Goal: Task Accomplishment & Management: Manage account settings

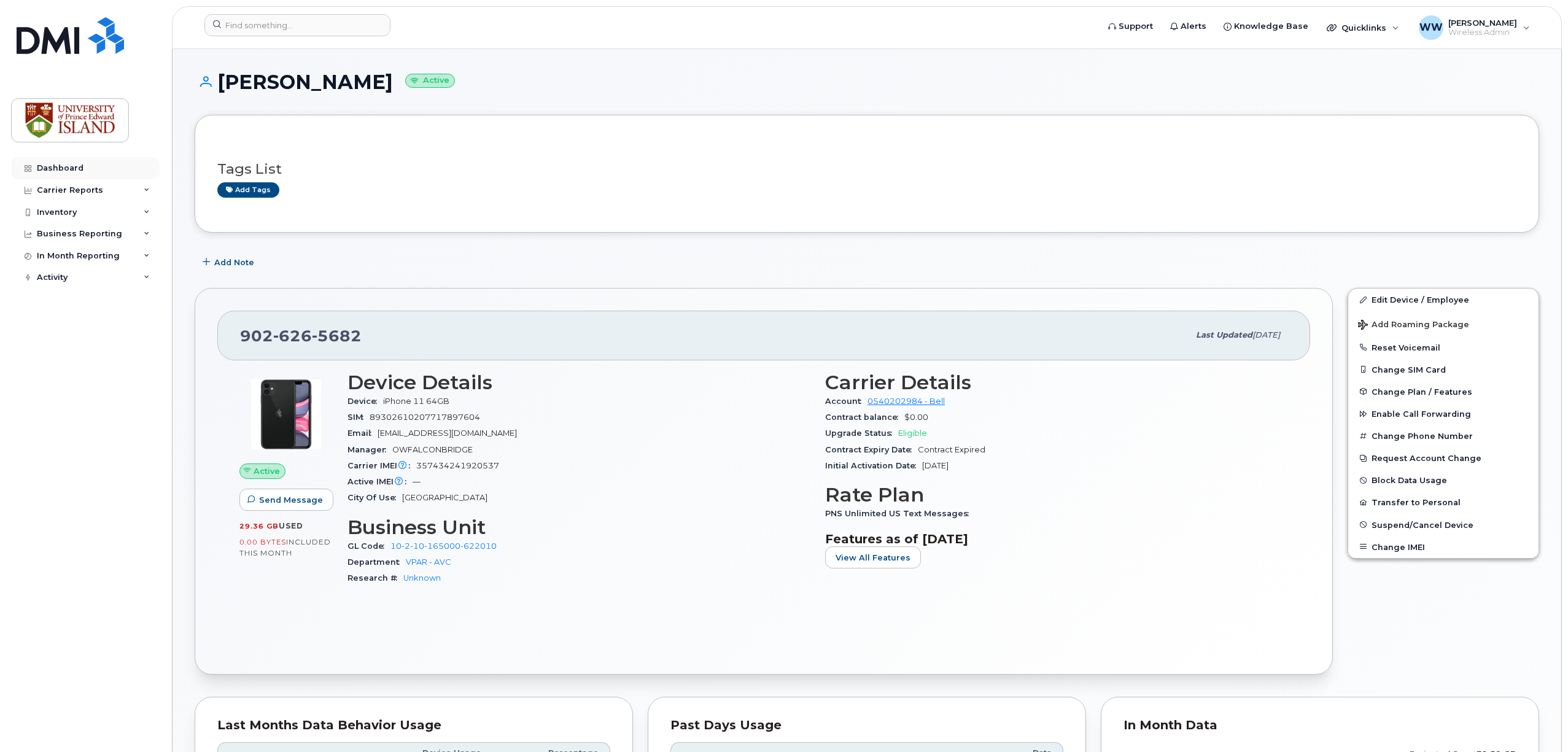
scroll to position [573, 0]
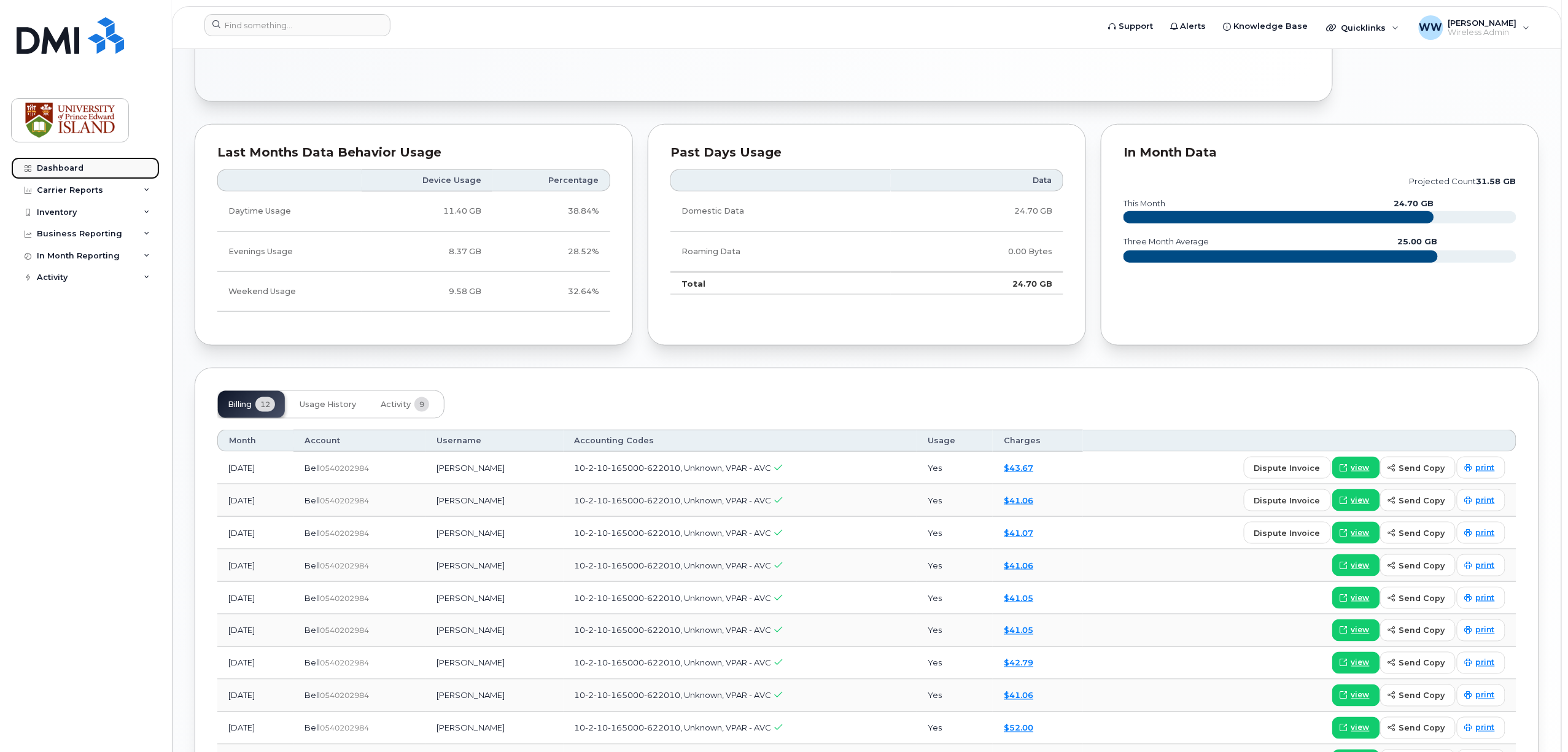
click at [39, 167] on div "Dashboard" at bounding box center [60, 168] width 46 height 10
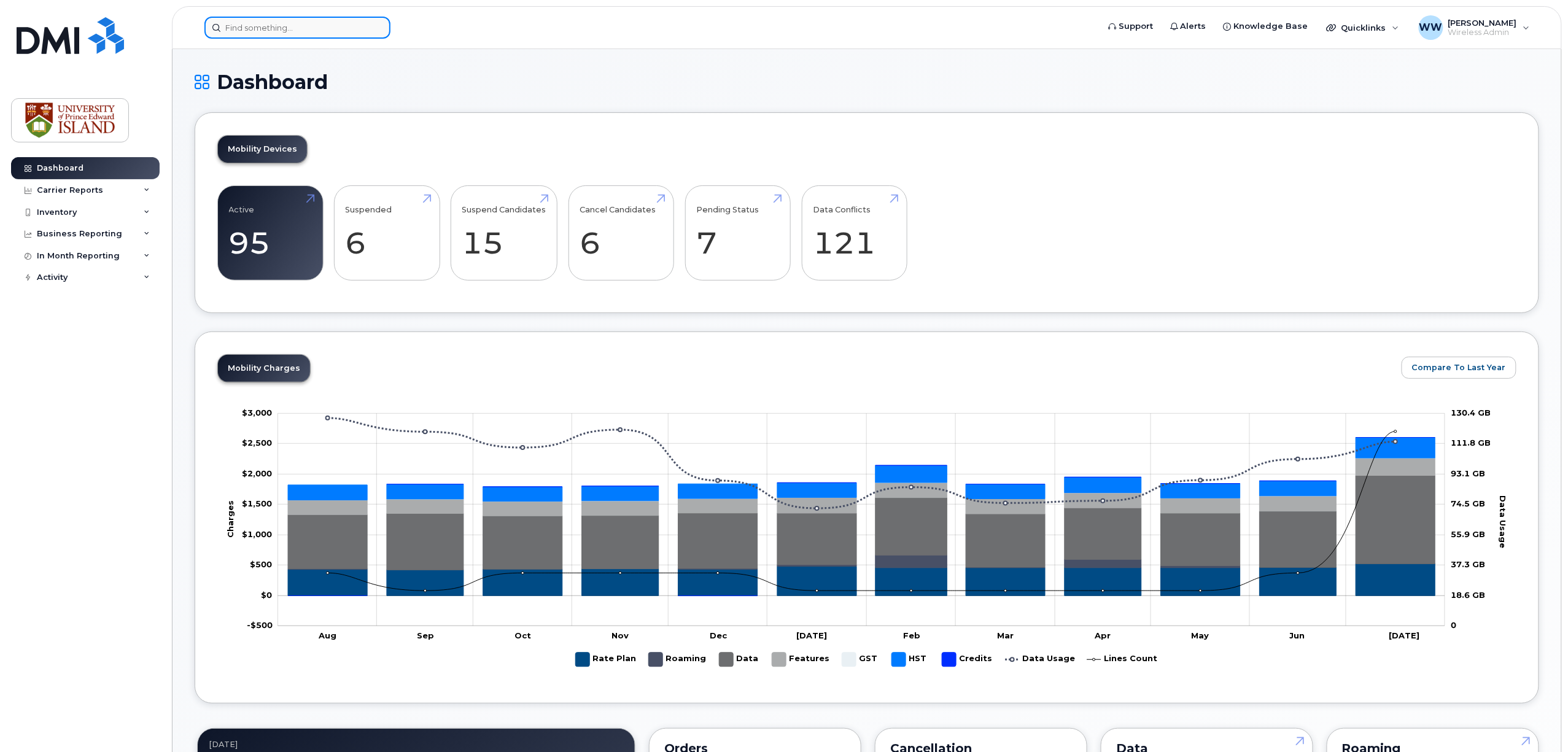
click at [273, 28] on input at bounding box center [298, 27] width 186 height 22
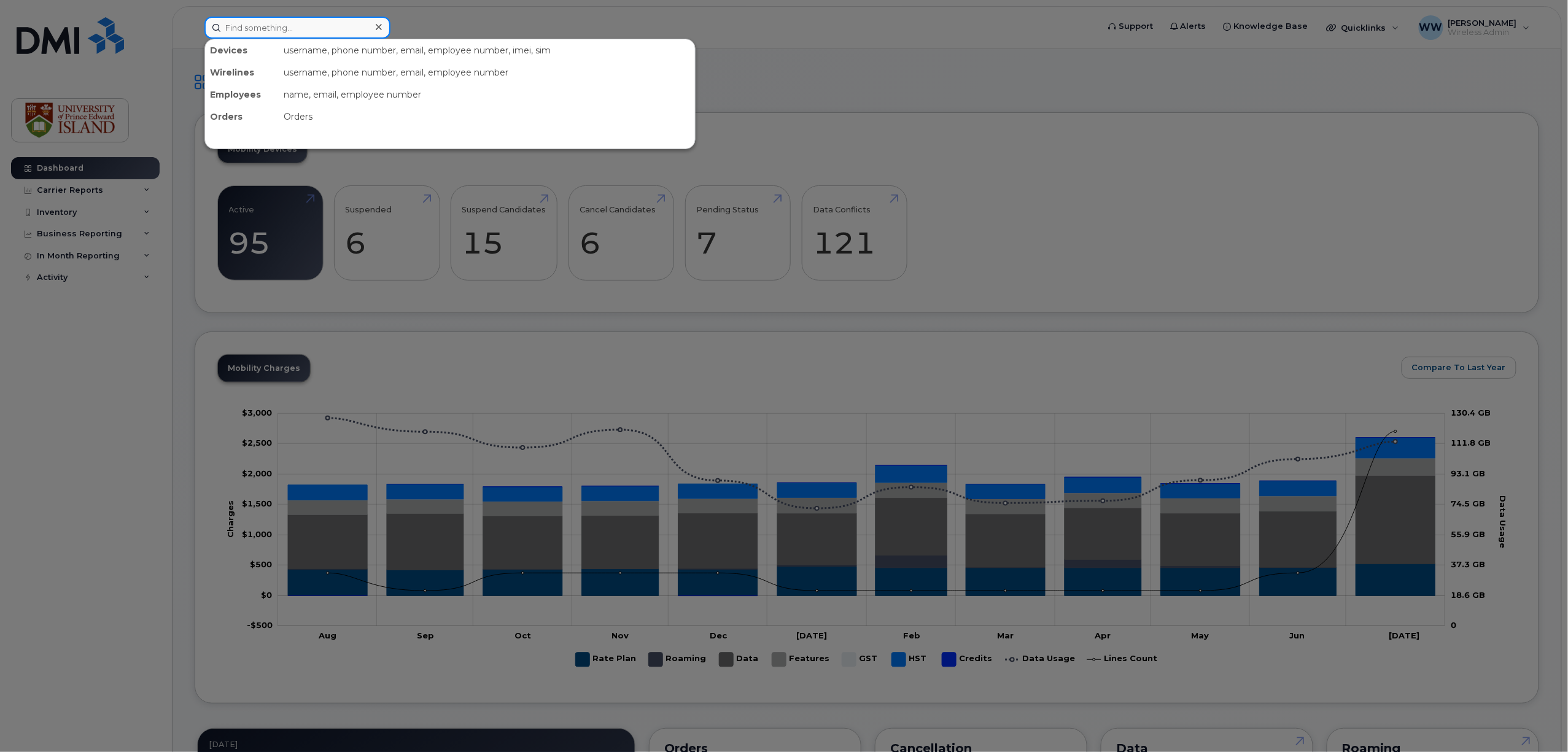
paste input "9022135236"
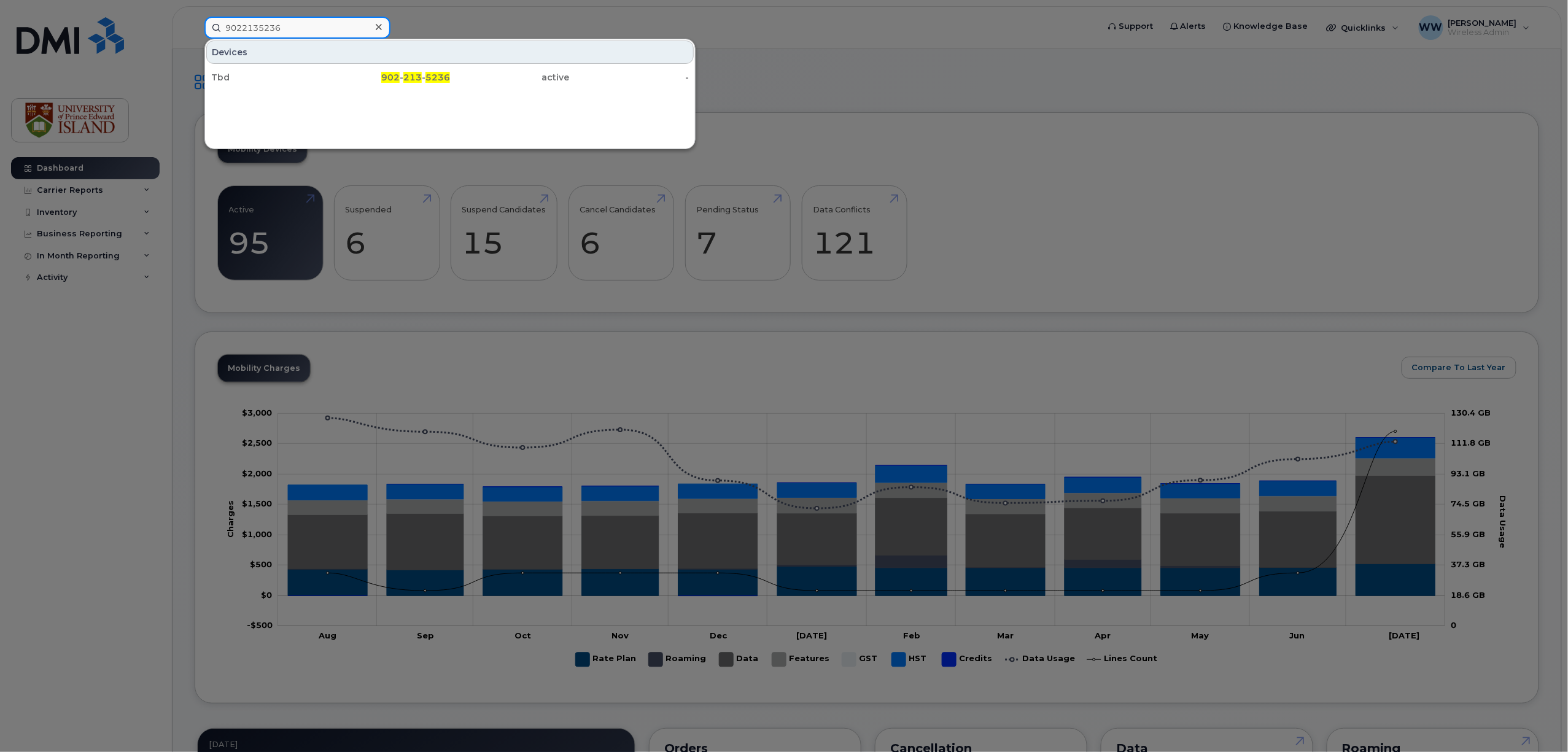
type input "9022135236"
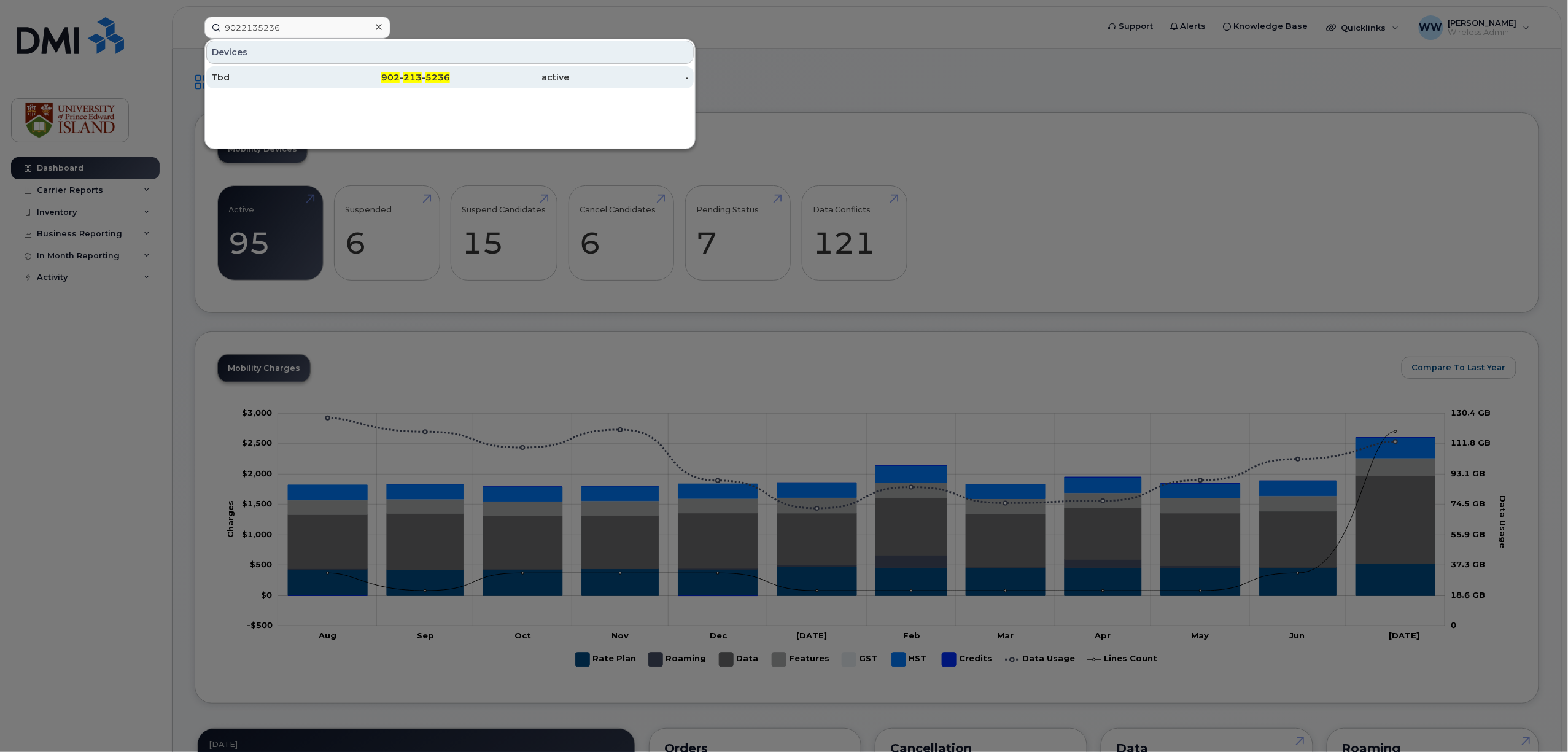
click at [221, 82] on div "Tbd" at bounding box center [271, 77] width 119 height 12
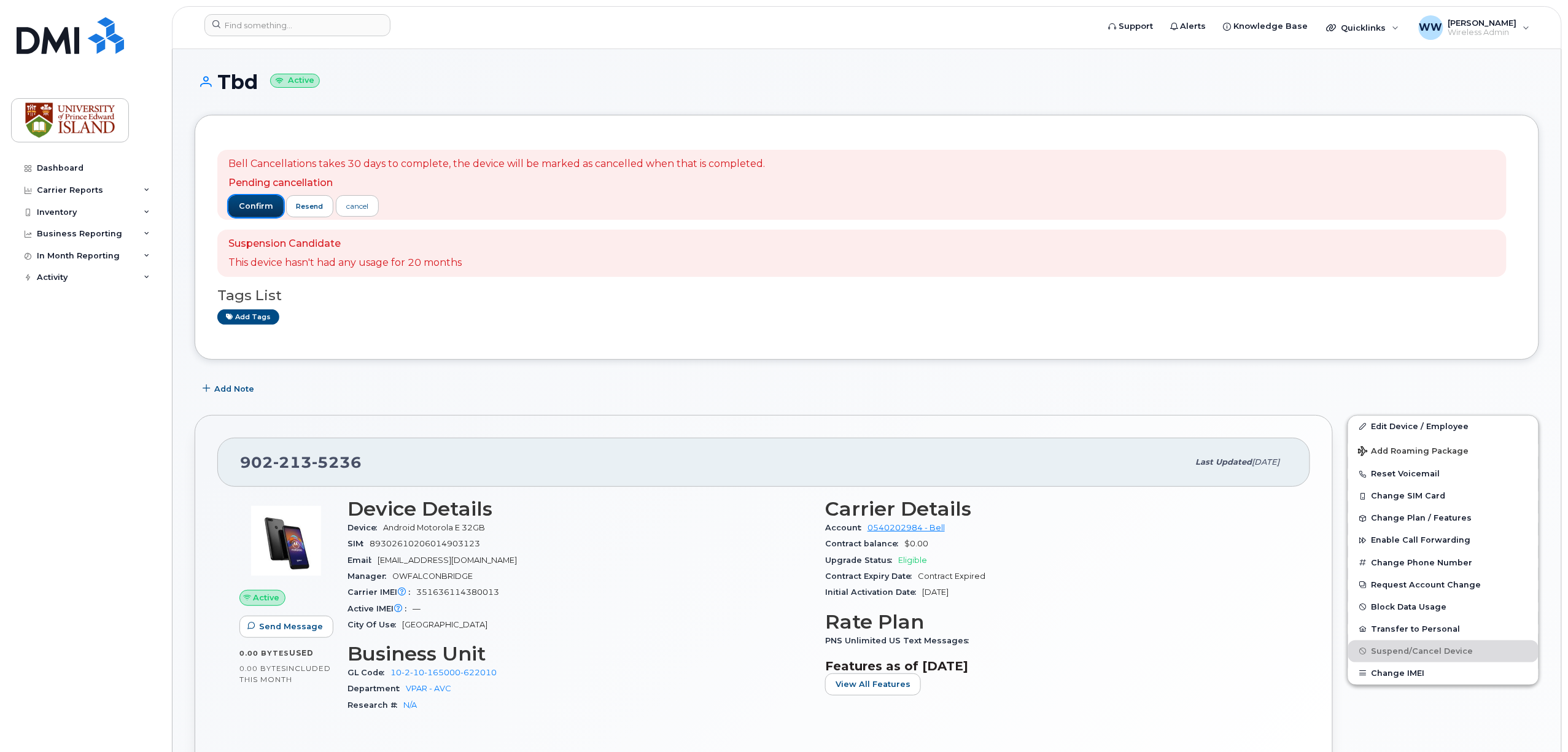
click at [243, 210] on span "confirm" at bounding box center [255, 206] width 34 height 11
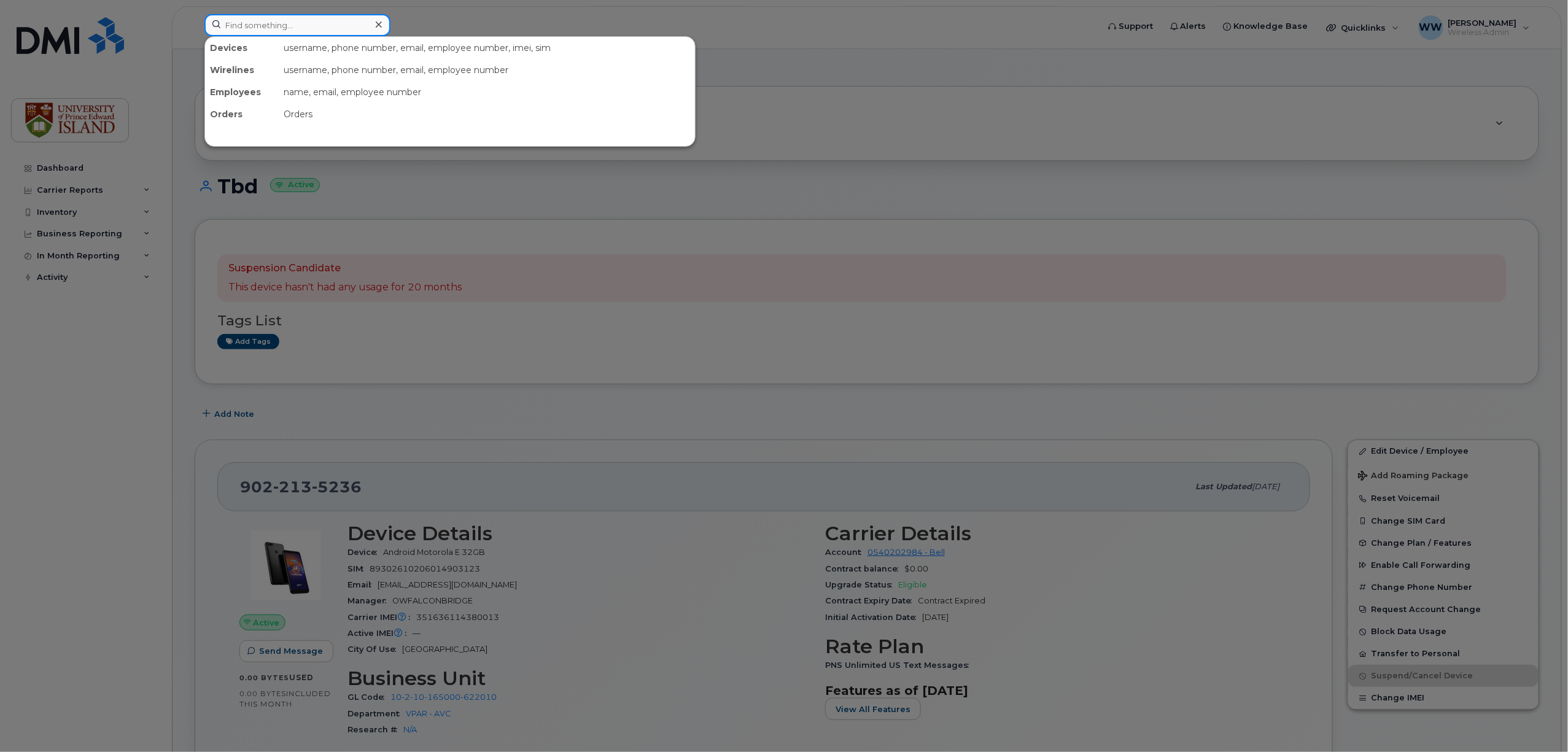
click at [295, 32] on input at bounding box center [298, 25] width 186 height 22
paste input "9023881727"
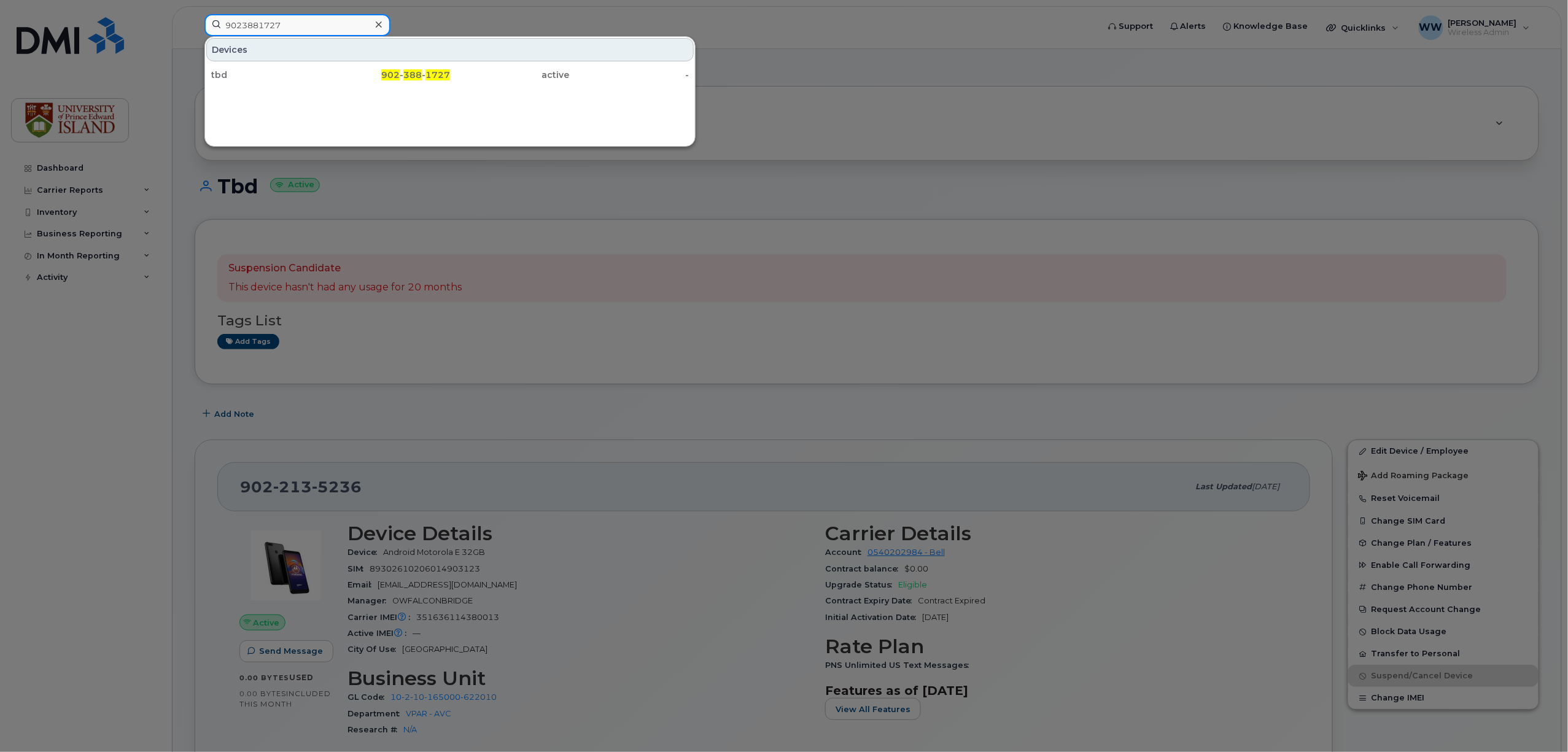
type input "9023881727"
click at [418, 76] on span "388" at bounding box center [413, 75] width 18 height 11
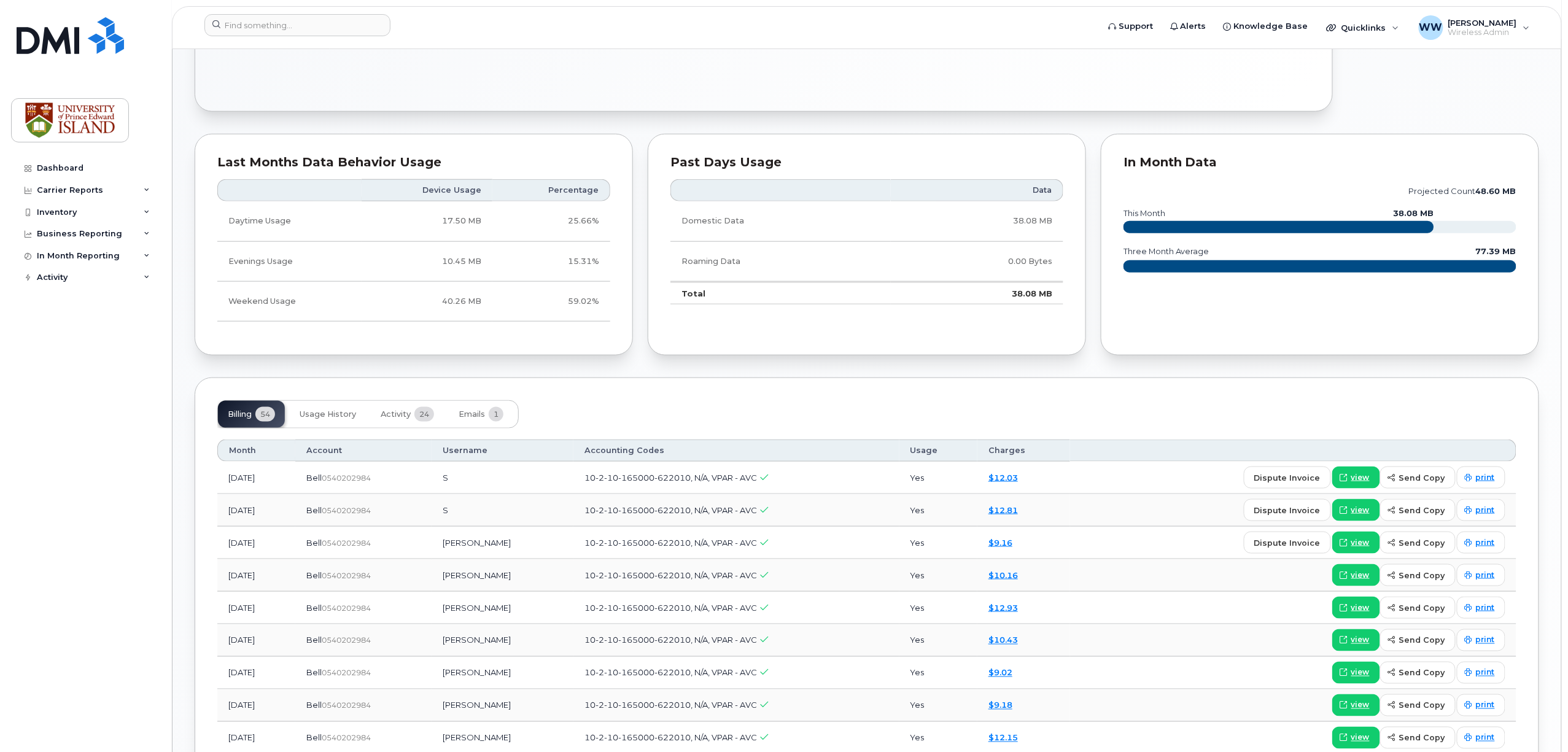
scroll to position [655, 0]
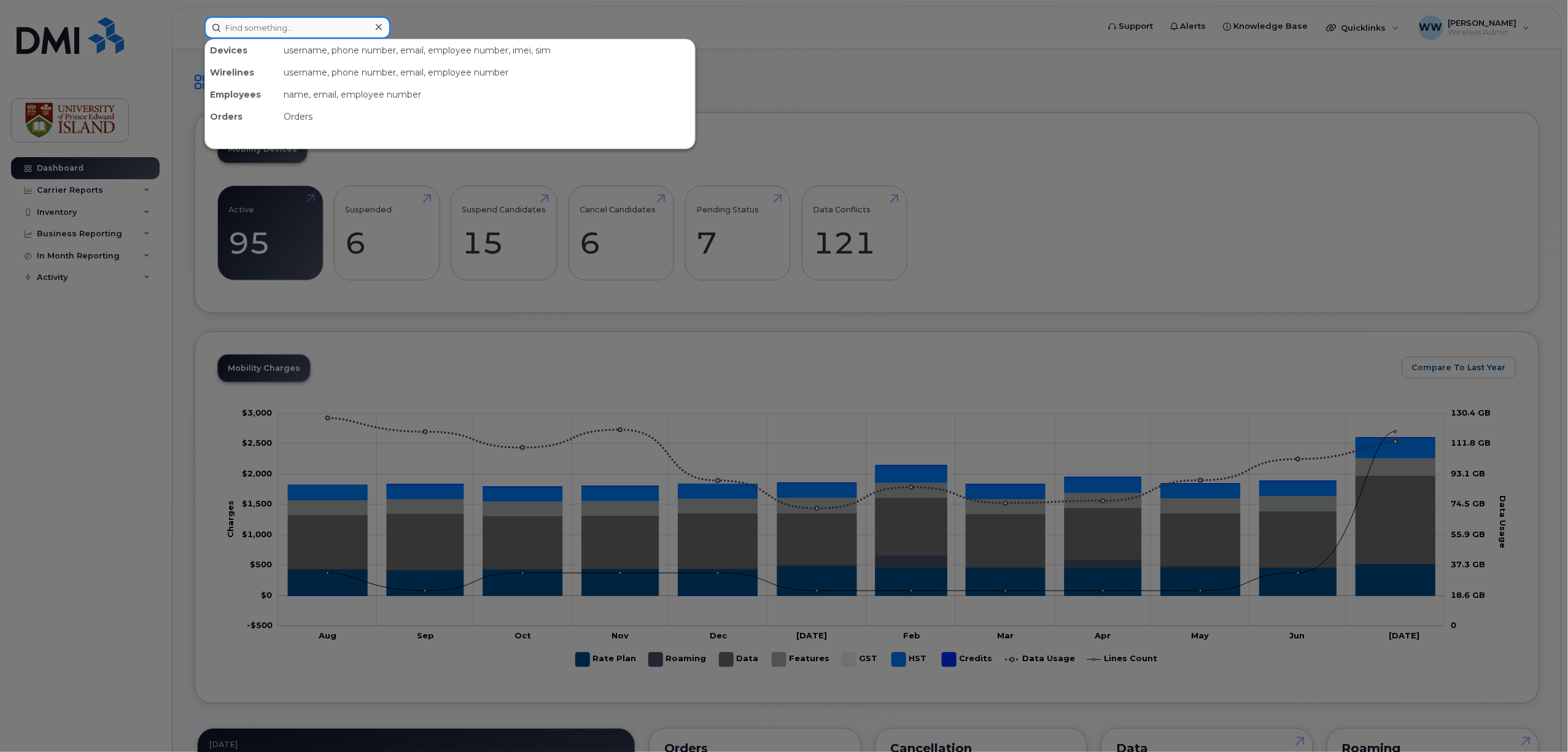
click at [335, 28] on input at bounding box center [298, 27] width 186 height 22
drag, startPoint x: 335, startPoint y: 28, endPoint x: 283, endPoint y: 33, distance: 52.2
click at [283, 33] on input at bounding box center [298, 27] width 186 height 22
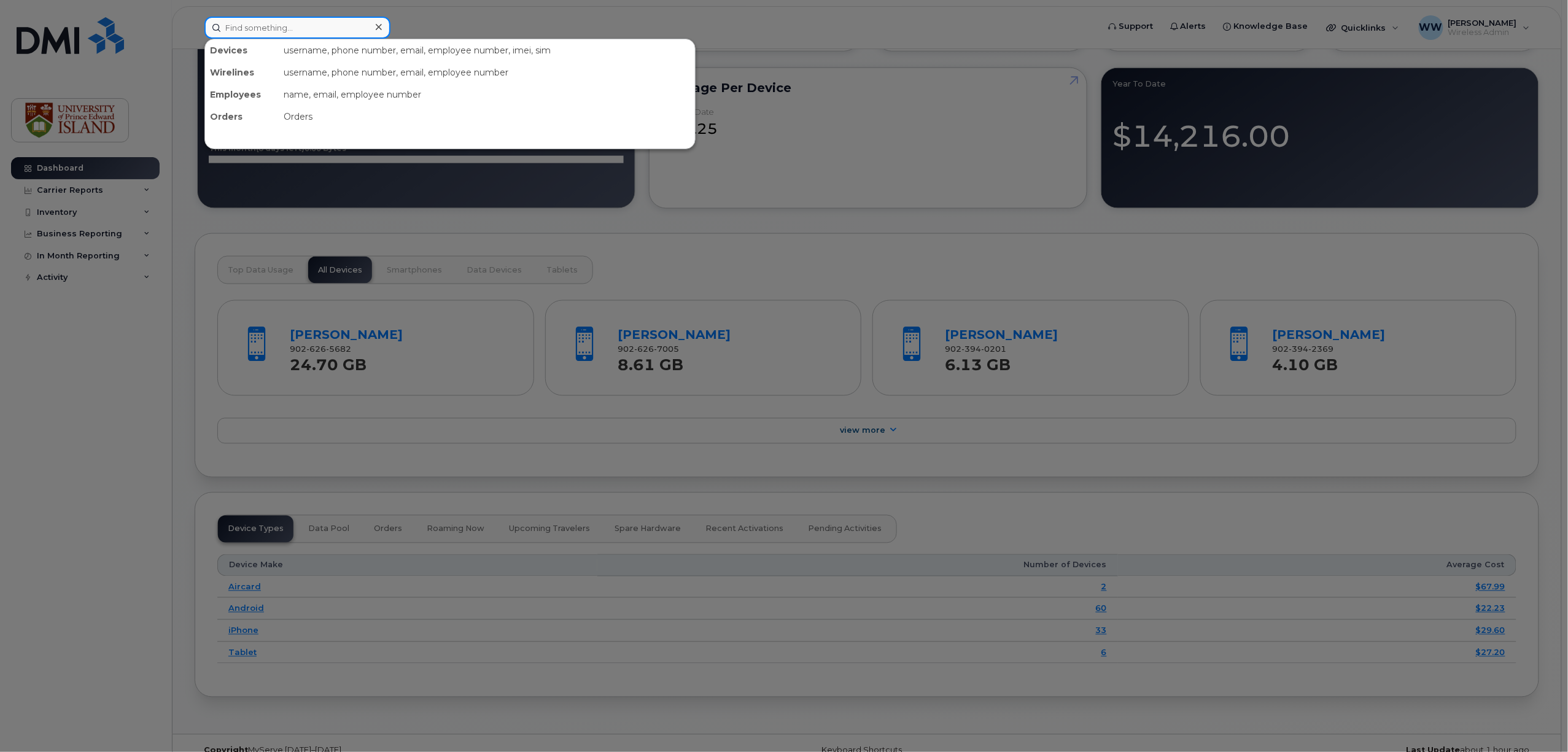
scroll to position [818, 0]
click at [300, 28] on input at bounding box center [298, 27] width 186 height 22
paste input "9023881727"
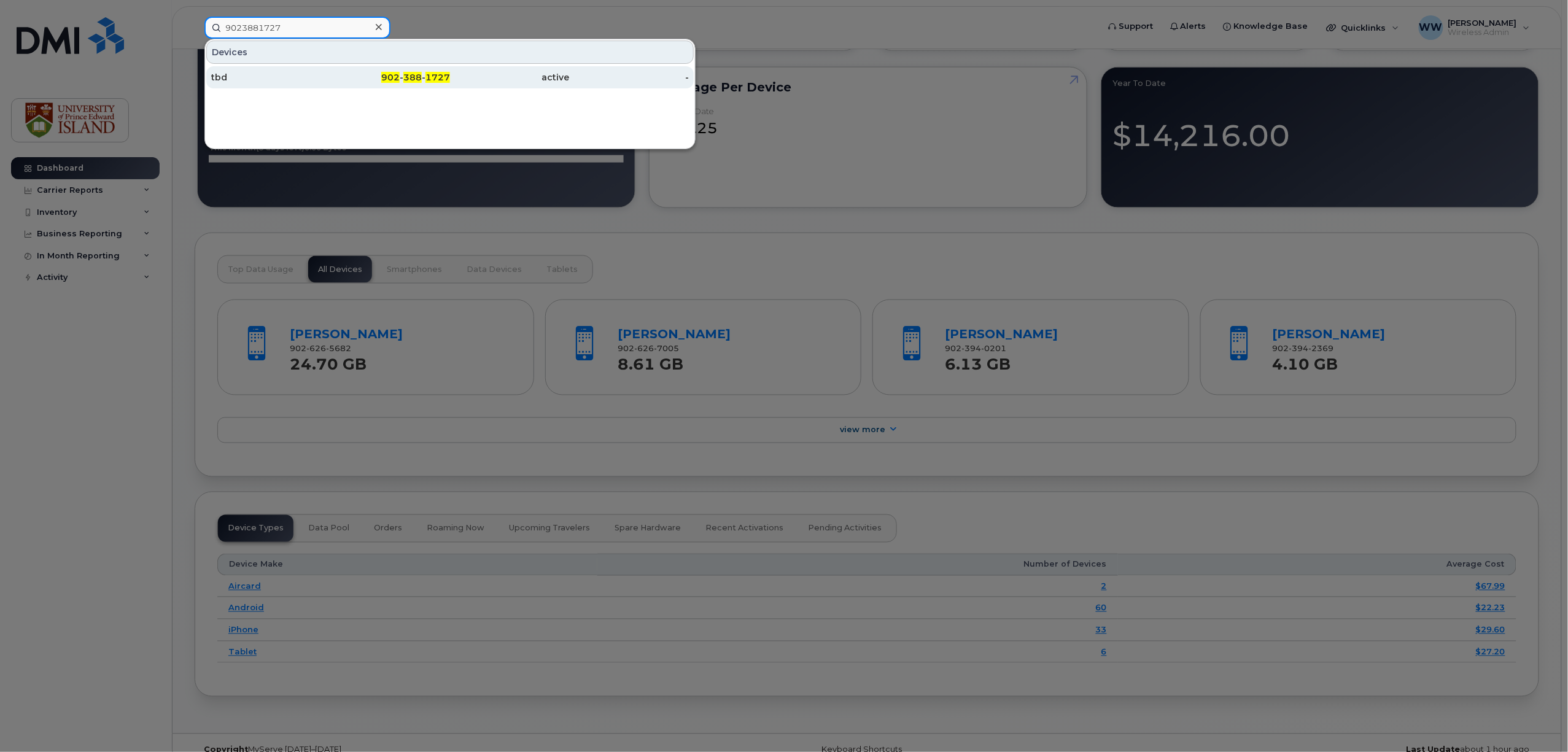
type input "9023881727"
click at [420, 82] on span "388" at bounding box center [413, 77] width 18 height 11
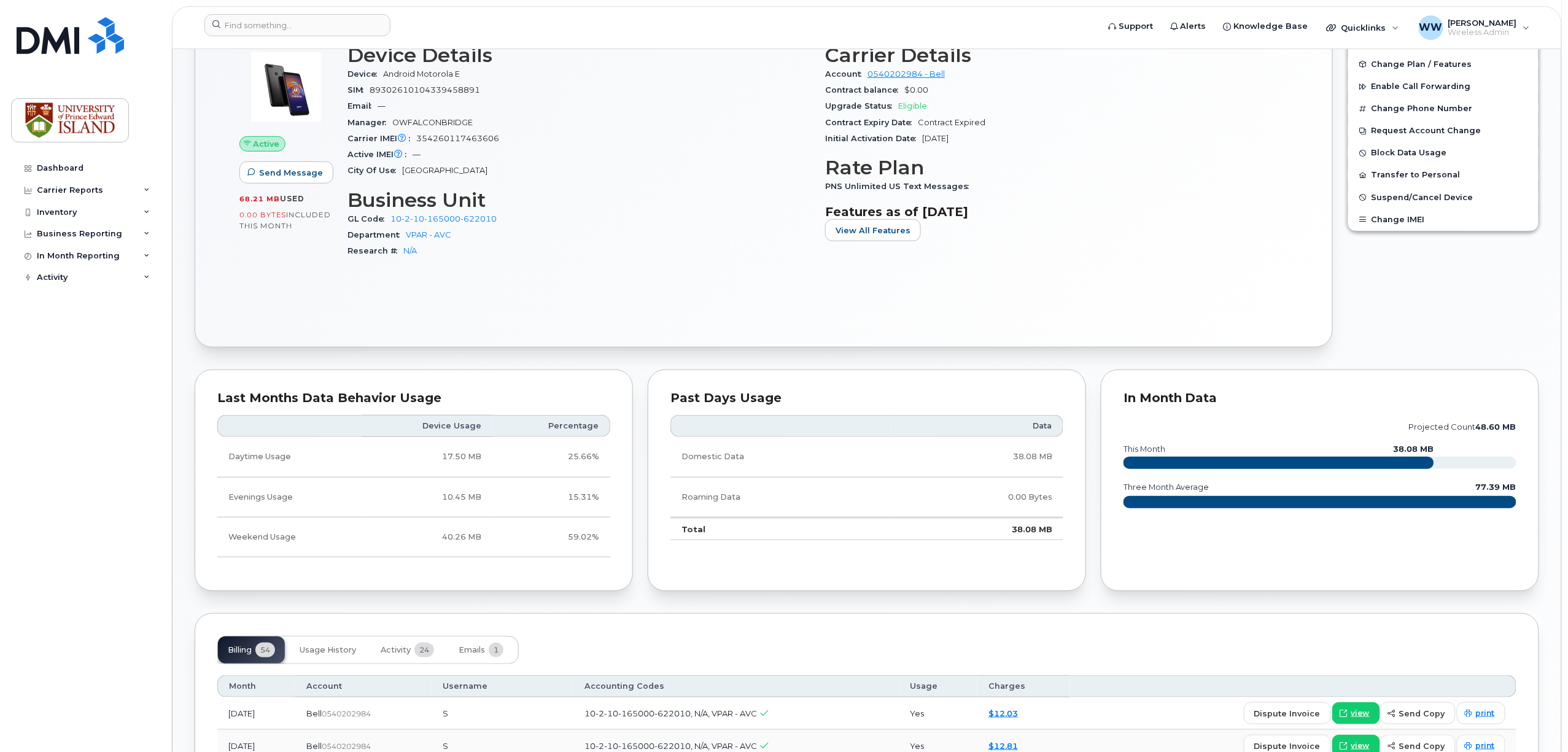
scroll to position [245, 0]
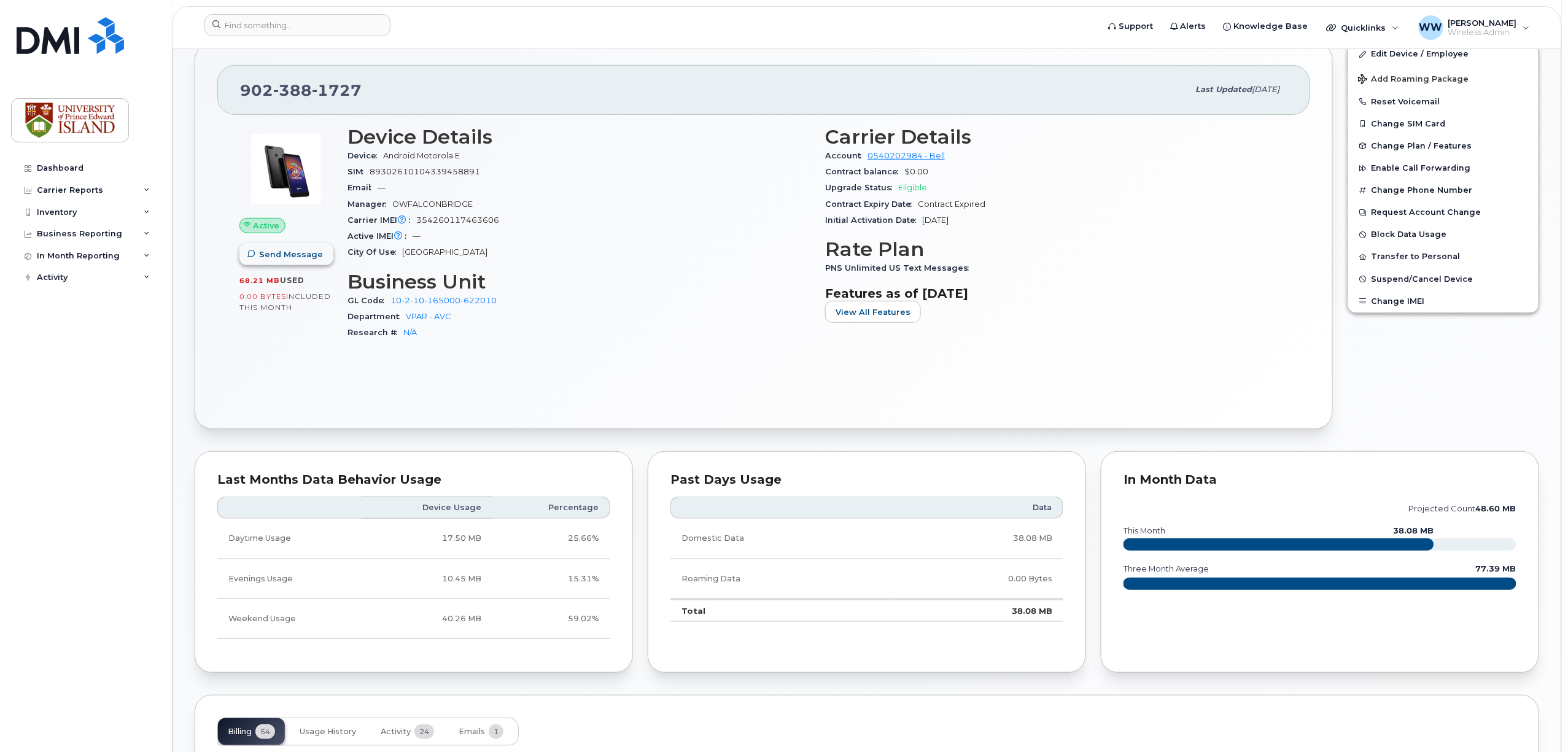
click at [283, 258] on span "Send Message" at bounding box center [291, 255] width 64 height 12
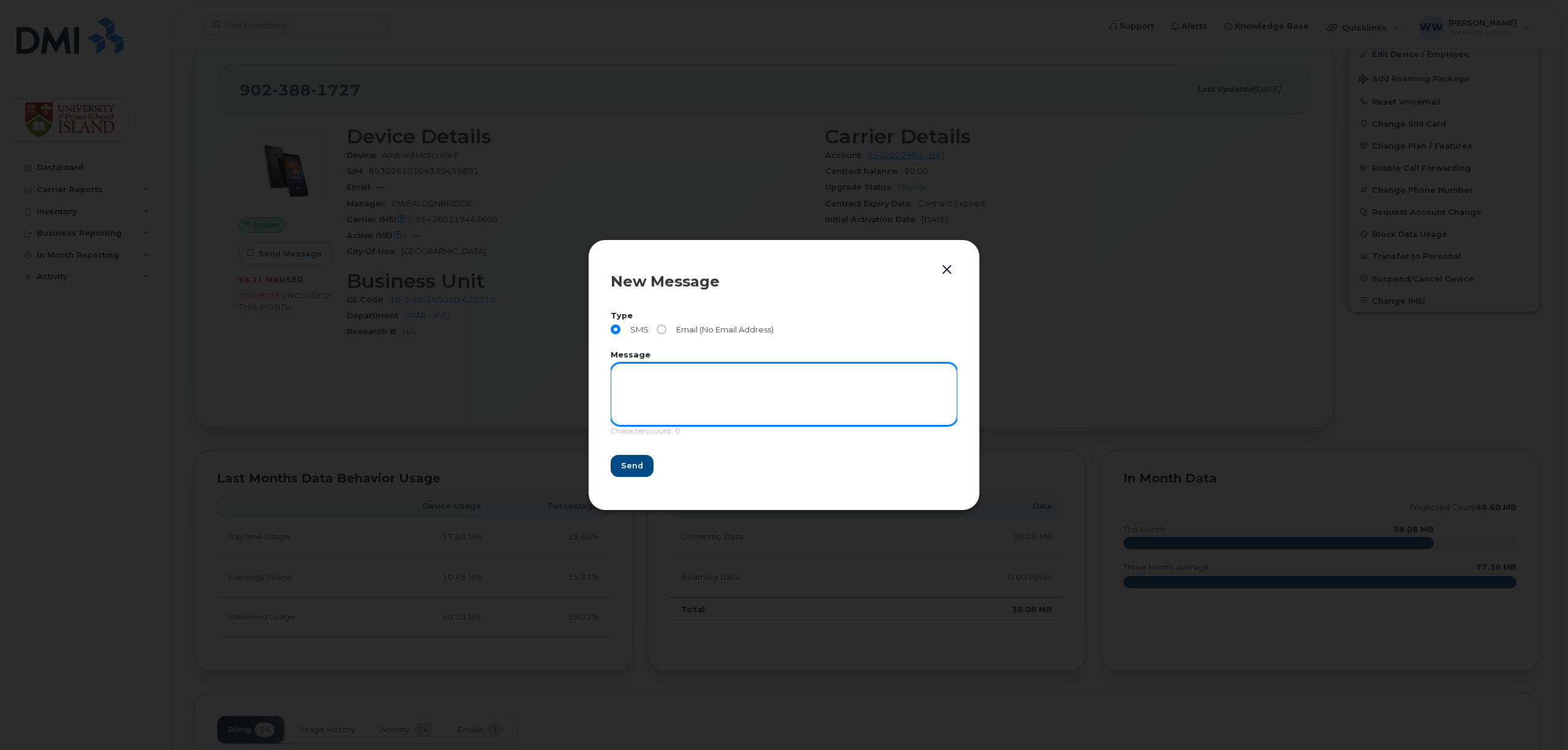
click at [660, 391] on textarea at bounding box center [784, 394] width 347 height 63
type textarea "who has this phone? from Wendy"
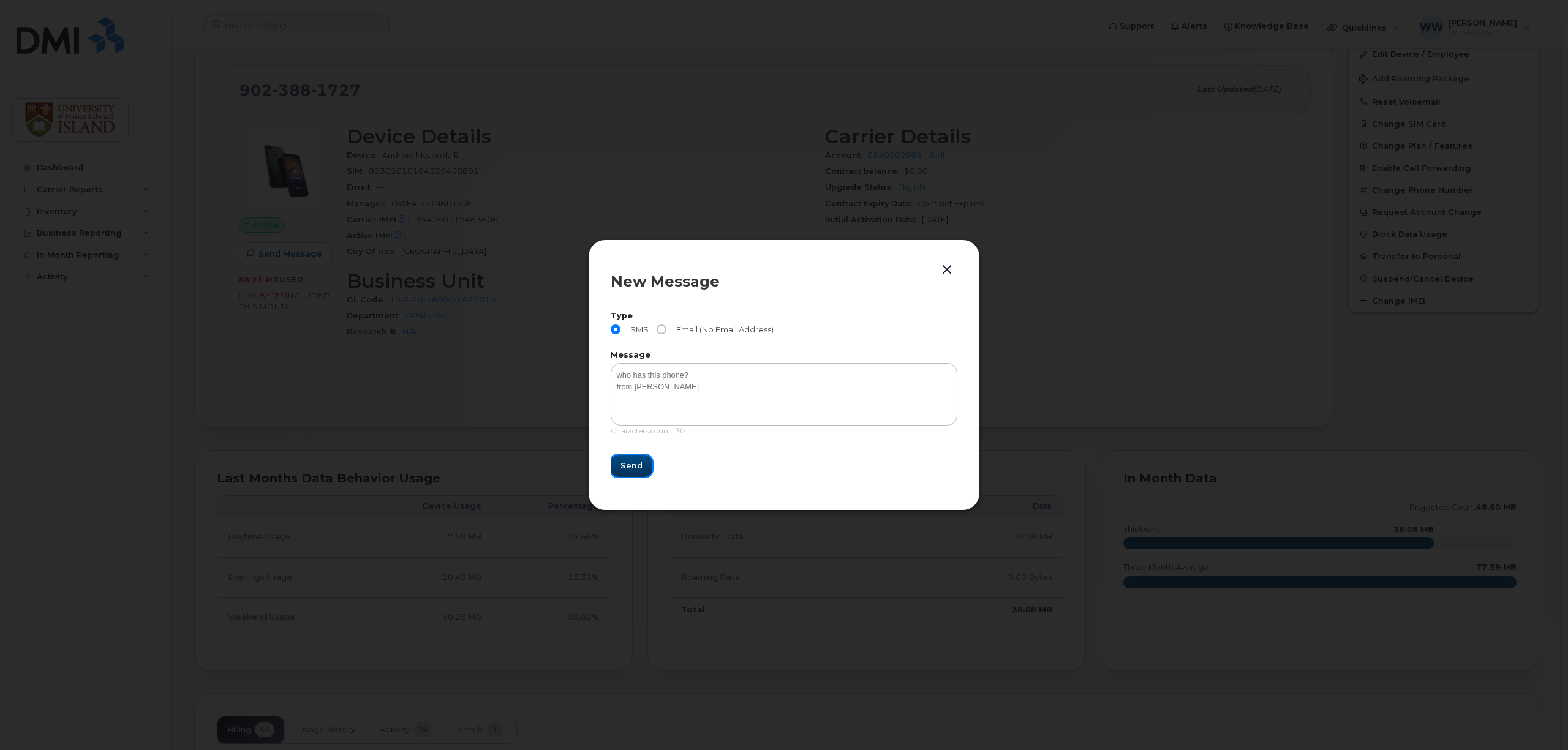
click at [642, 466] on button "Send" at bounding box center [632, 466] width 41 height 22
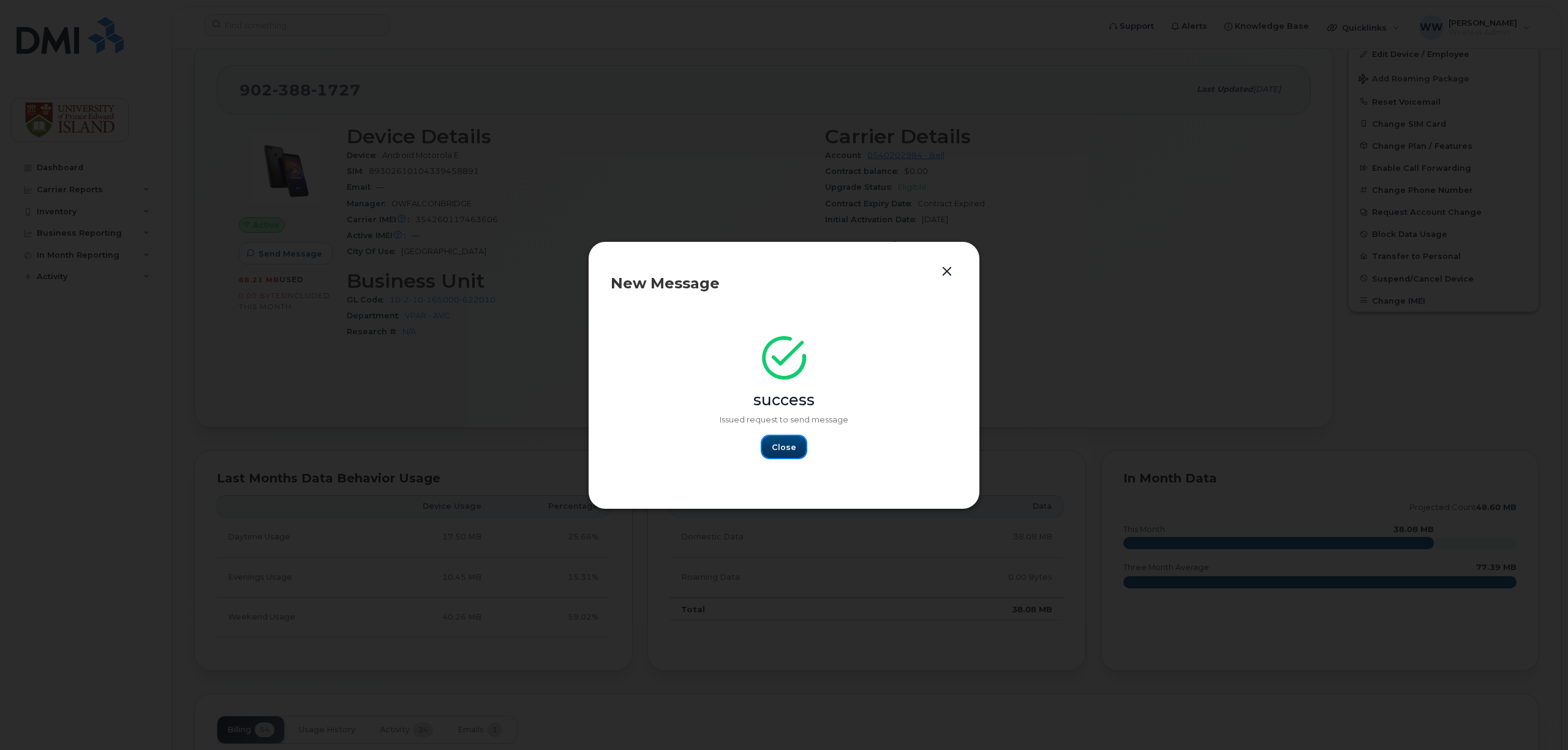
click at [789, 456] on button "Close" at bounding box center [784, 447] width 44 height 22
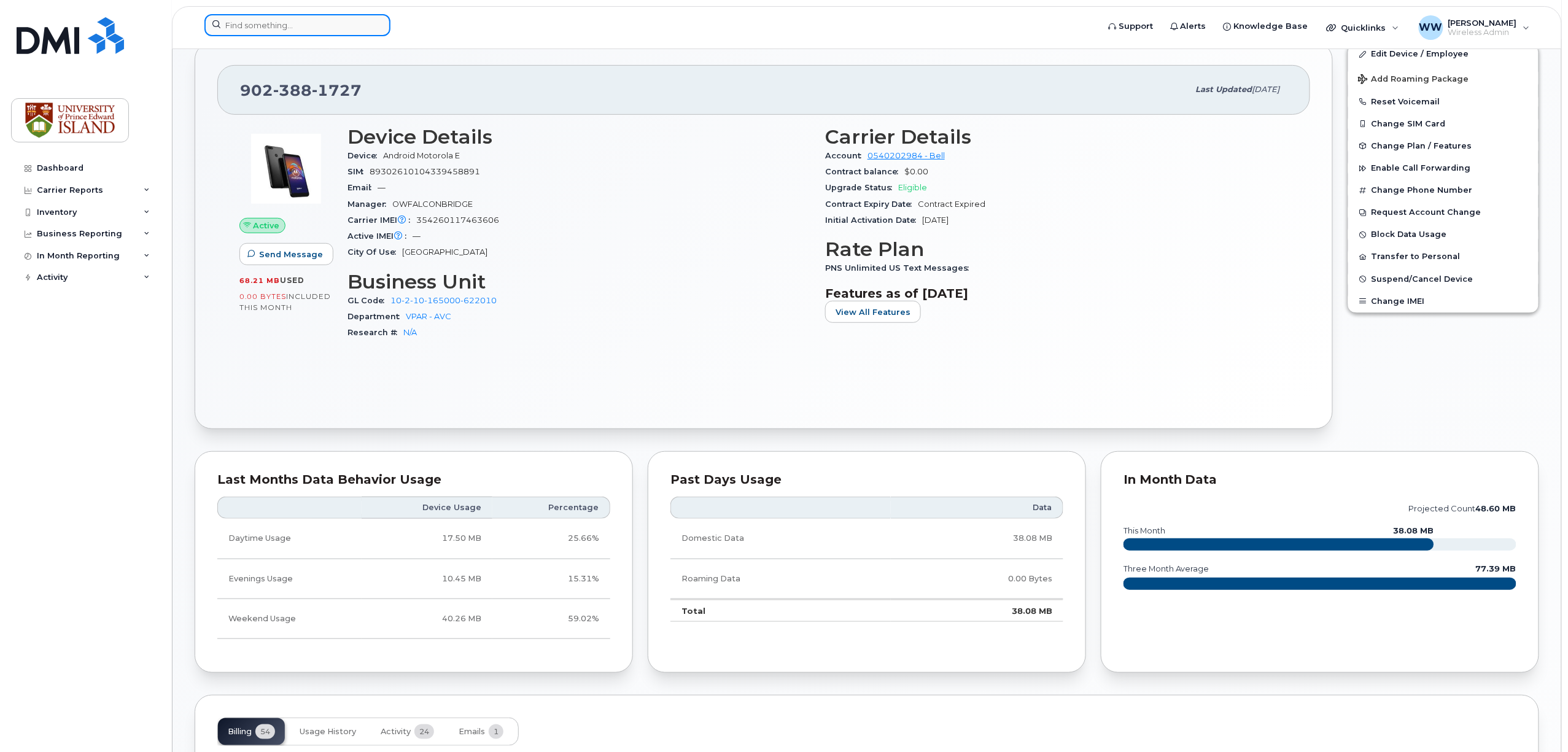
click at [333, 27] on input at bounding box center [298, 25] width 186 height 22
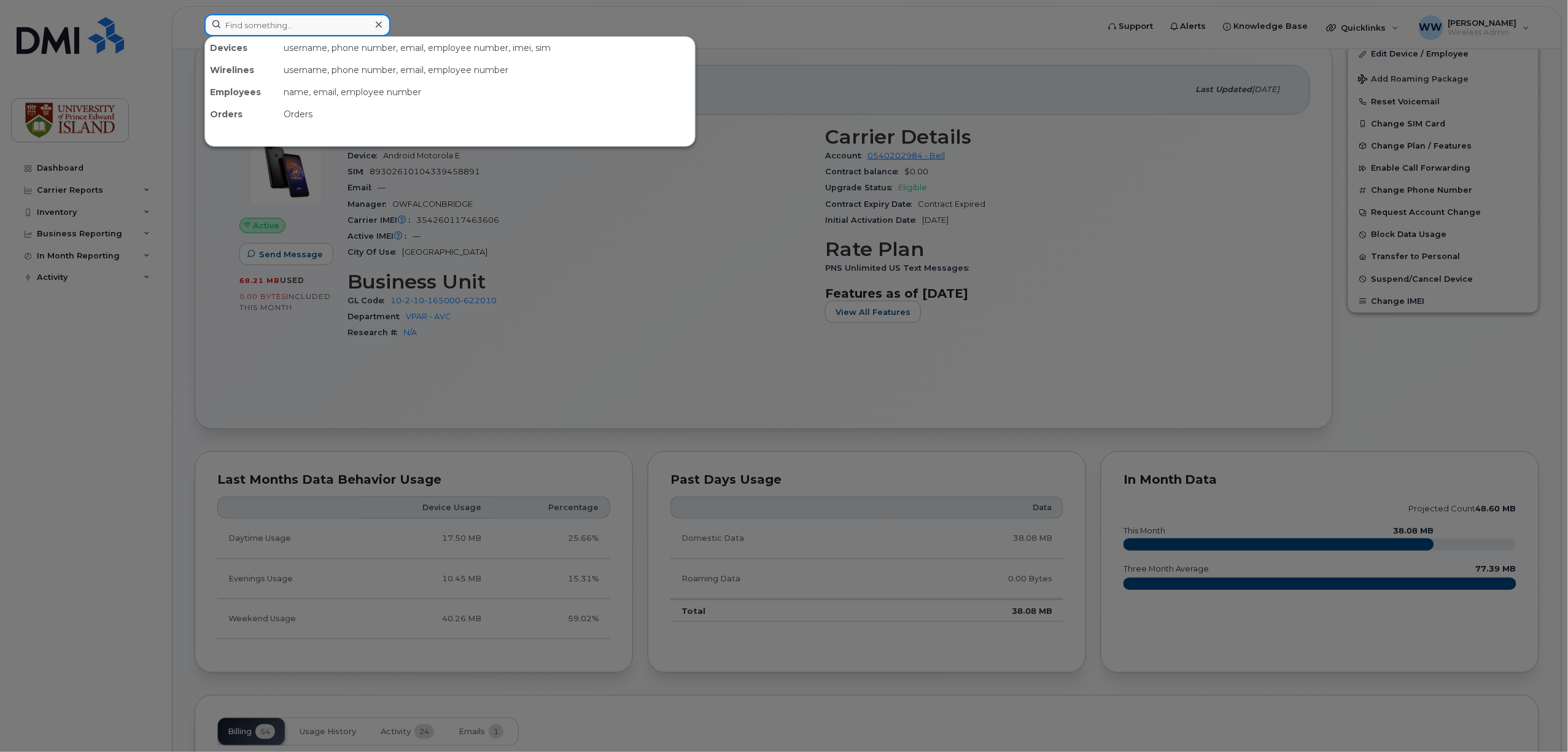
paste input "9023936389"
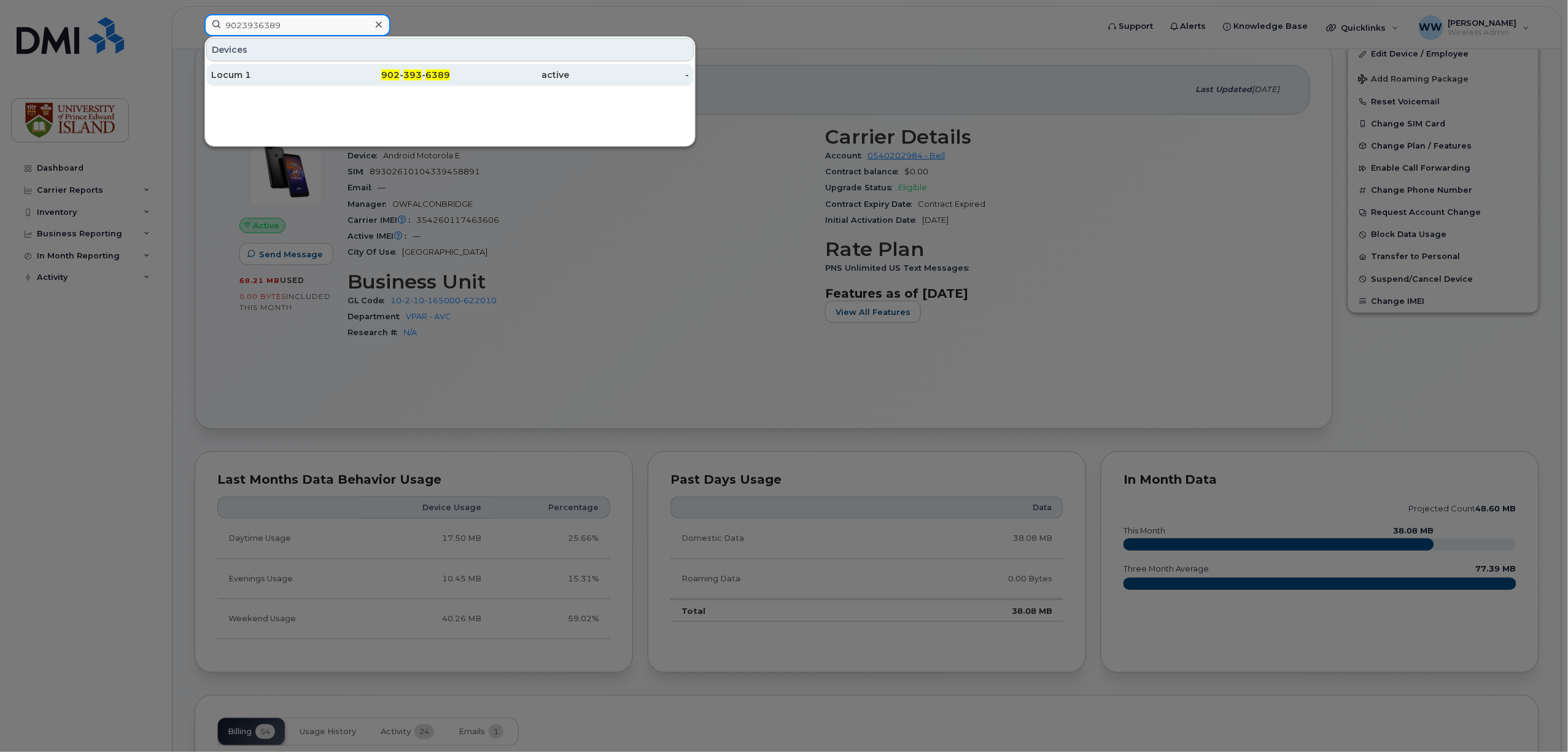
type input "9023936389"
click at [249, 79] on div "Locum 1" at bounding box center [271, 75] width 119 height 12
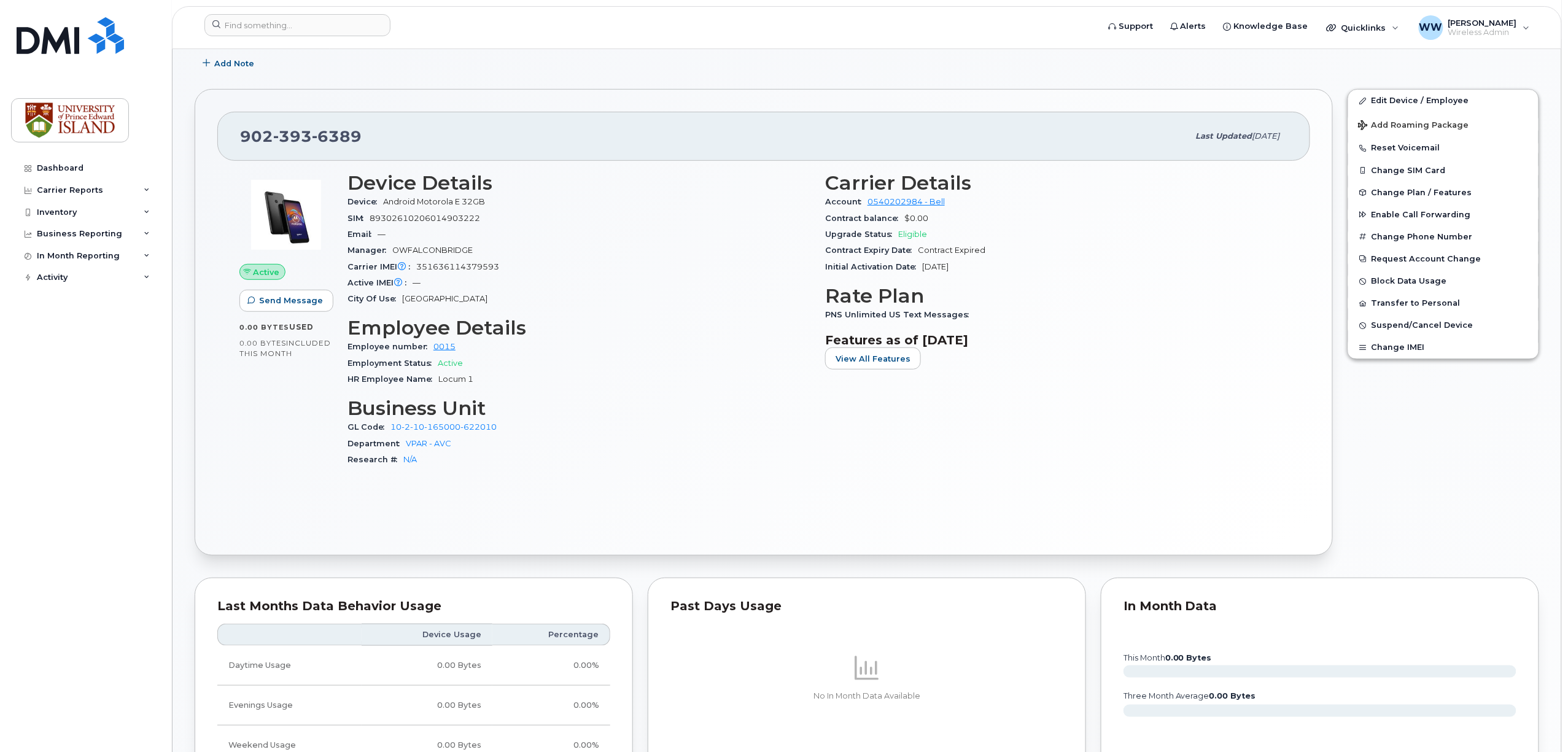
scroll to position [245, 0]
click at [1415, 104] on link "Edit Device / Employee" at bounding box center [1444, 101] width 191 height 22
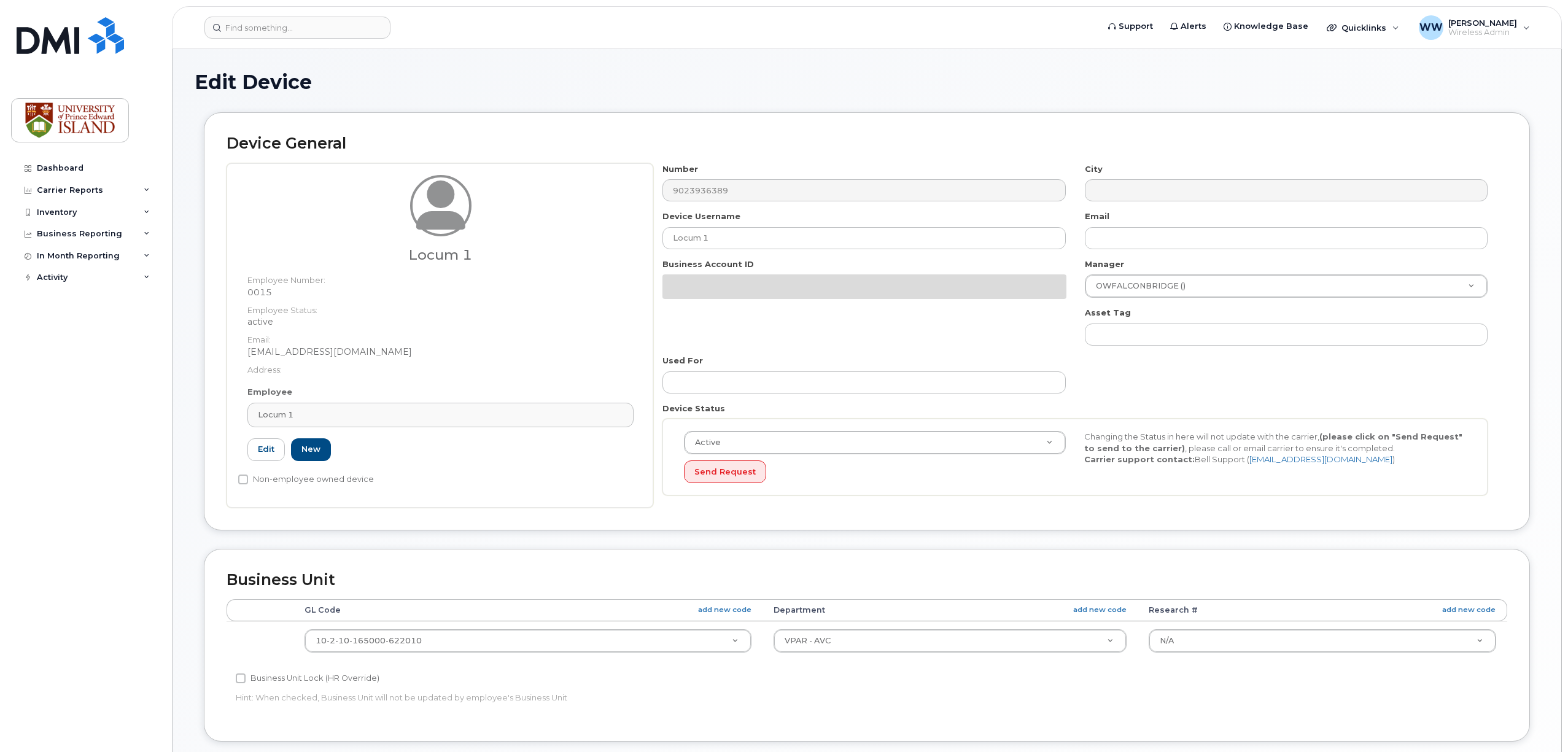
select select "2042298"
select select "2042284"
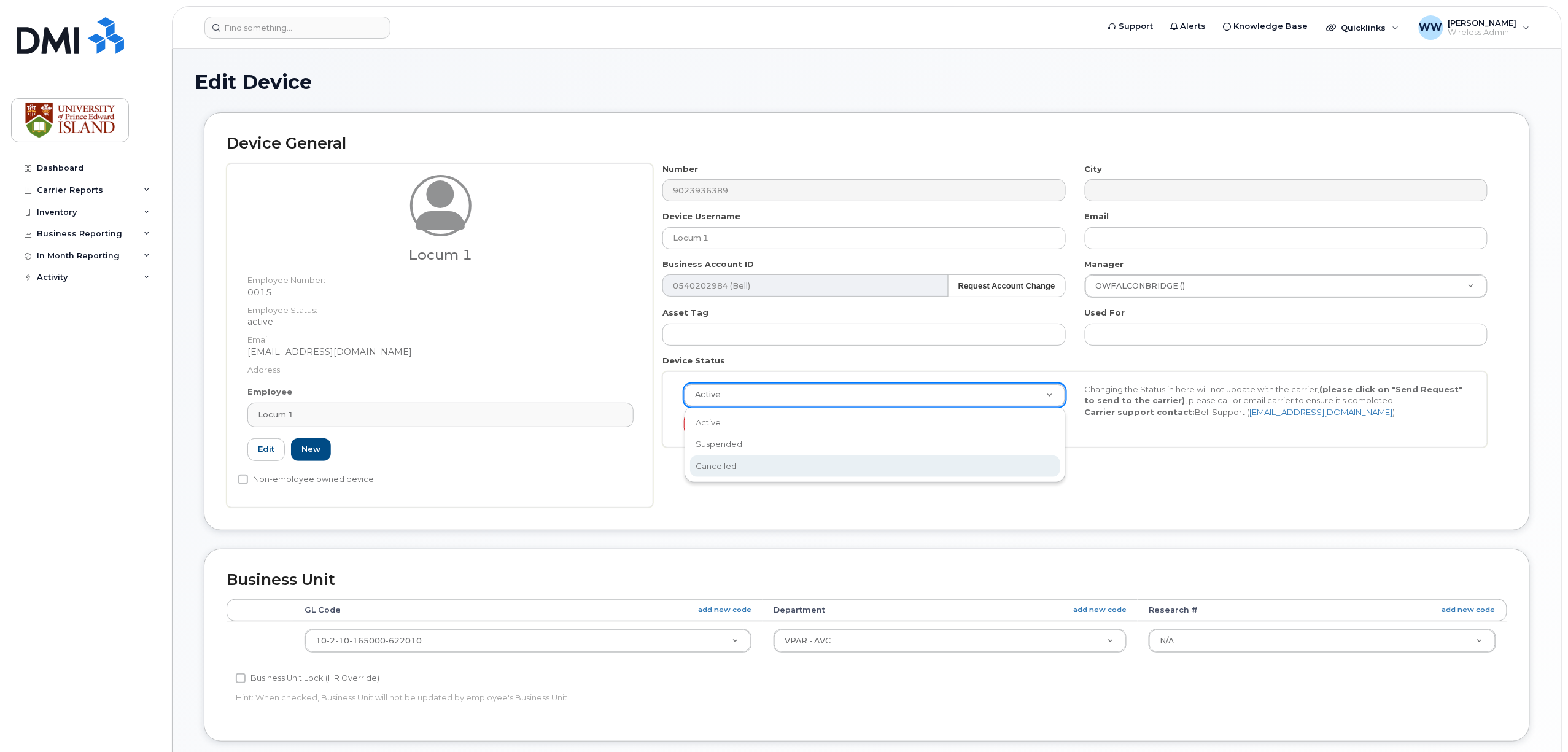
scroll to position [0, 3]
select select "cancelled"
click at [734, 430] on button "Send Request" at bounding box center [724, 425] width 82 height 22
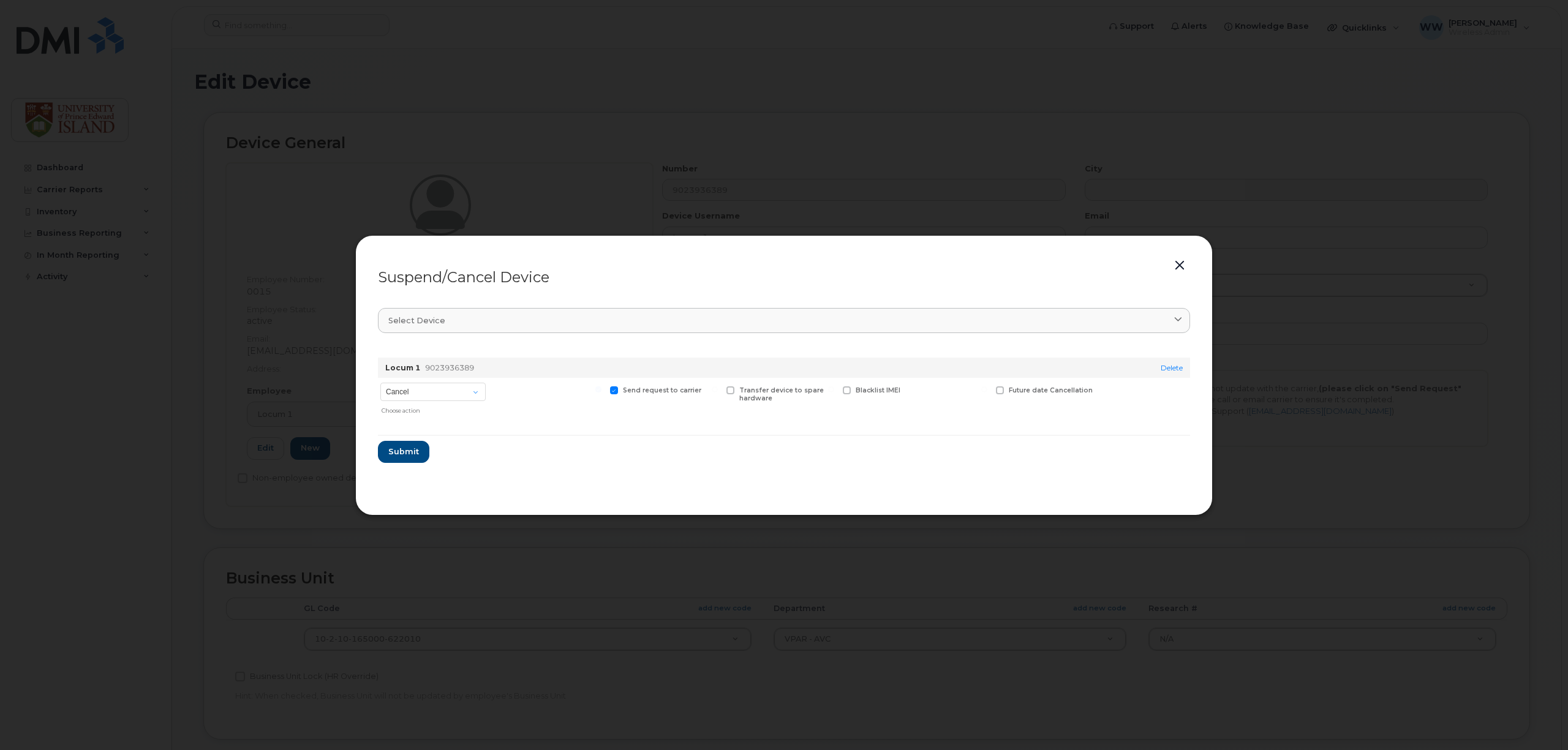
click at [1169, 262] on header "Suspend/Cancel Device" at bounding box center [784, 277] width 812 height 39
click at [1175, 265] on button "button" at bounding box center [1180, 265] width 18 height 17
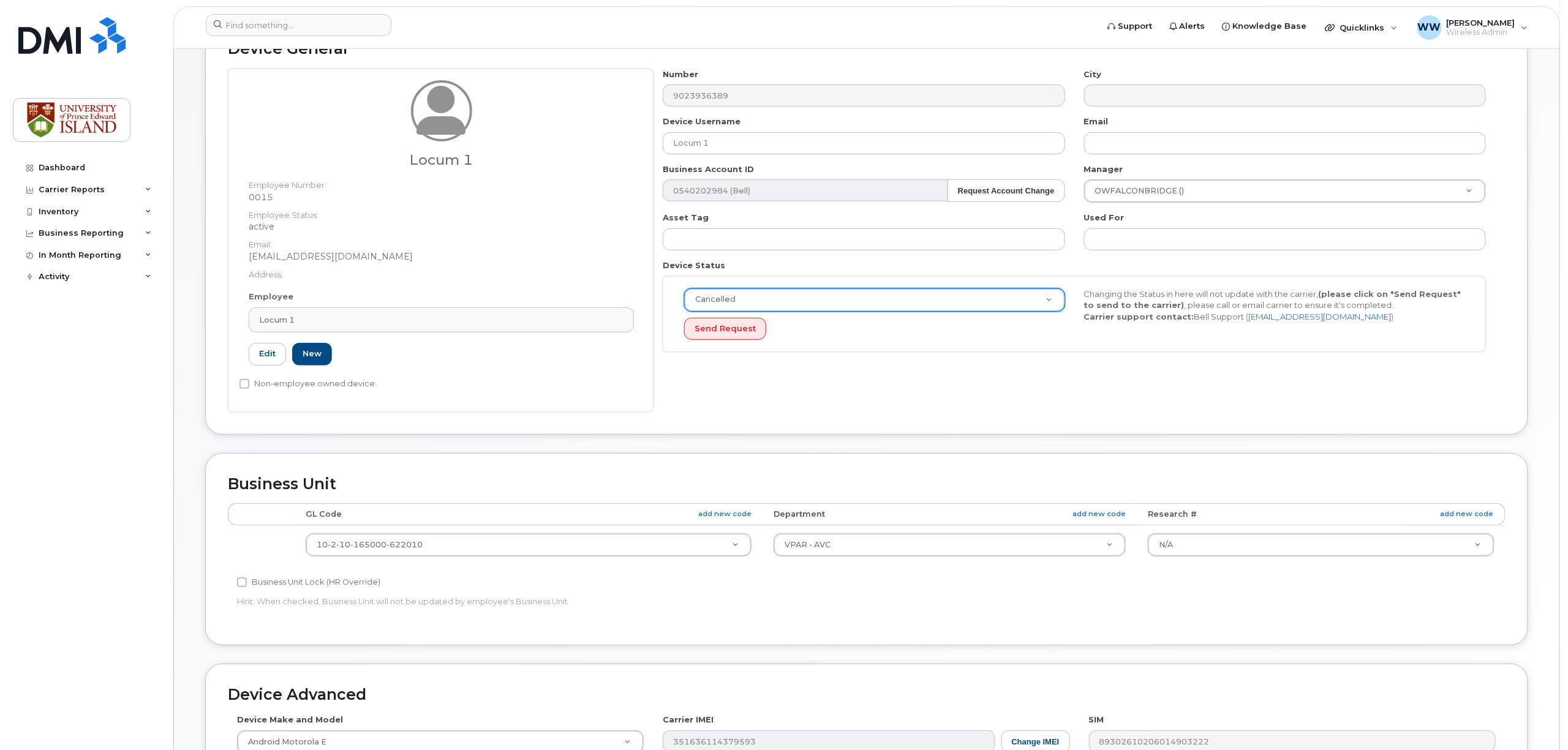
scroll to position [82, 0]
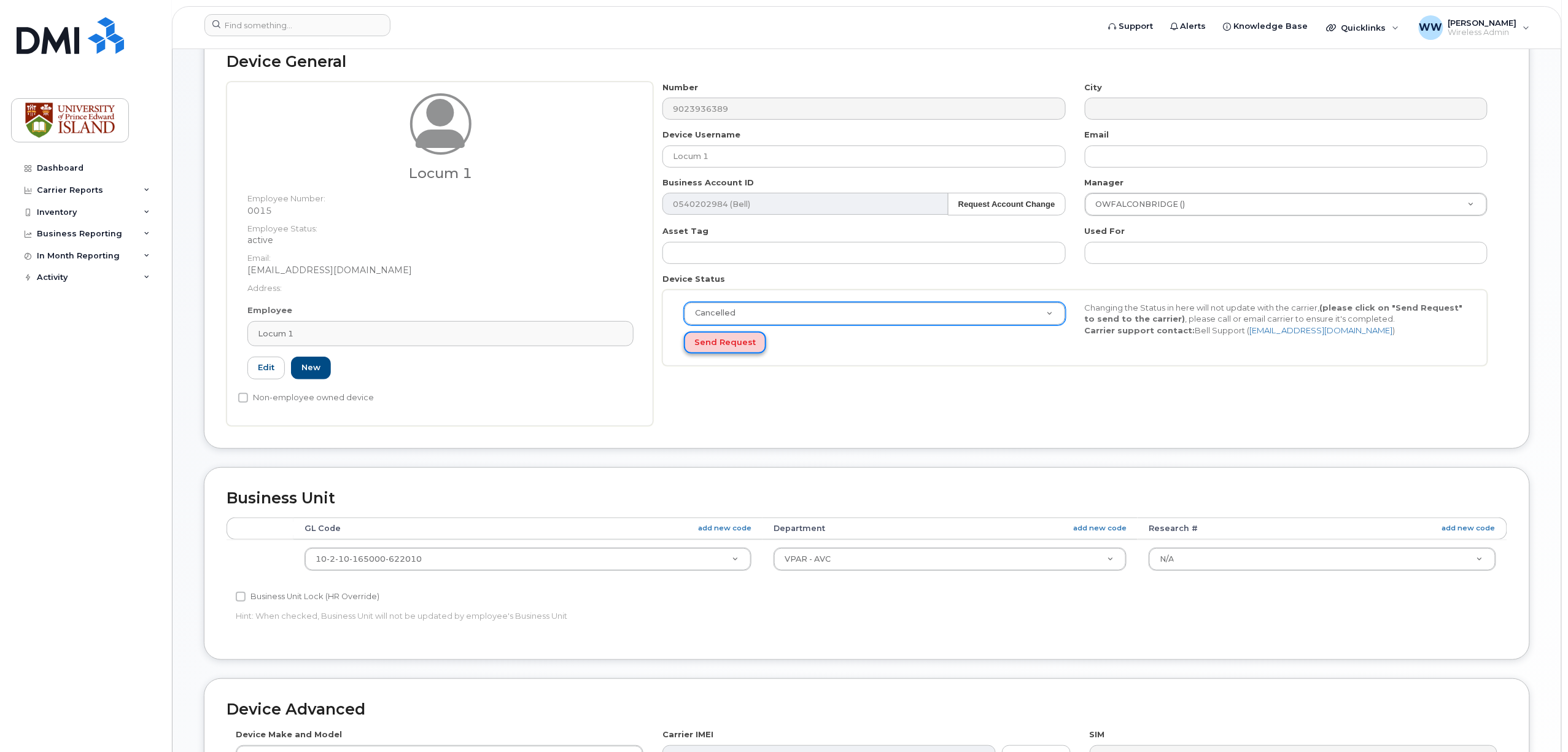
click at [743, 347] on button "Send Request" at bounding box center [724, 342] width 82 height 22
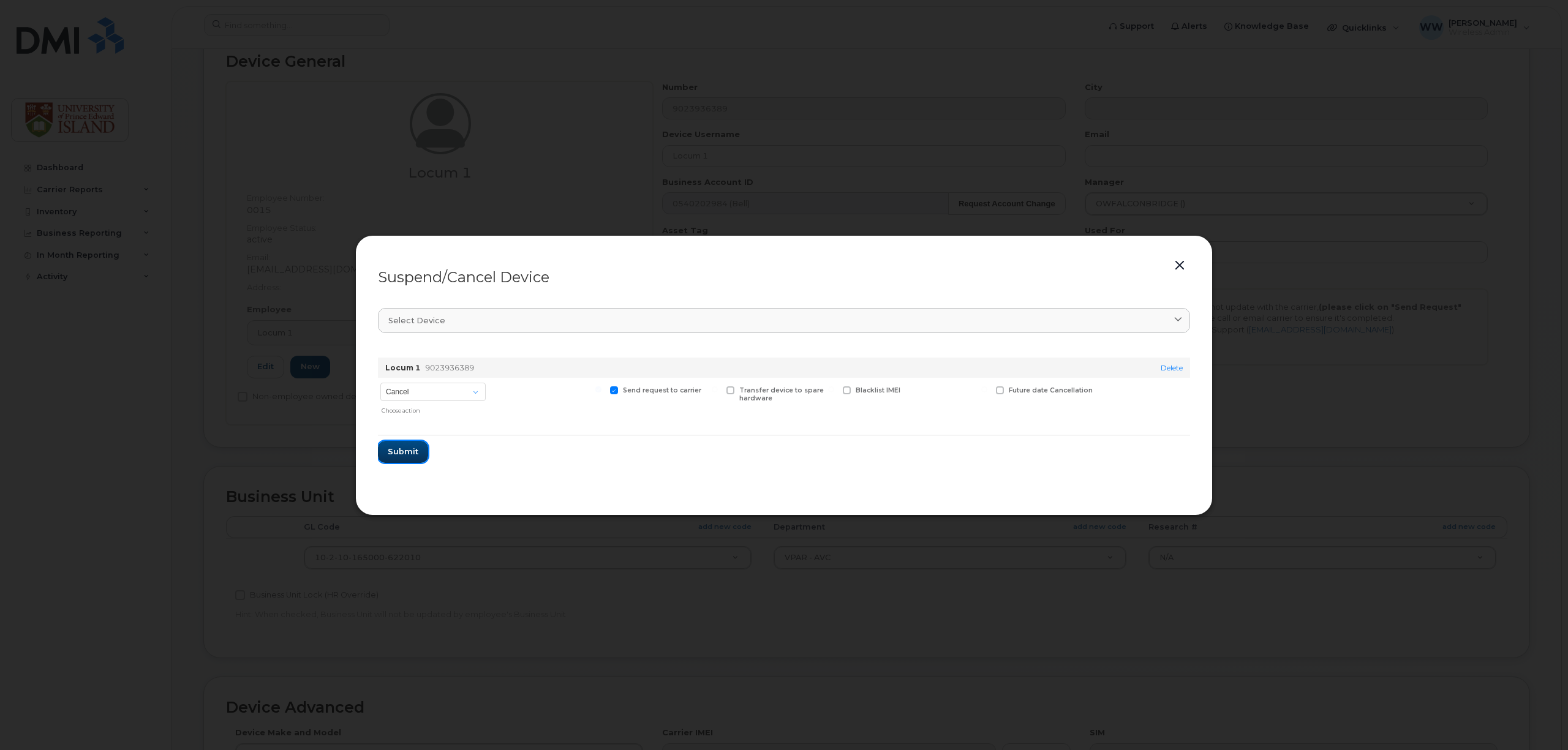
click at [399, 456] on span "Submit" at bounding box center [403, 451] width 31 height 12
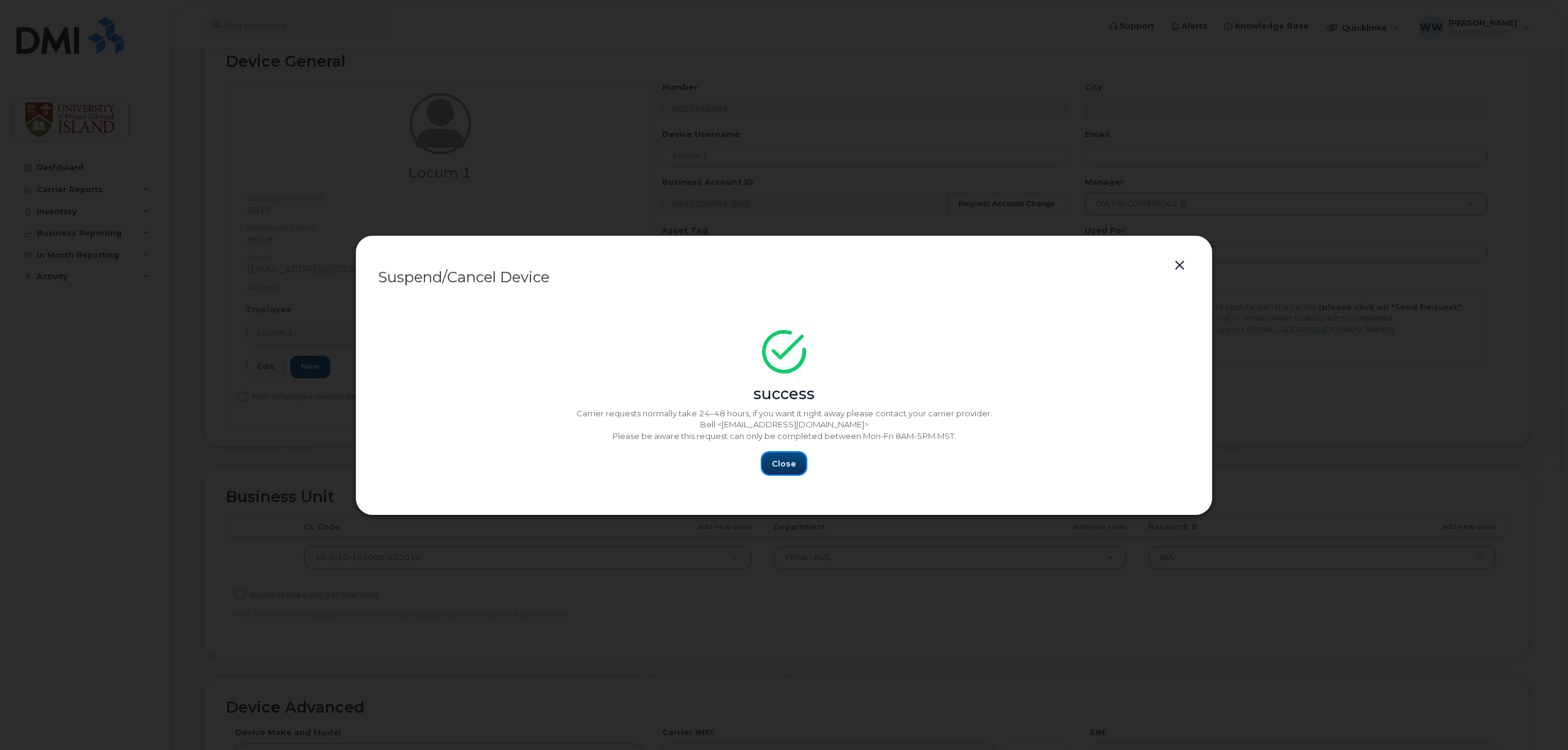
drag, startPoint x: 784, startPoint y: 469, endPoint x: 834, endPoint y: 464, distance: 50.2
click at [784, 469] on span "Close" at bounding box center [784, 464] width 25 height 12
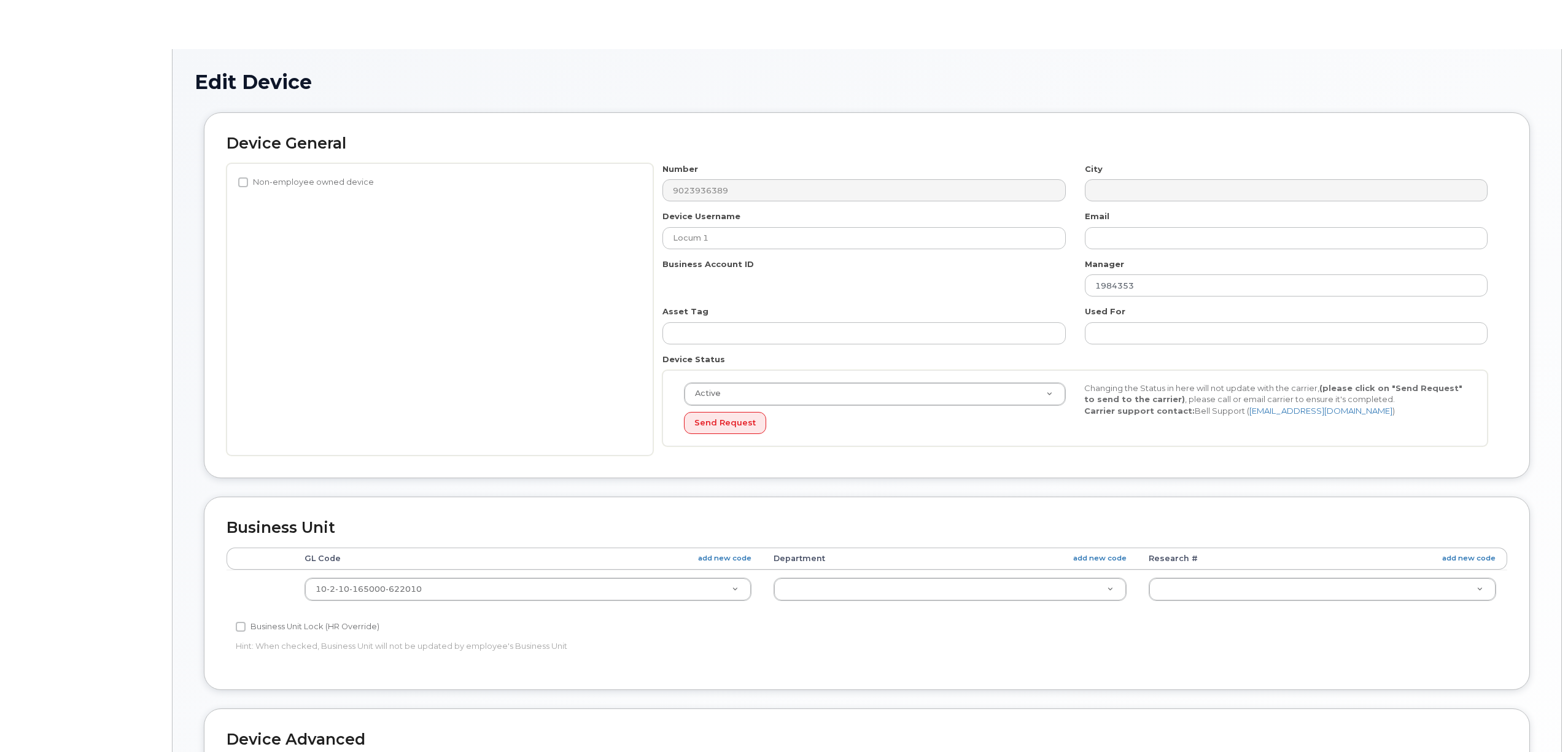
select select "2042298"
select select "2042284"
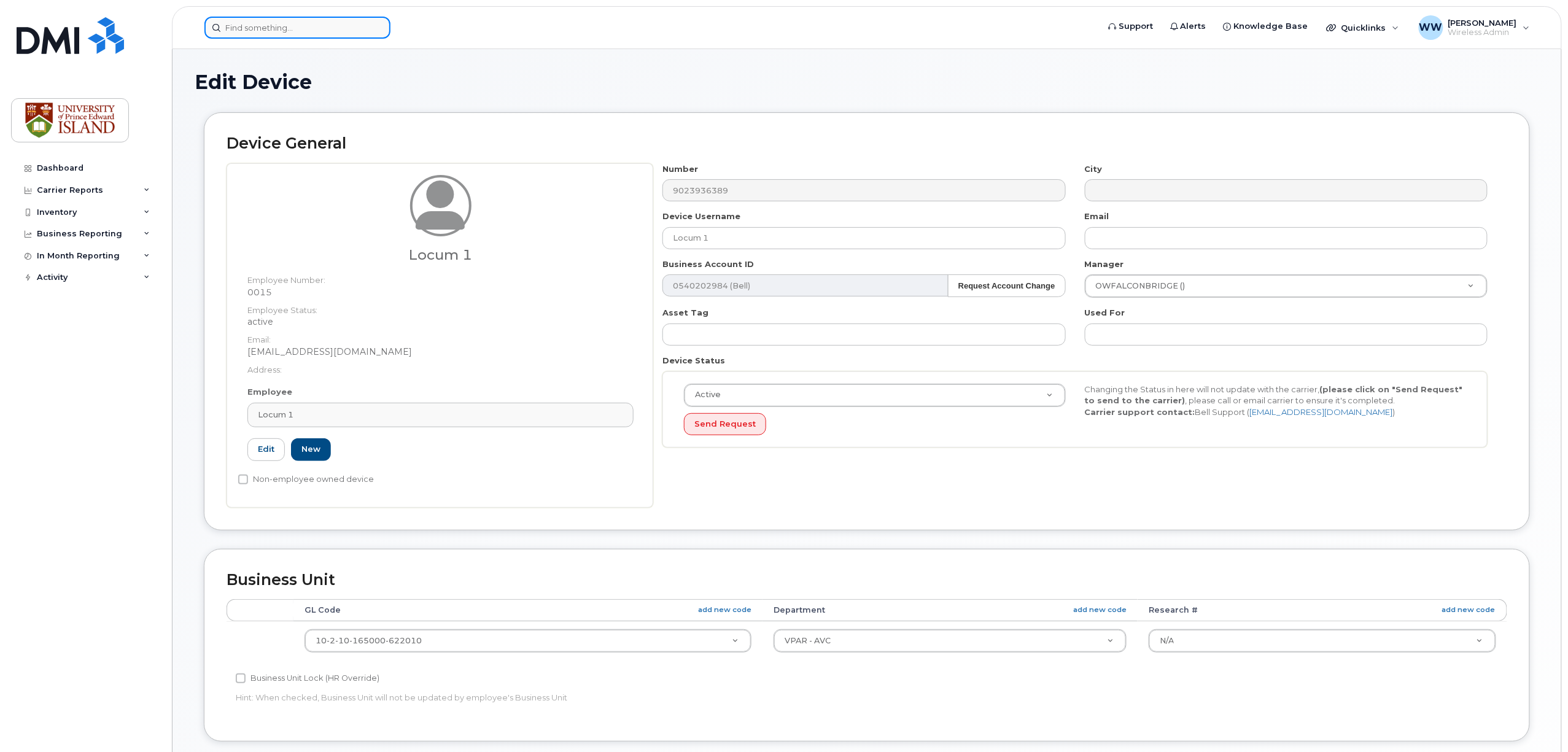
click at [307, 32] on input at bounding box center [298, 27] width 186 height 22
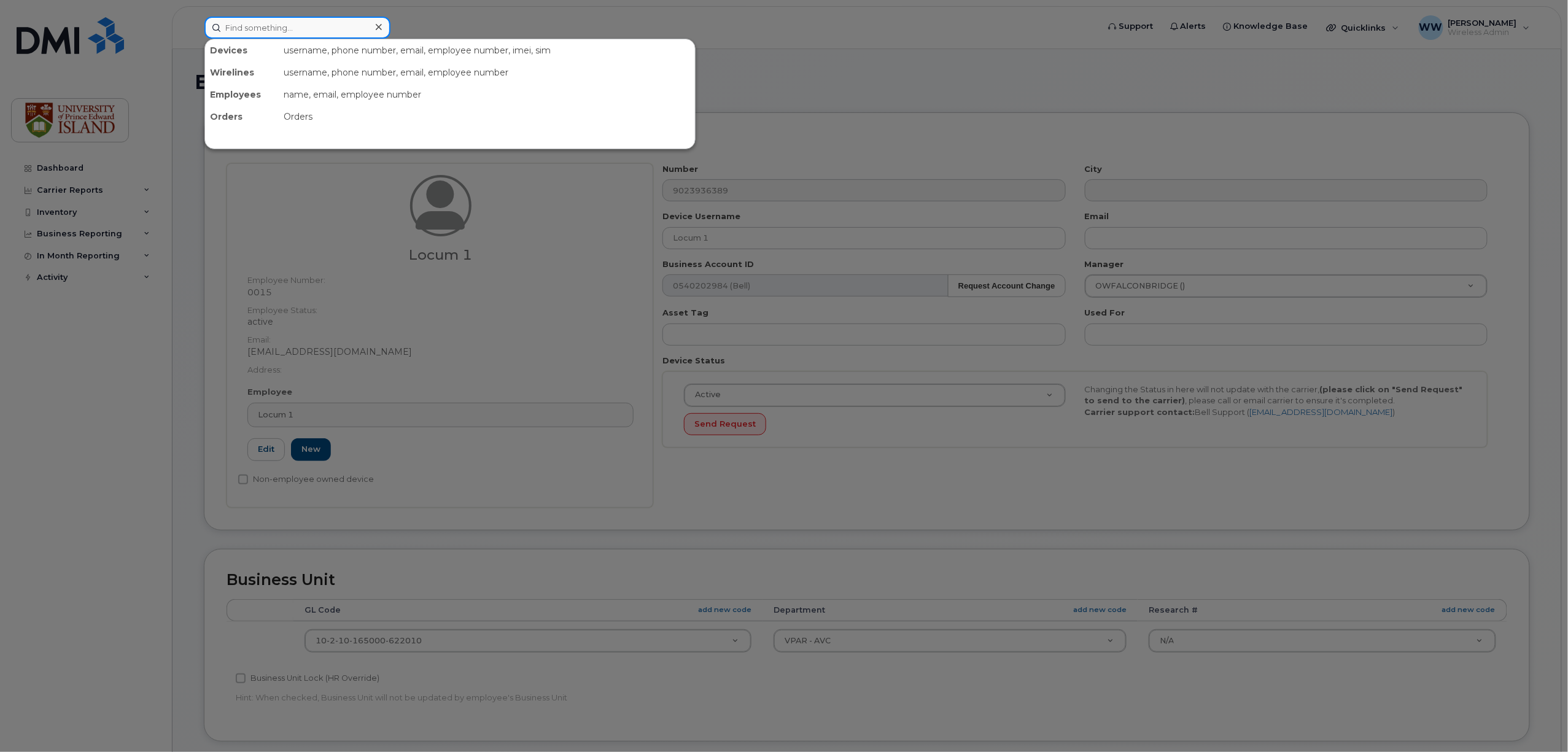
paste input "9023943398"
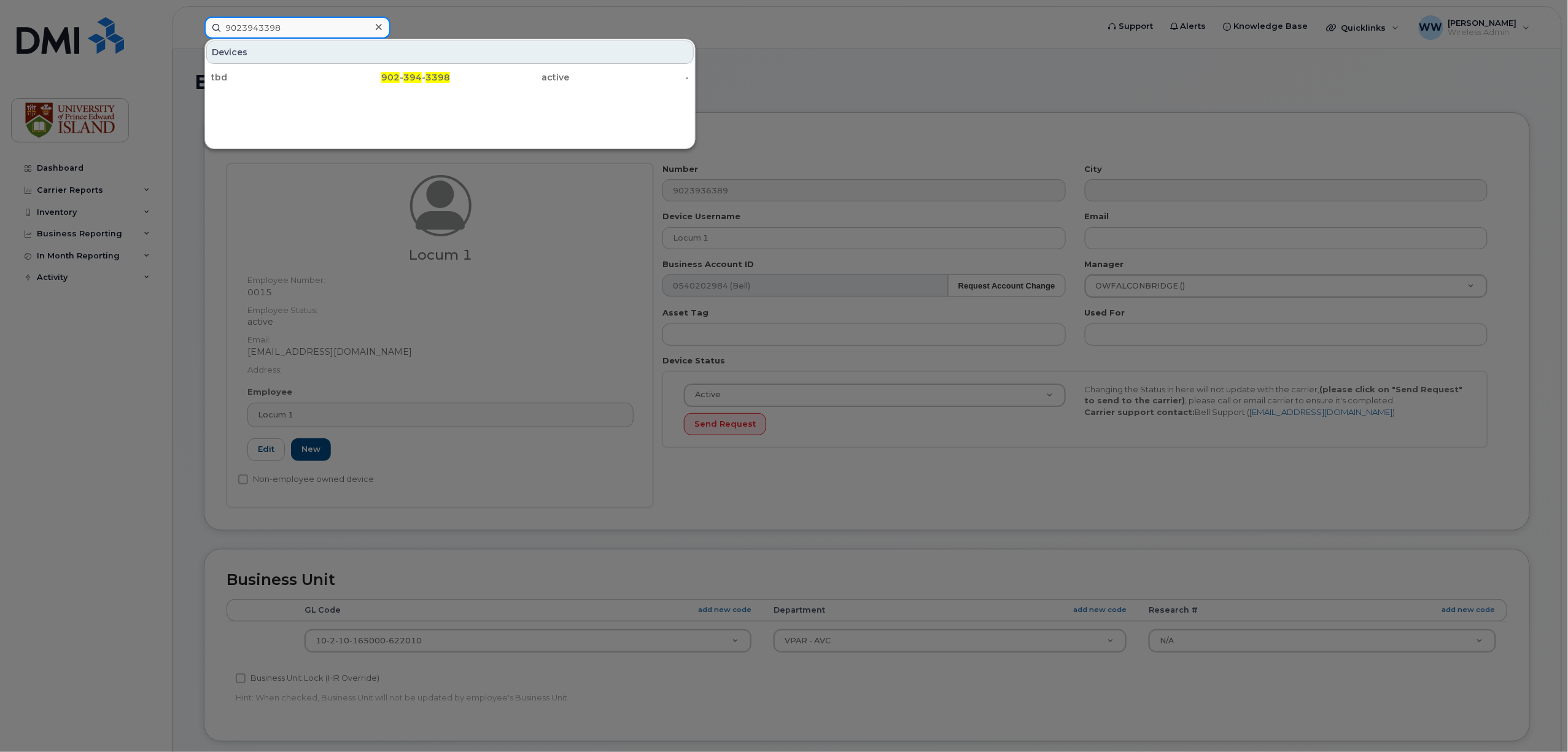
type input "9023943398"
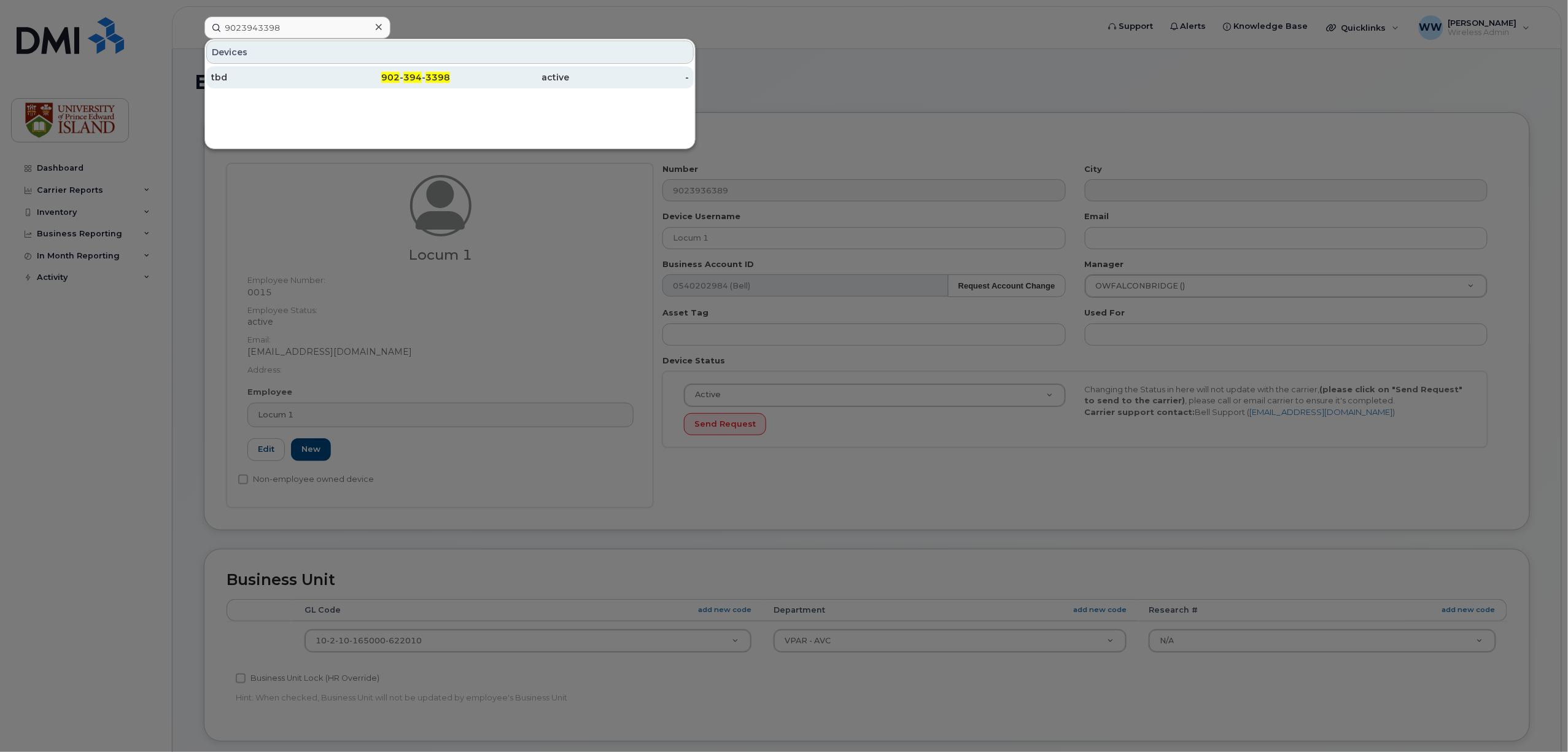
click at [395, 75] on span "902" at bounding box center [390, 77] width 18 height 11
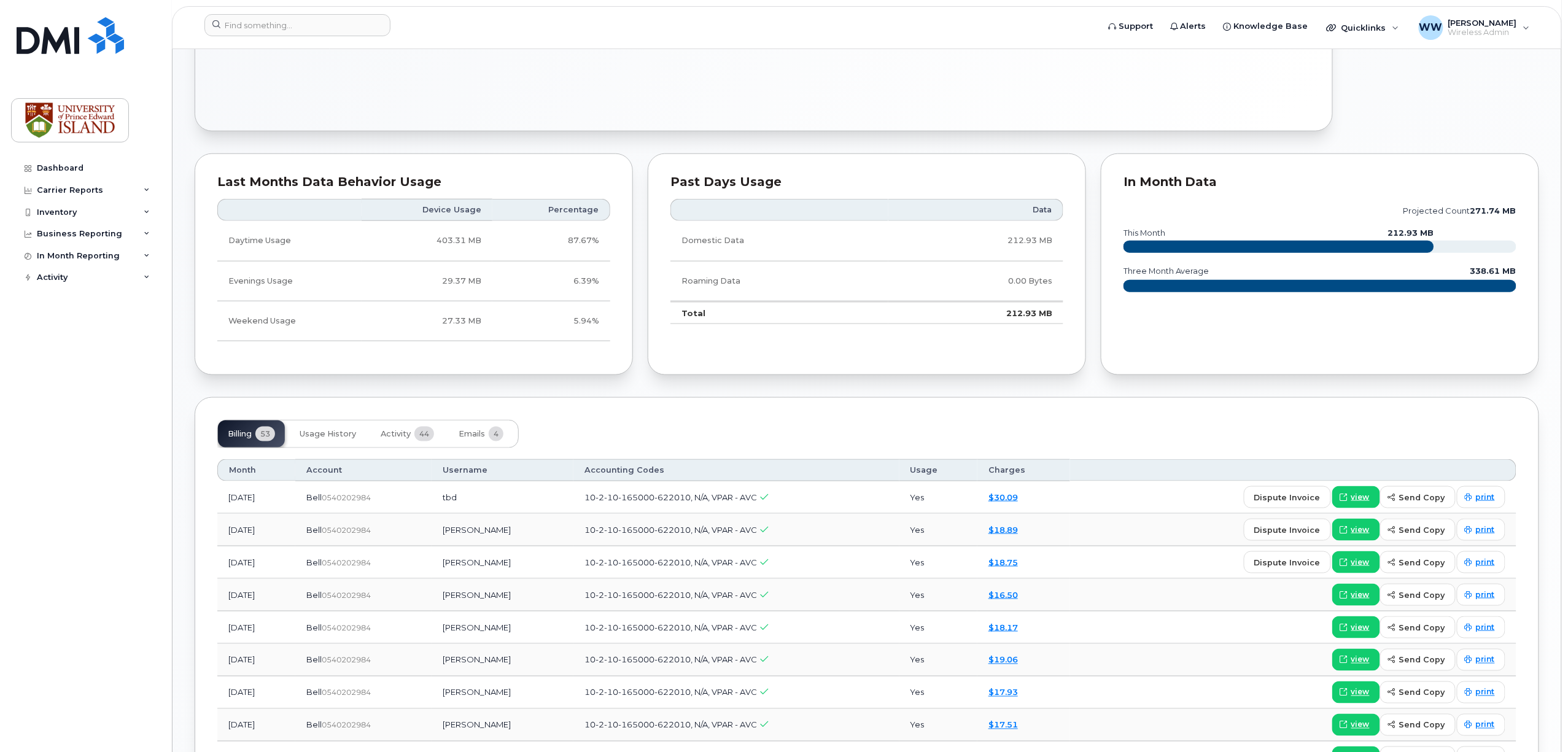
scroll to position [409, 0]
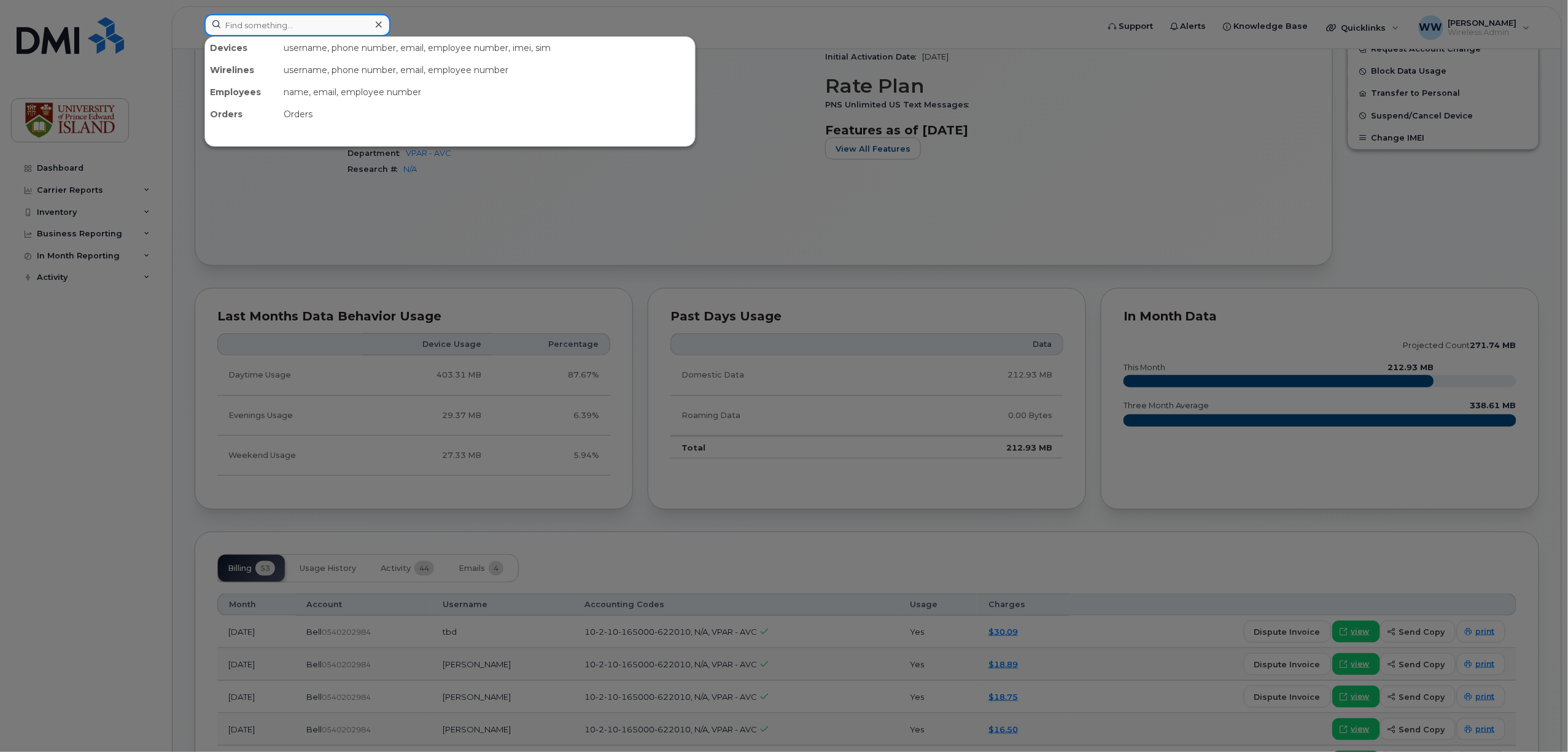
click at [337, 27] on input at bounding box center [298, 25] width 186 height 22
drag, startPoint x: 337, startPoint y: 27, endPoint x: 300, endPoint y: 26, distance: 37.0
click at [300, 26] on input at bounding box center [298, 25] width 186 height 22
click at [290, 22] on input at bounding box center [298, 25] width 186 height 22
paste input "9023946931"
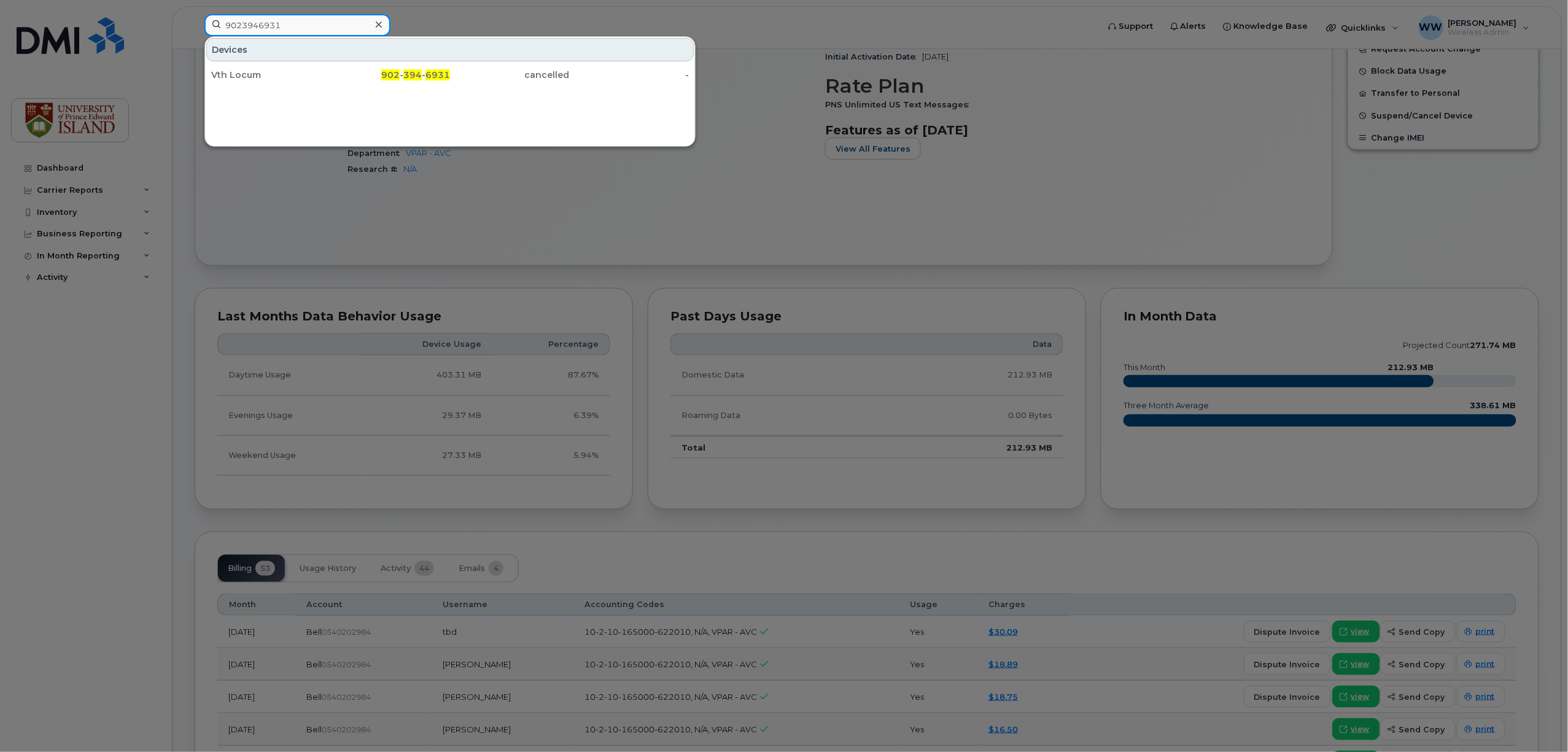
drag, startPoint x: 293, startPoint y: 27, endPoint x: 211, endPoint y: 26, distance: 82.0
click at [211, 26] on input "9023946931" at bounding box center [298, 25] width 186 height 22
paste input "4"
type input "9023946941"
click at [219, 80] on div "Tbd" at bounding box center [271, 75] width 119 height 12
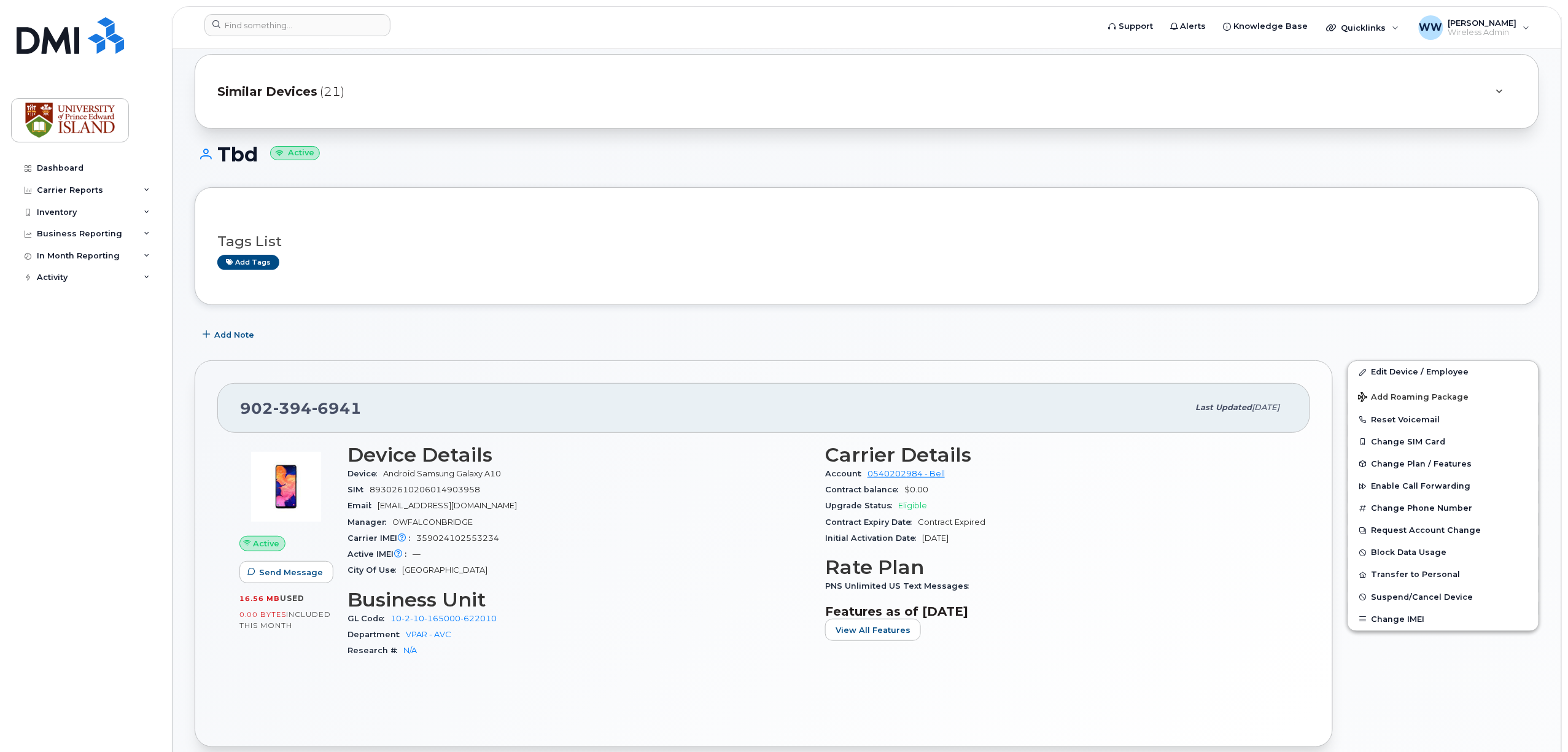
scroll to position [17, 0]
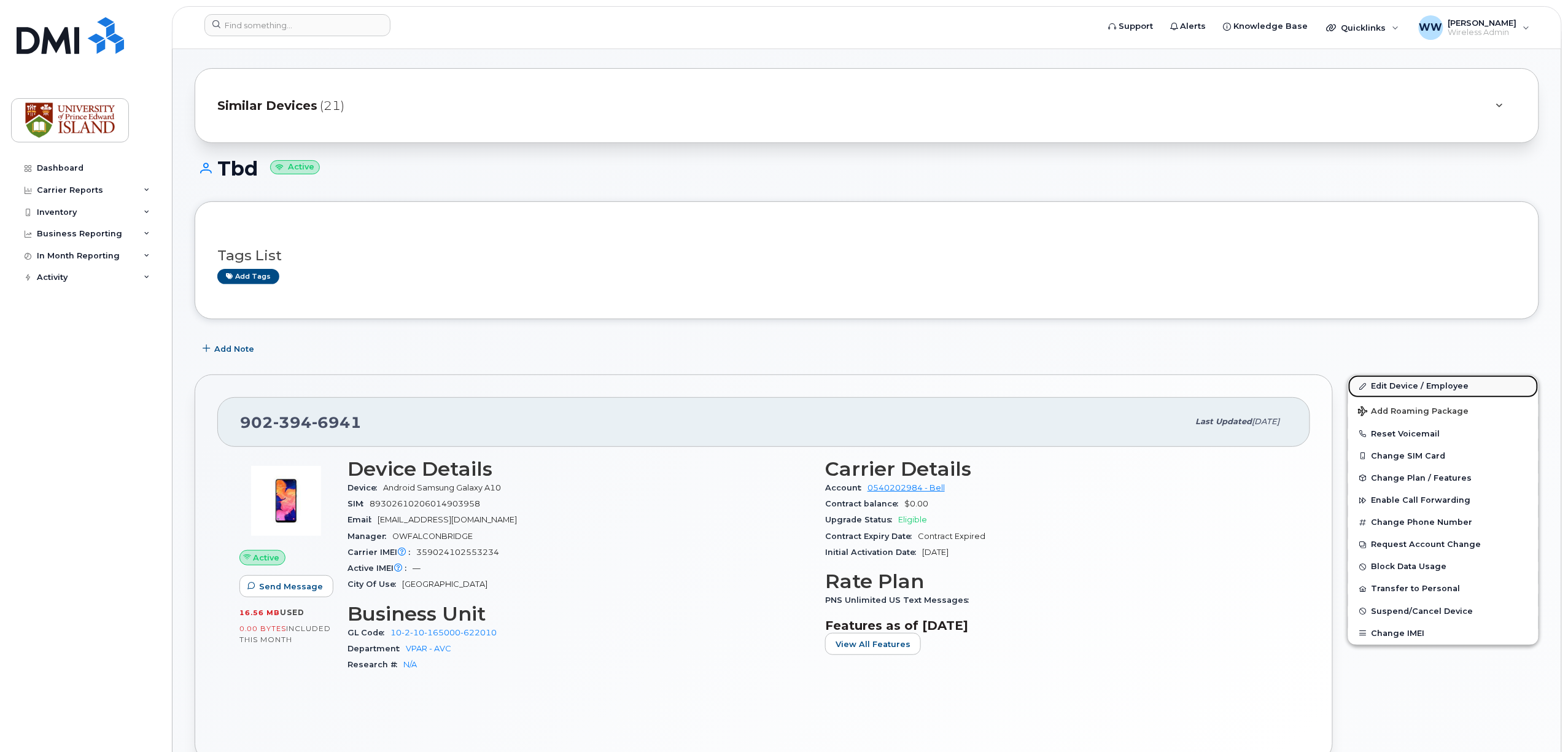
click at [1397, 389] on link "Edit Device / Employee" at bounding box center [1444, 386] width 191 height 22
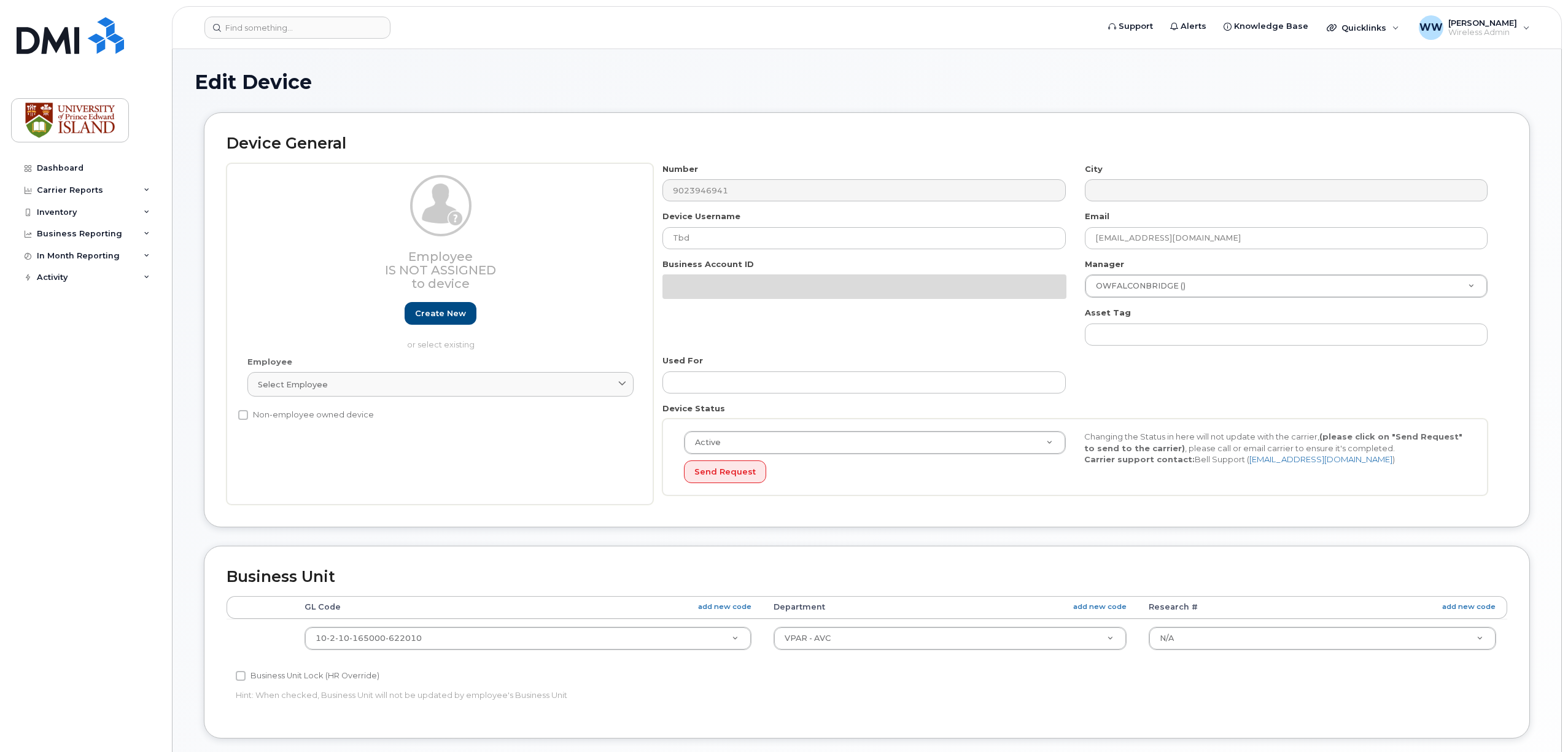
select select "2042298"
select select "2042284"
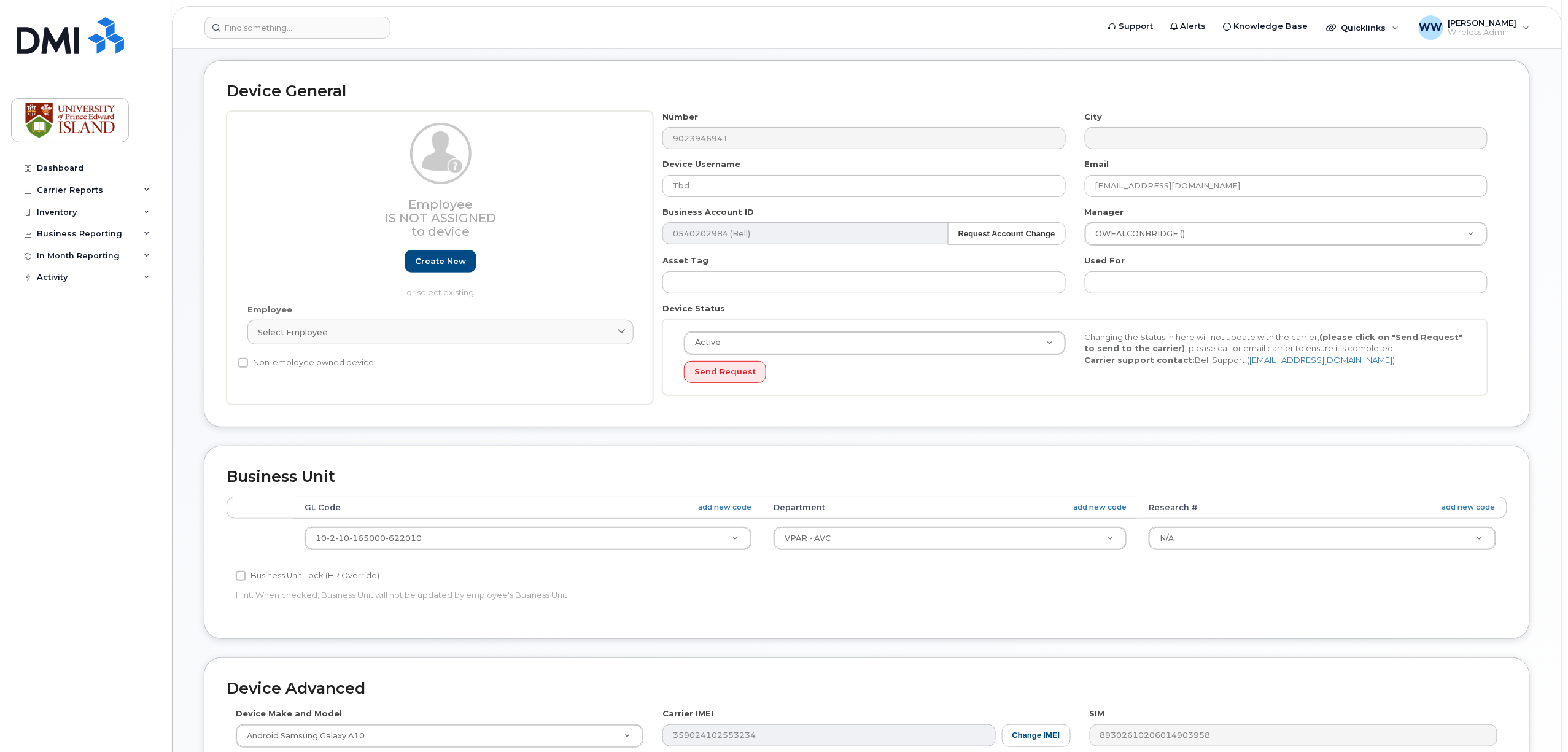
scroll to position [82, 0]
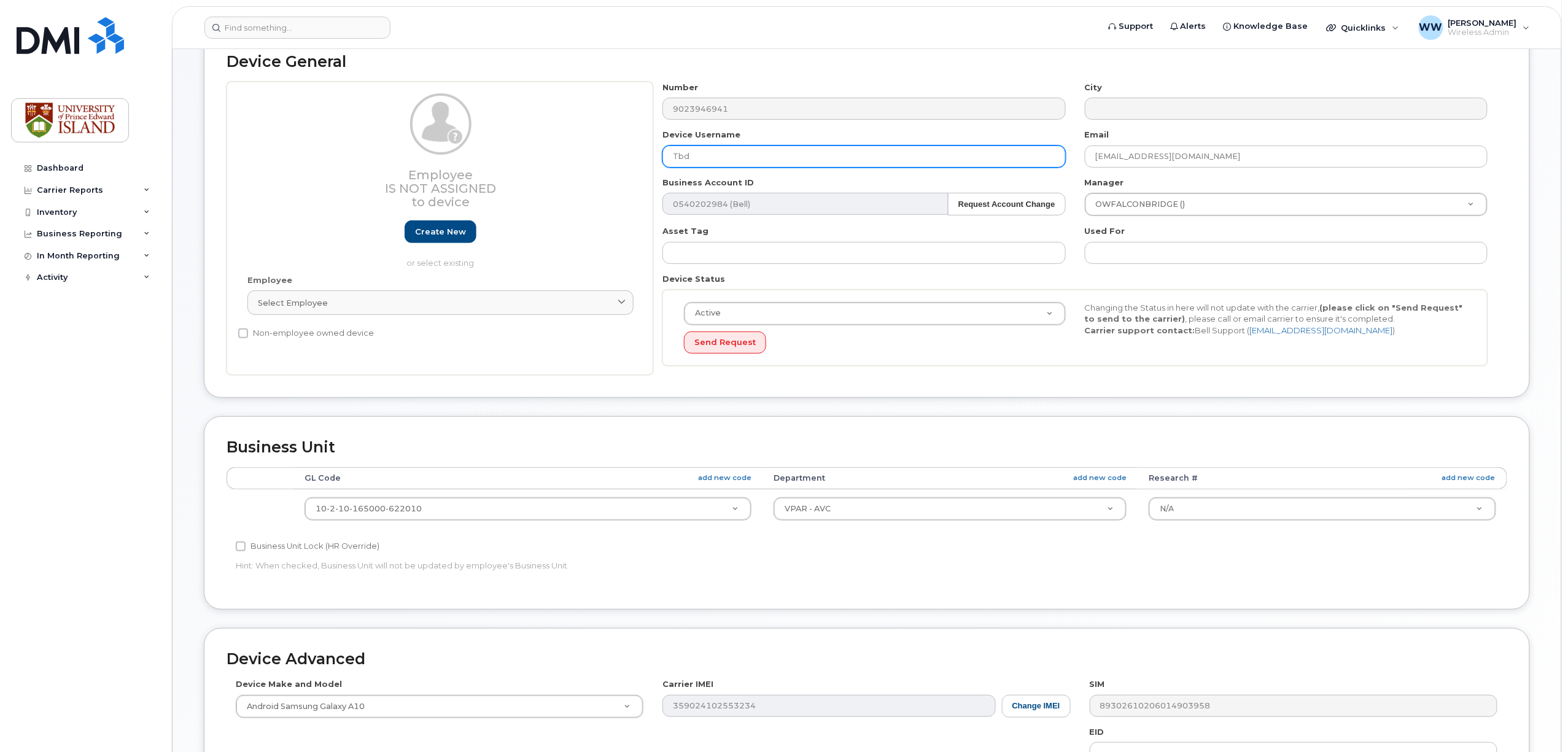
drag, startPoint x: 735, startPoint y: 156, endPoint x: 593, endPoint y: 143, distance: 142.6
click at [593, 143] on div "Employee Is not assigned to device Create new or select existing Employee Selec…" at bounding box center [866, 229] width 1280 height 294
click at [699, 153] on input "Brandu Dawson" at bounding box center [864, 157] width 403 height 22
type input "Brandi Dawson"
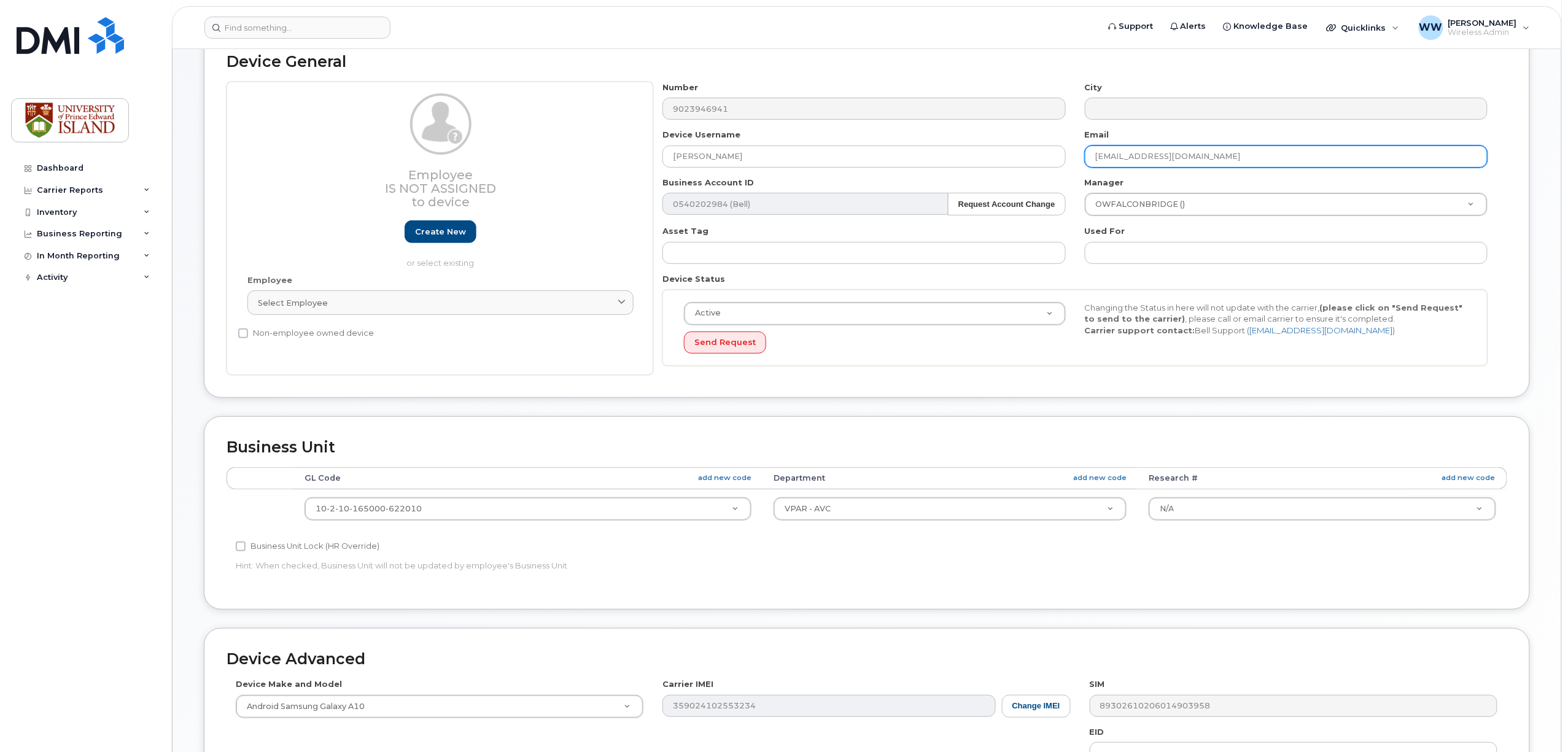
drag, startPoint x: 1168, startPoint y: 153, endPoint x: 1101, endPoint y: 160, distance: 67.4
click at [1088, 156] on input "[EMAIL_ADDRESS][DOMAIN_NAME]" at bounding box center [1286, 157] width 403 height 22
paste input "bedawson"
type input "bedawson@upei.ca"
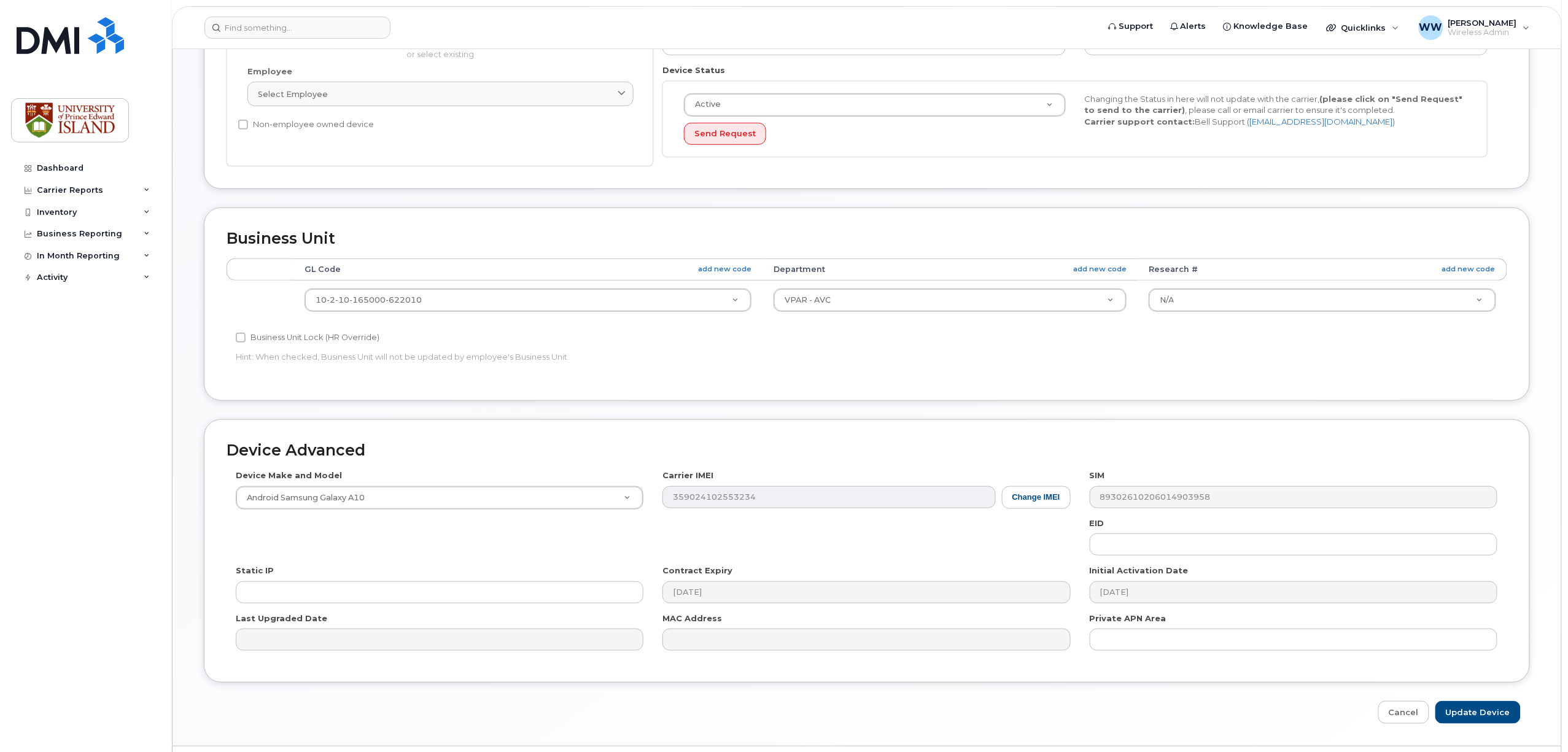
scroll to position [328, 0]
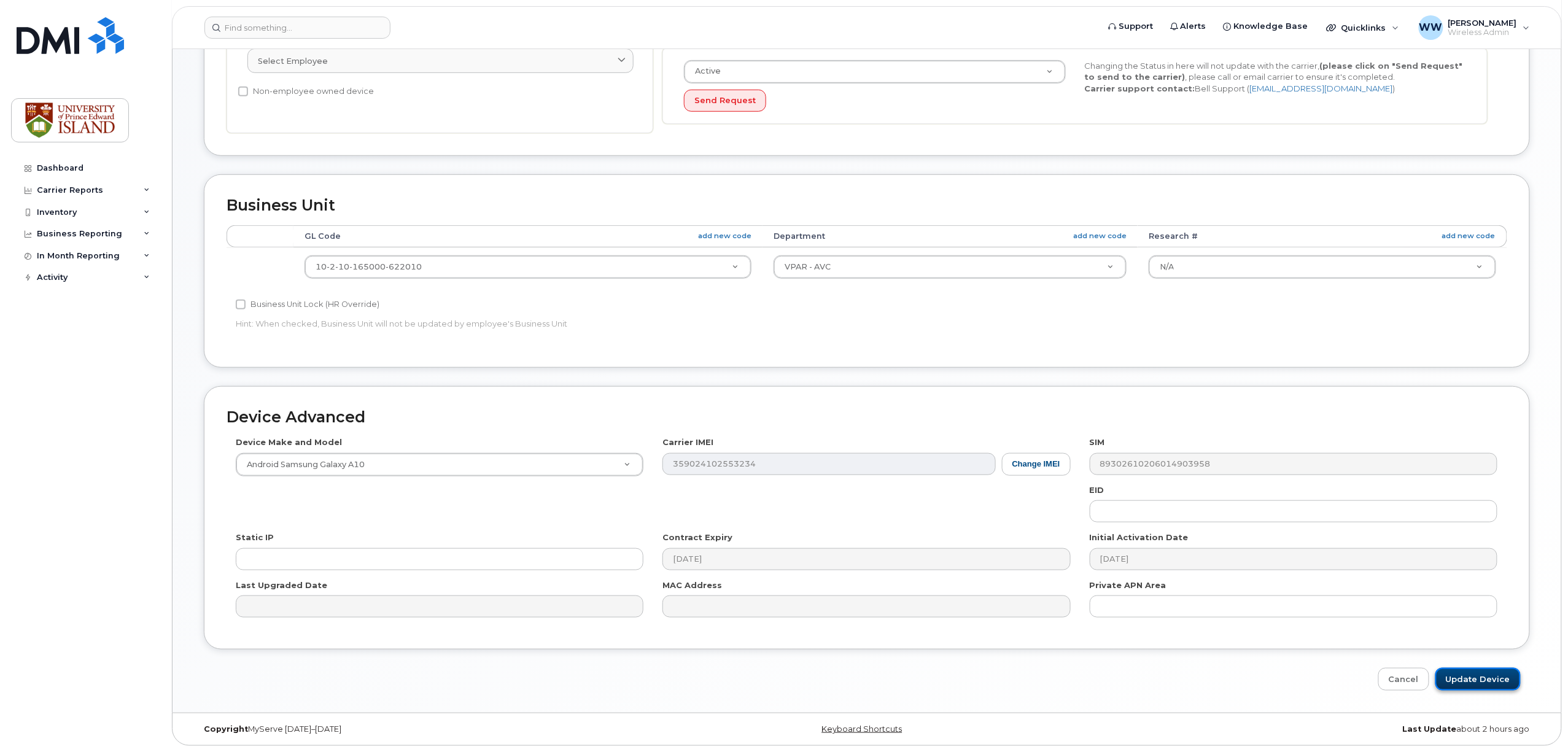
click at [1478, 681] on input "Update Device" at bounding box center [1478, 679] width 85 height 22
type input "Saving..."
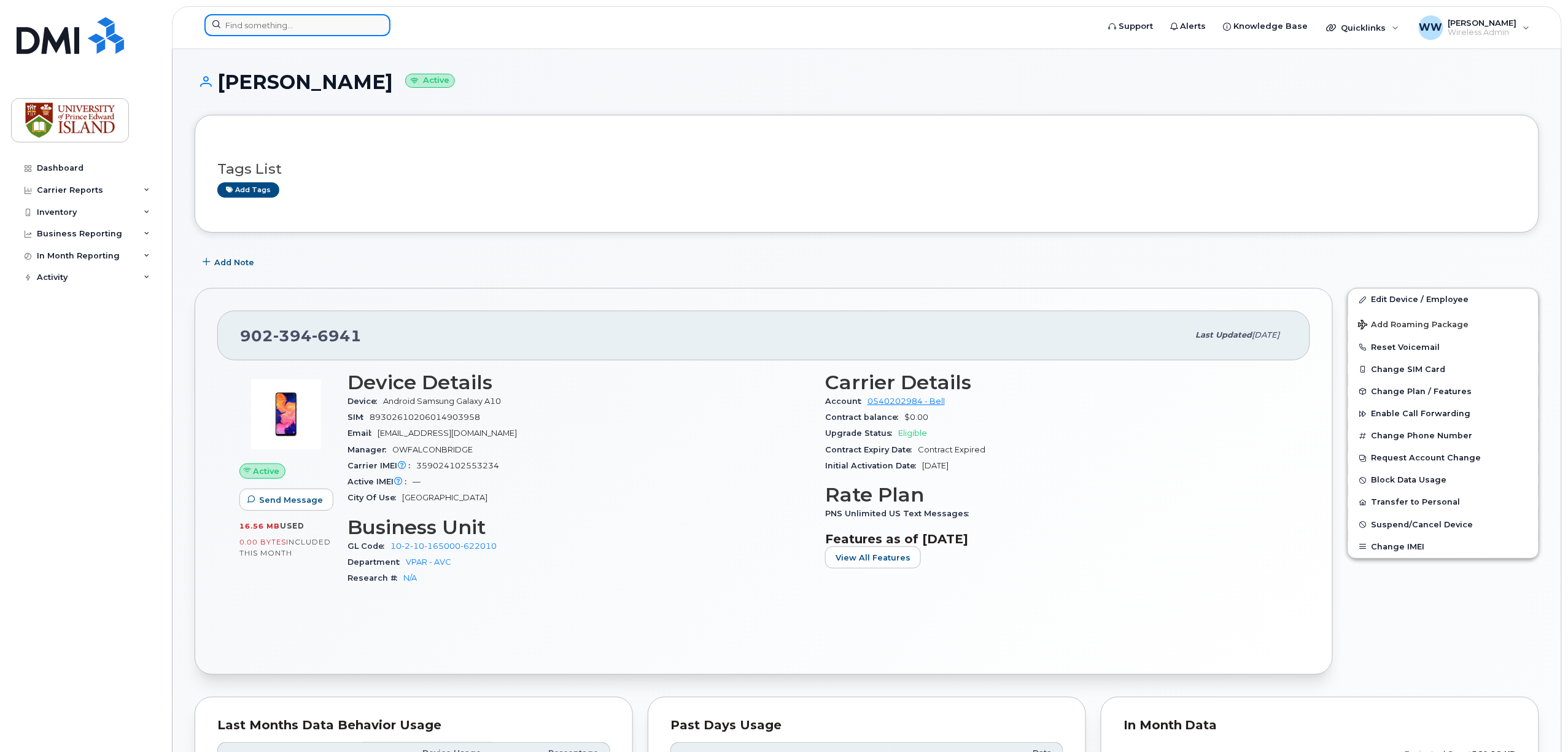
click at [310, 25] on input at bounding box center [298, 25] width 186 height 22
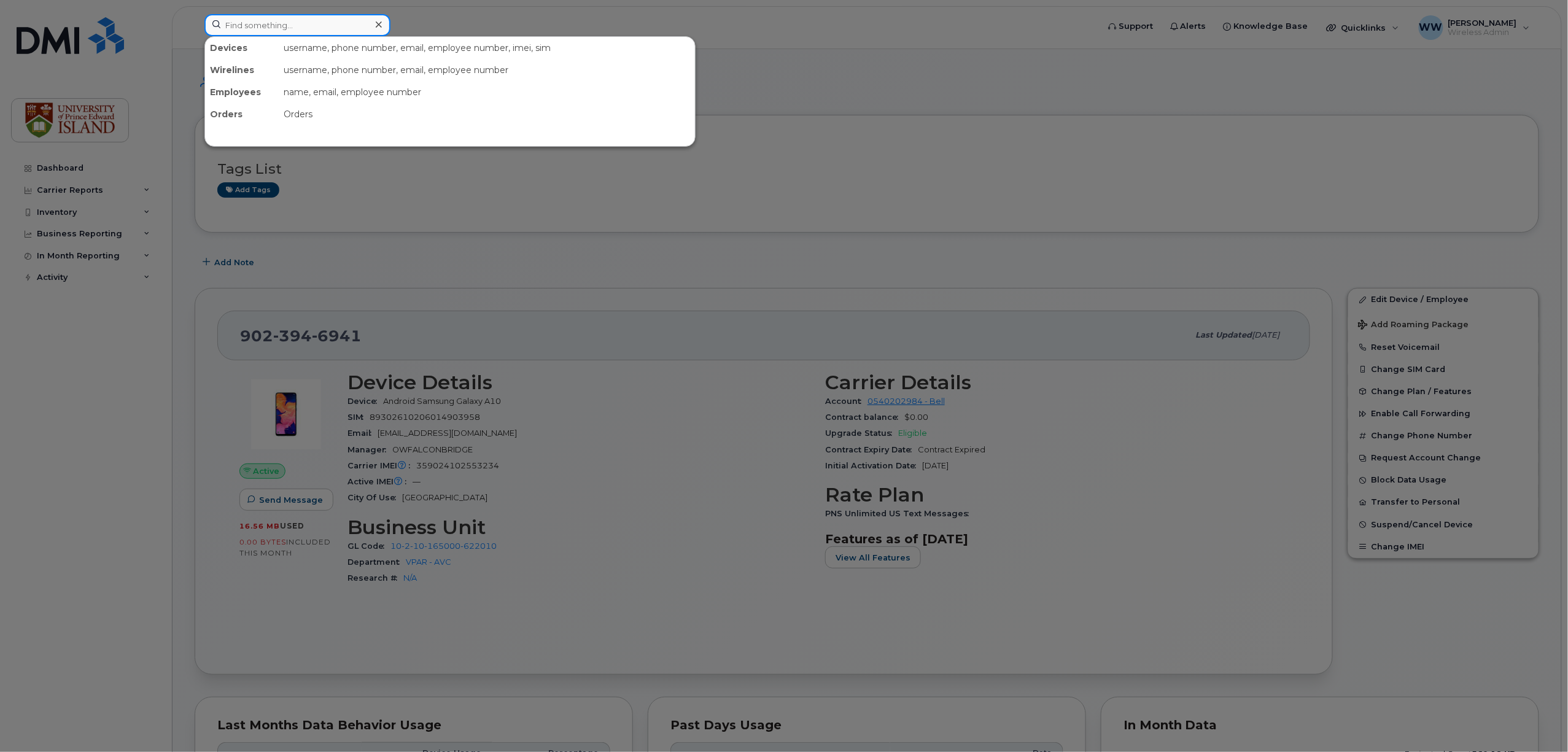
paste input "9023944843"
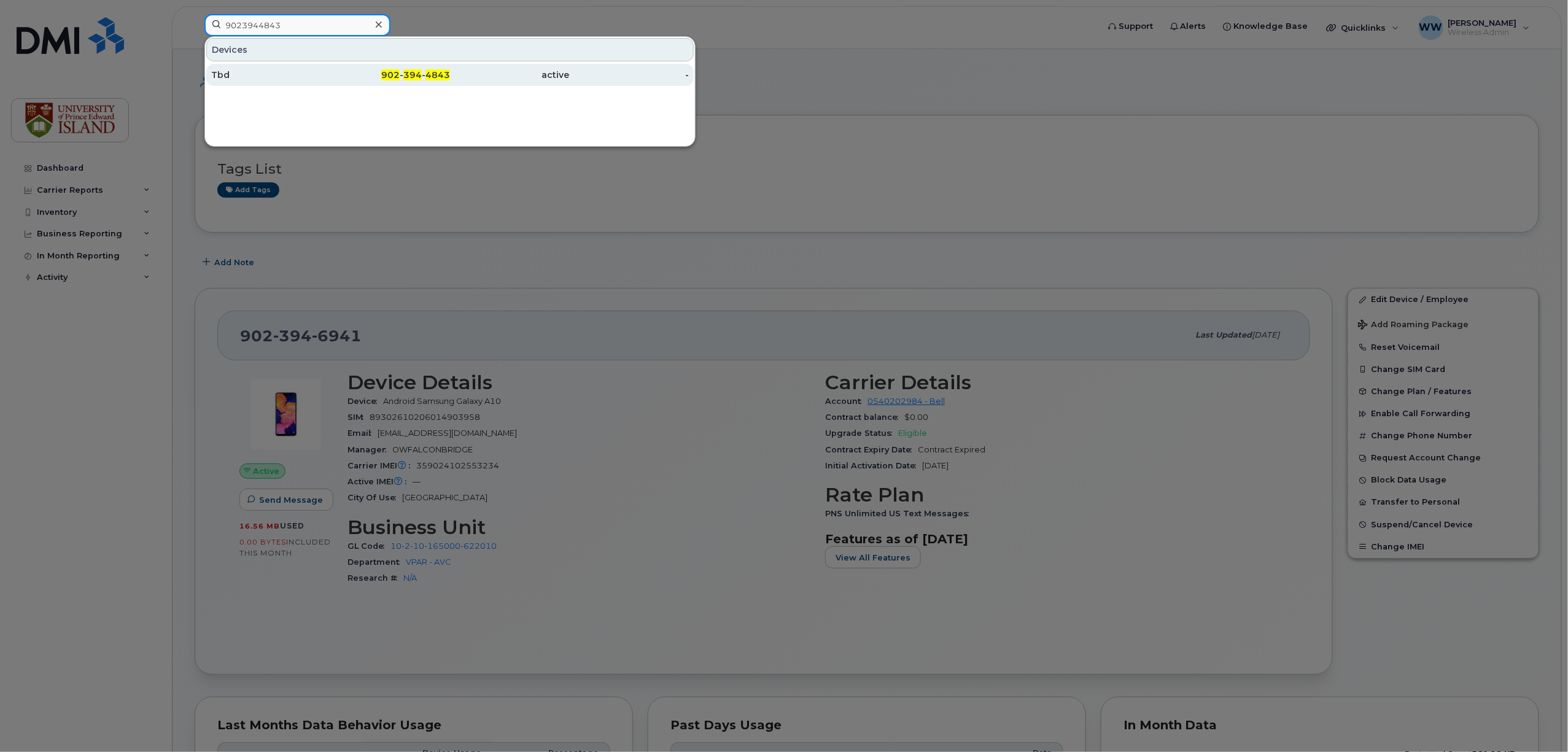
type input "9023944843"
click at [431, 75] on span "4843" at bounding box center [438, 75] width 25 height 11
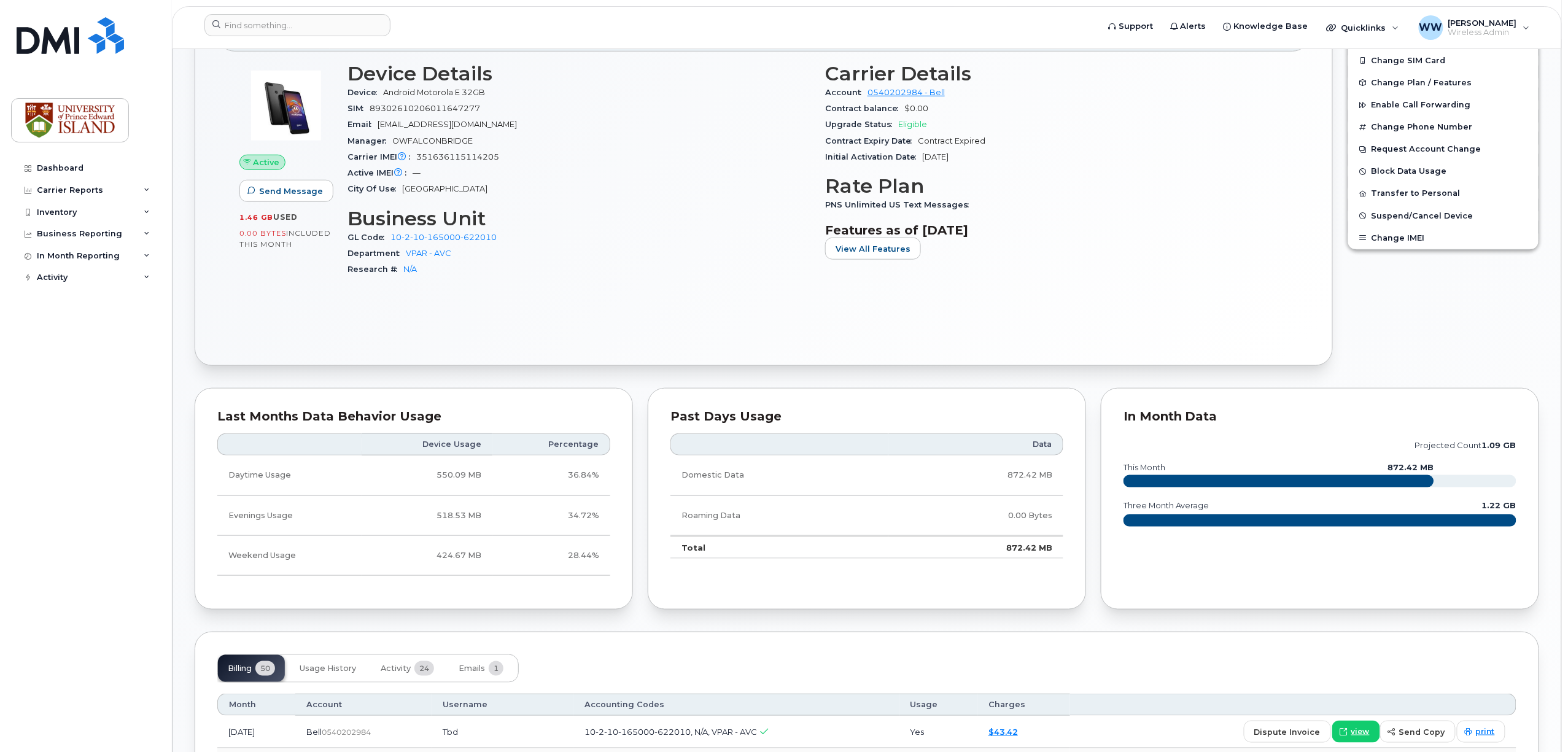
scroll to position [327, 0]
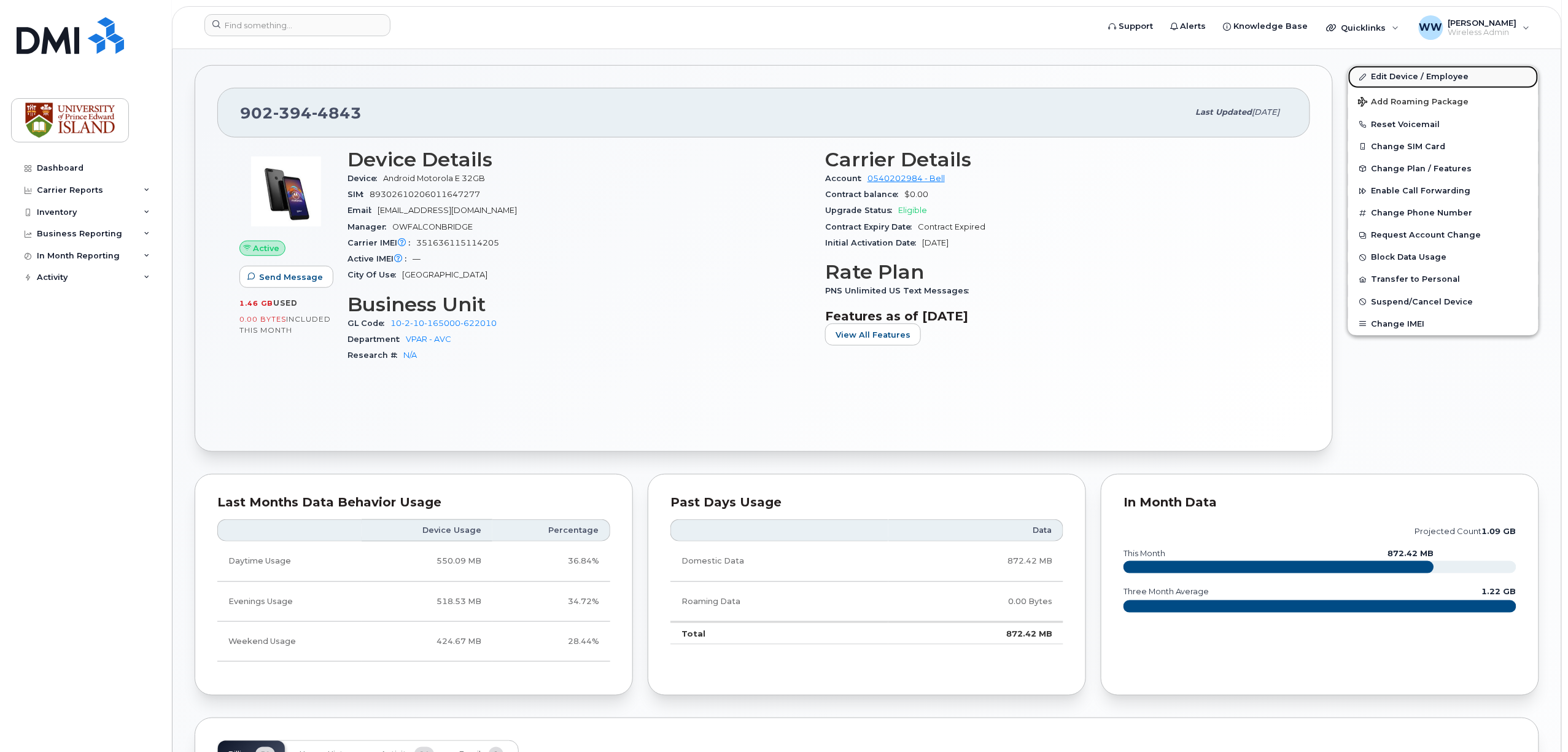
click at [1391, 79] on link "Edit Device / Employee" at bounding box center [1444, 76] width 191 height 22
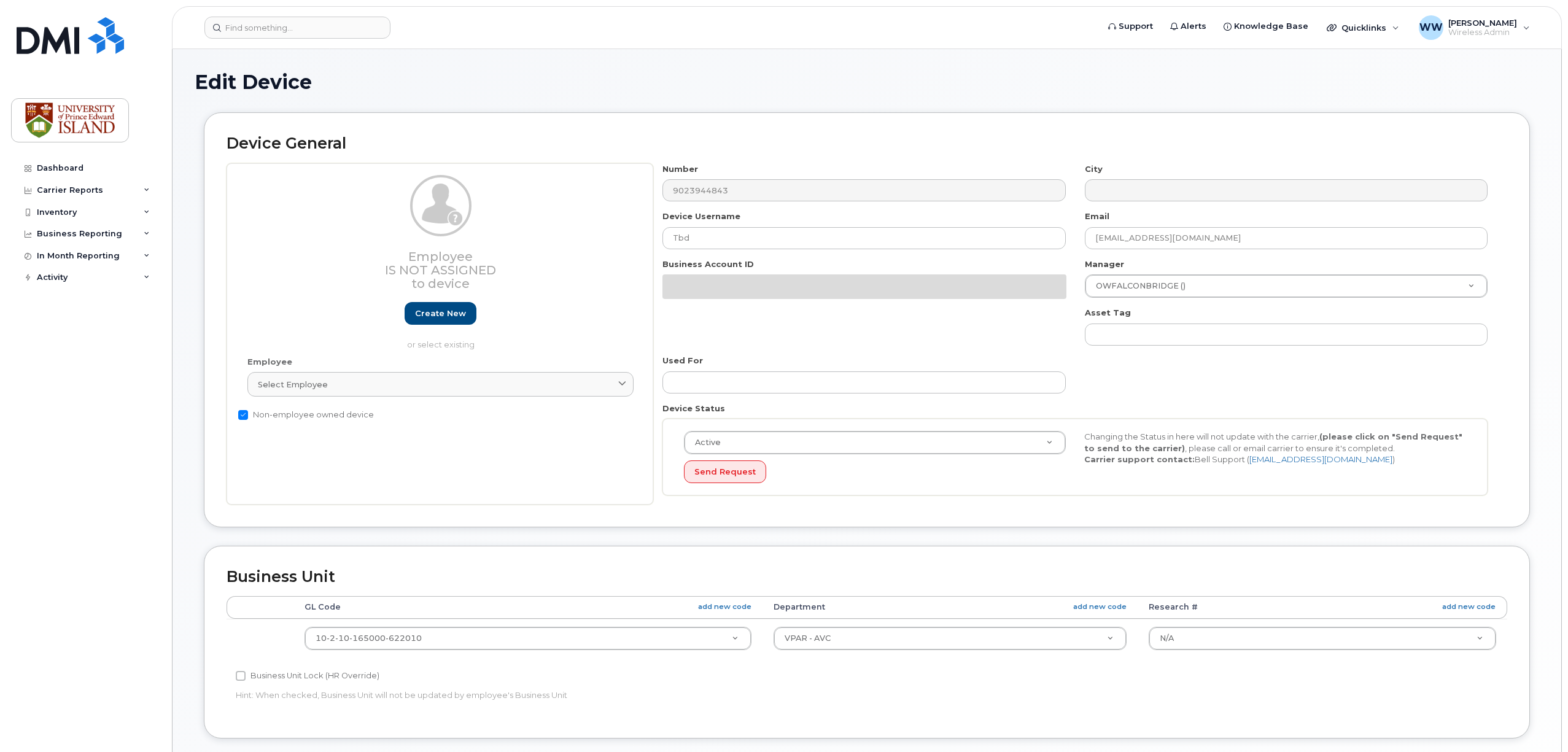
select select "2042298"
select select "2042284"
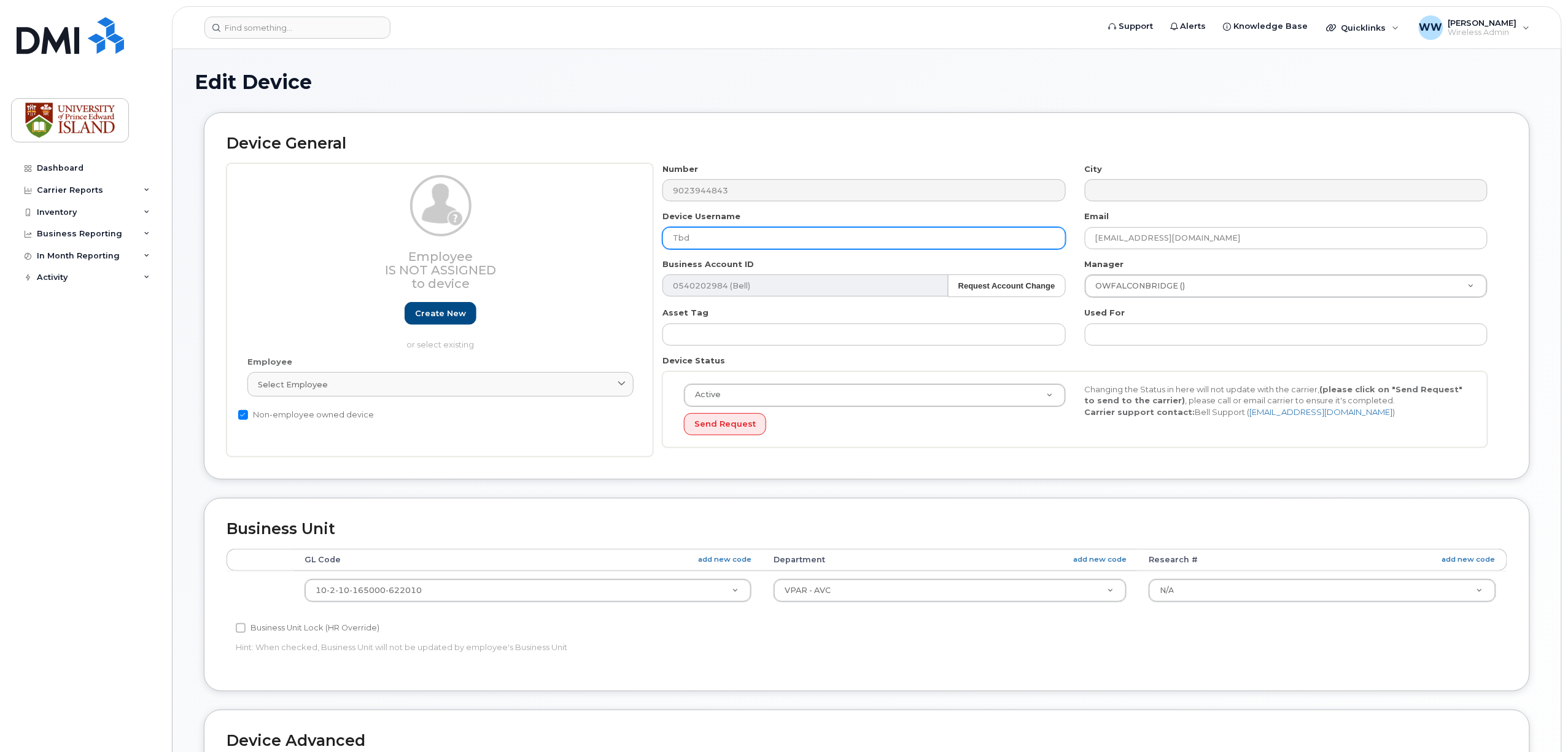
drag, startPoint x: 722, startPoint y: 240, endPoint x: 617, endPoint y: 241, distance: 105.0
click at [617, 241] on div "Employee Is not assigned to device Create new or select existing Employee Selec…" at bounding box center [866, 310] width 1280 height 294
type input "[PERSON_NAME]"
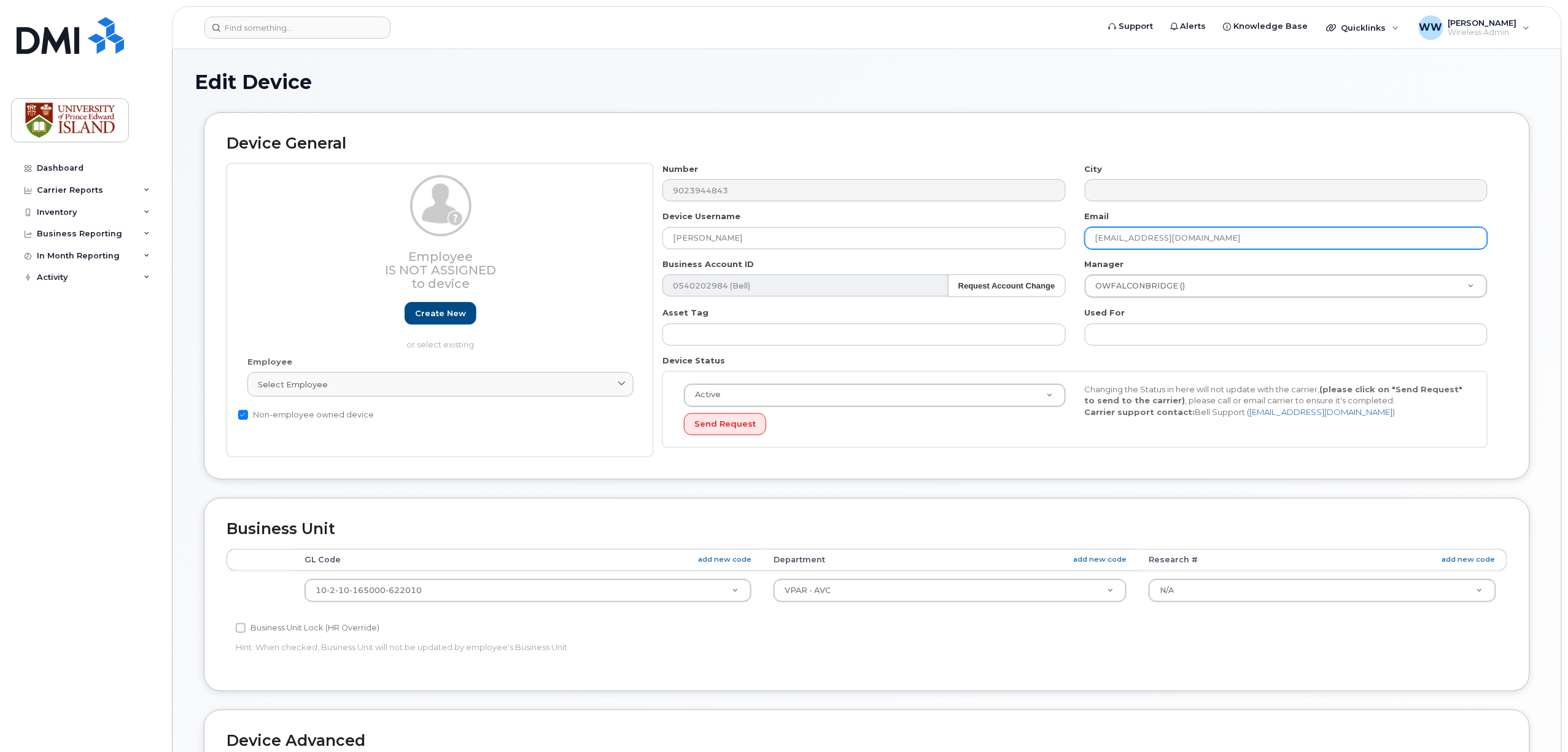
drag, startPoint x: 1181, startPoint y: 239, endPoint x: 1067, endPoint y: 232, distance: 114.2
click at [1067, 232] on div "Number 9023944843 City Device Username Antonio Guerra Email wweeks@upei.ca Busi…" at bounding box center [1075, 310] width 844 height 294
paste input "jaguerra"
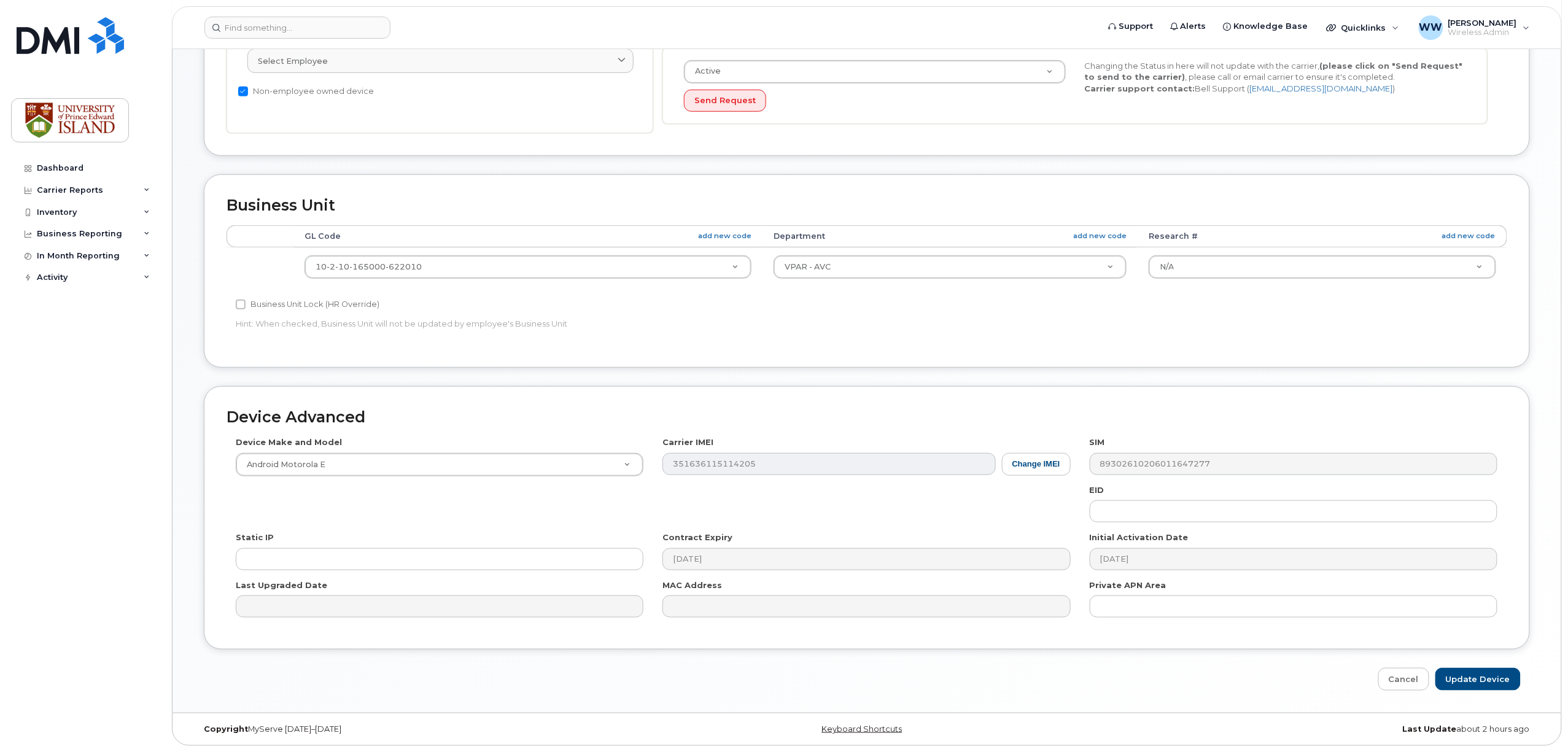
scroll to position [328, 0]
type input "jaguerra@upei.ca"
click at [1476, 683] on input "Update Device" at bounding box center [1478, 679] width 85 height 22
type input "Saving..."
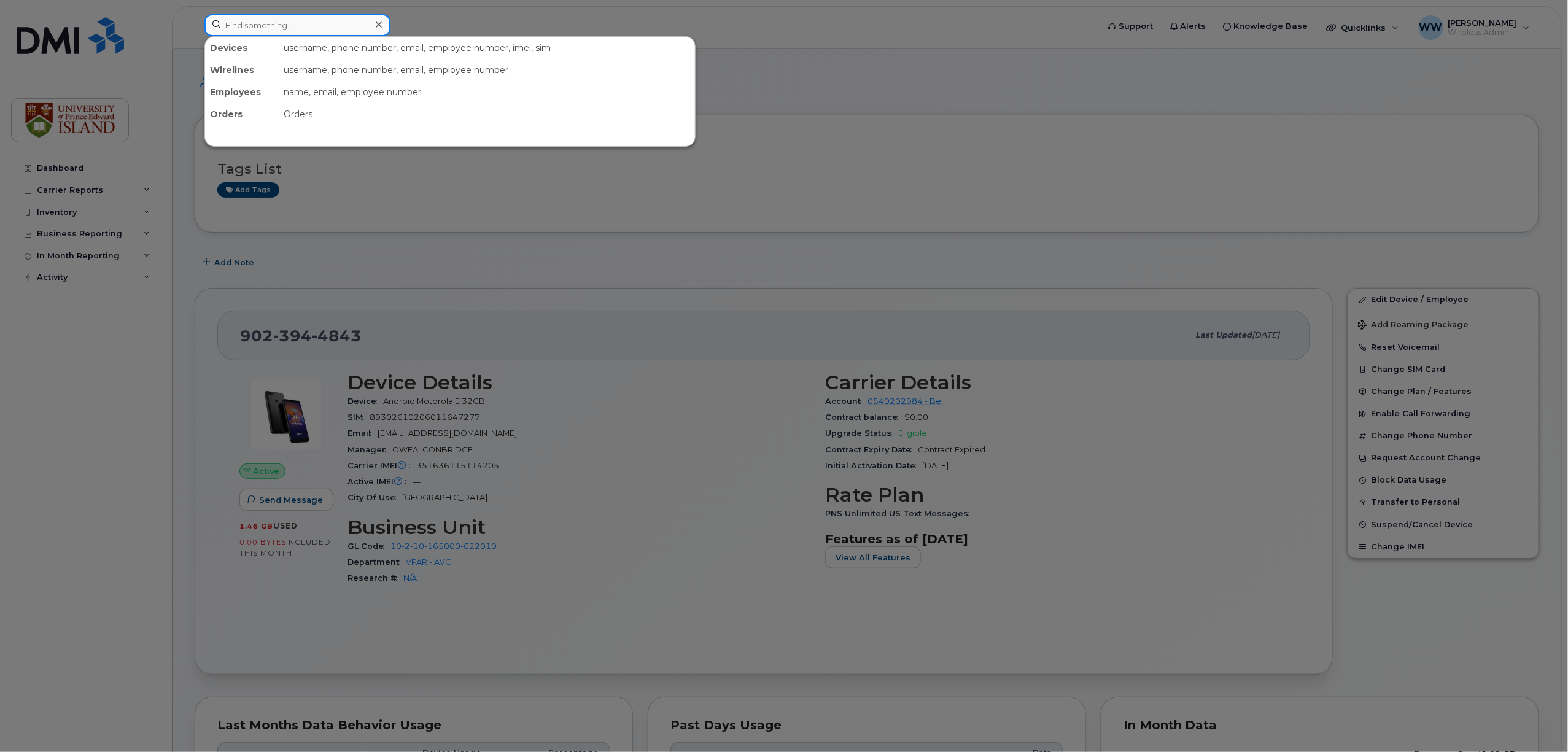
click at [341, 27] on input at bounding box center [298, 25] width 186 height 22
drag, startPoint x: 341, startPoint y: 27, endPoint x: 303, endPoint y: 25, distance: 38.1
click at [303, 25] on input at bounding box center [298, 25] width 186 height 22
click at [301, 28] on input at bounding box center [298, 25] width 186 height 22
paste input "9026290341"
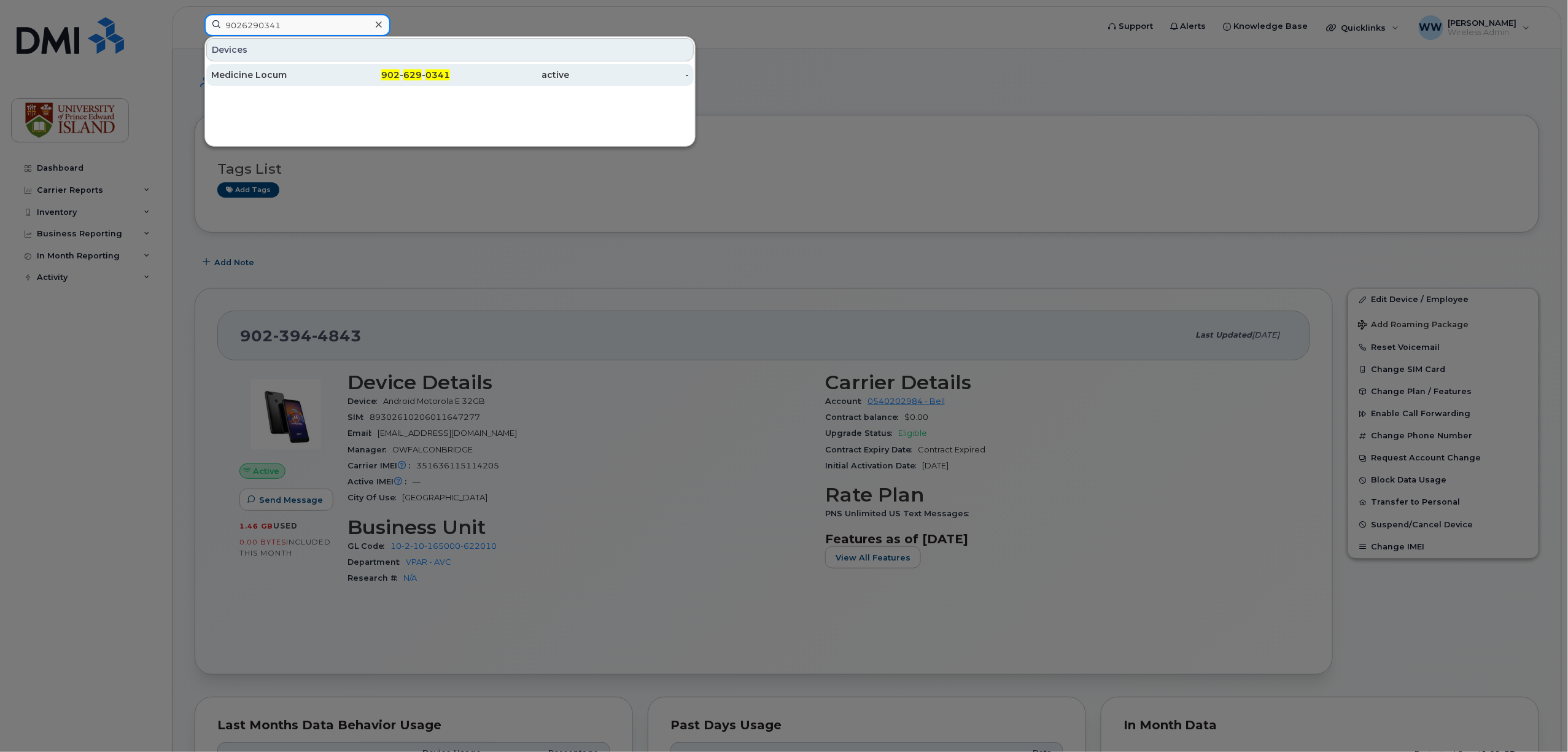
type input "9026290341"
click at [269, 76] on div "Medicine Locum" at bounding box center [271, 75] width 119 height 12
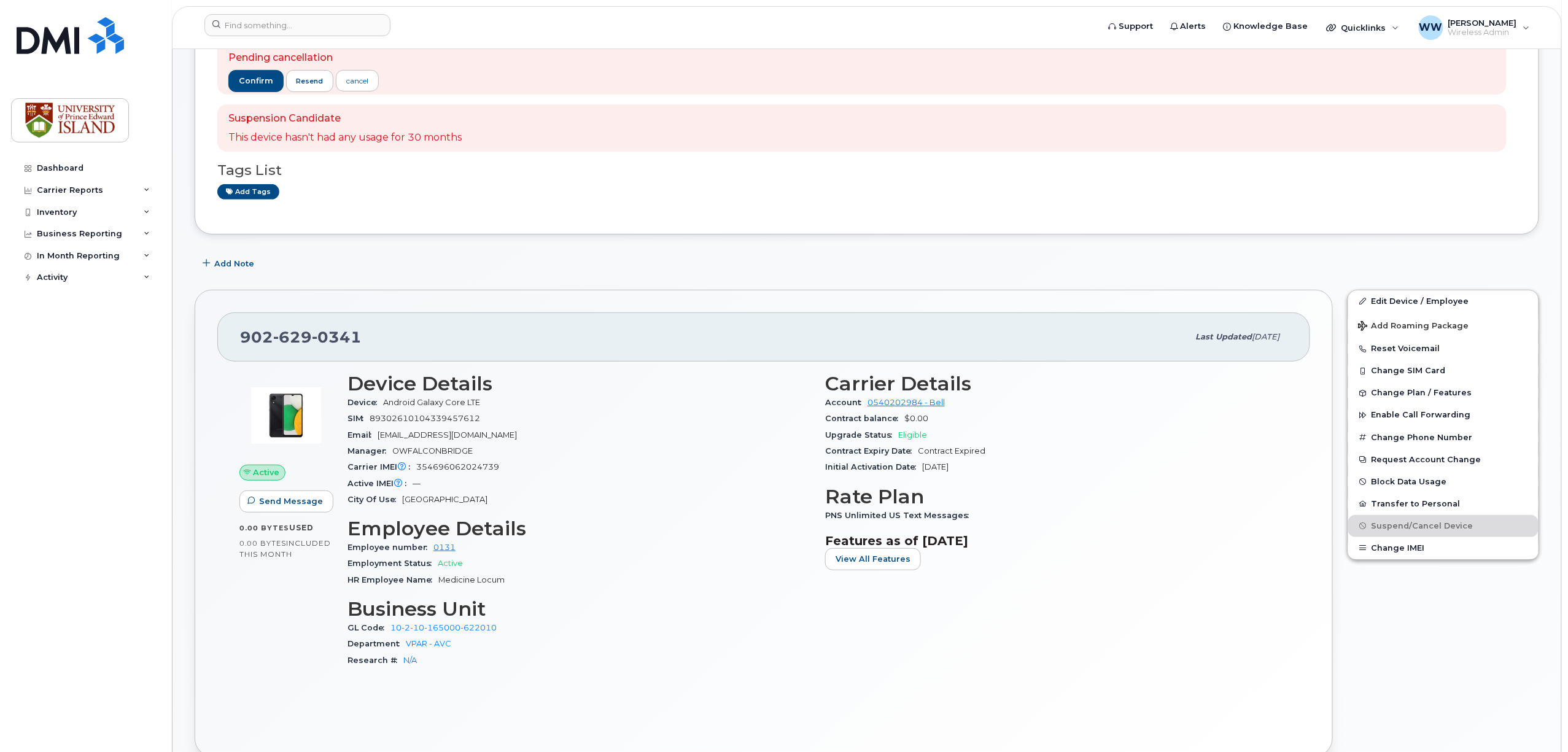
scroll to position [82, 0]
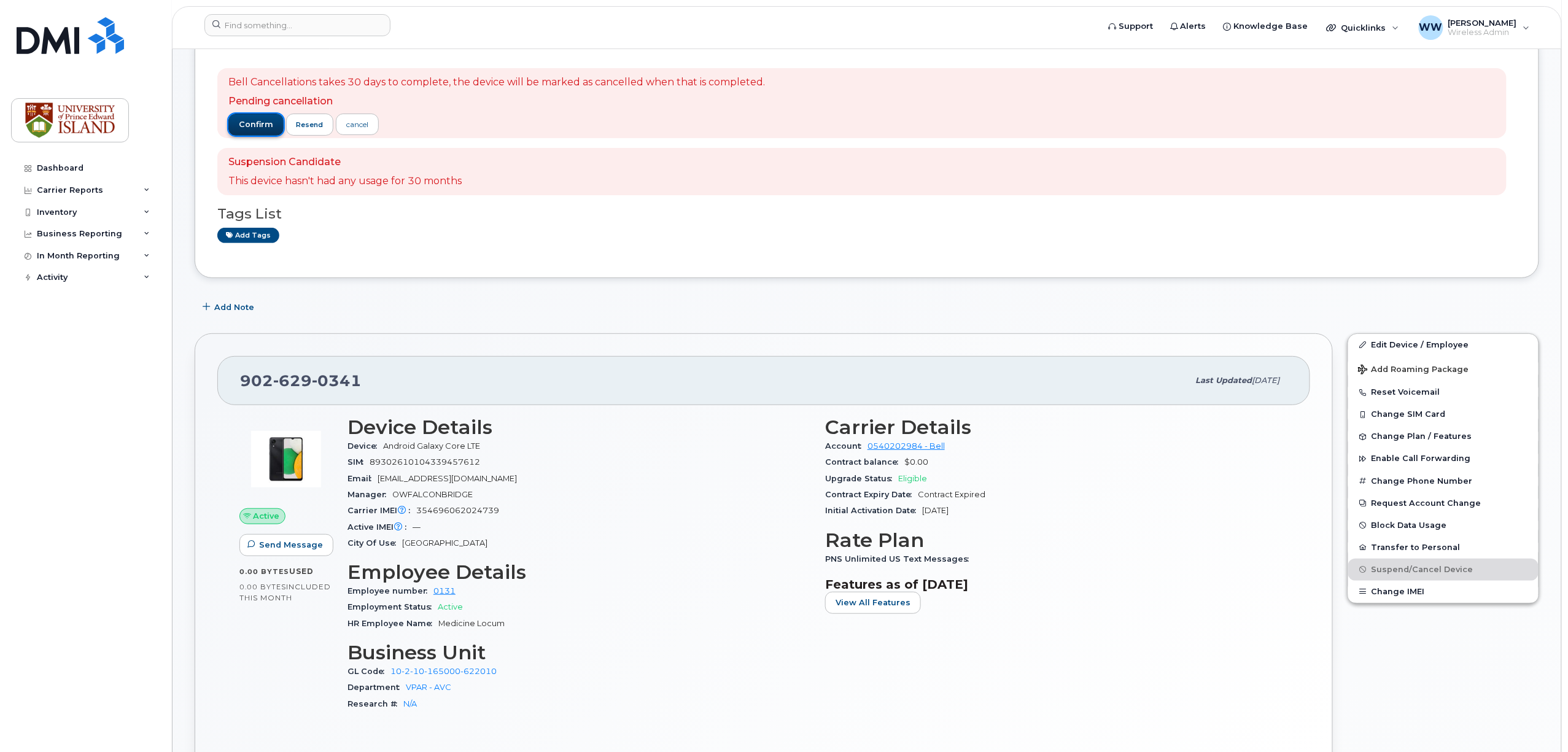
click at [240, 126] on span "confirm" at bounding box center [255, 124] width 34 height 11
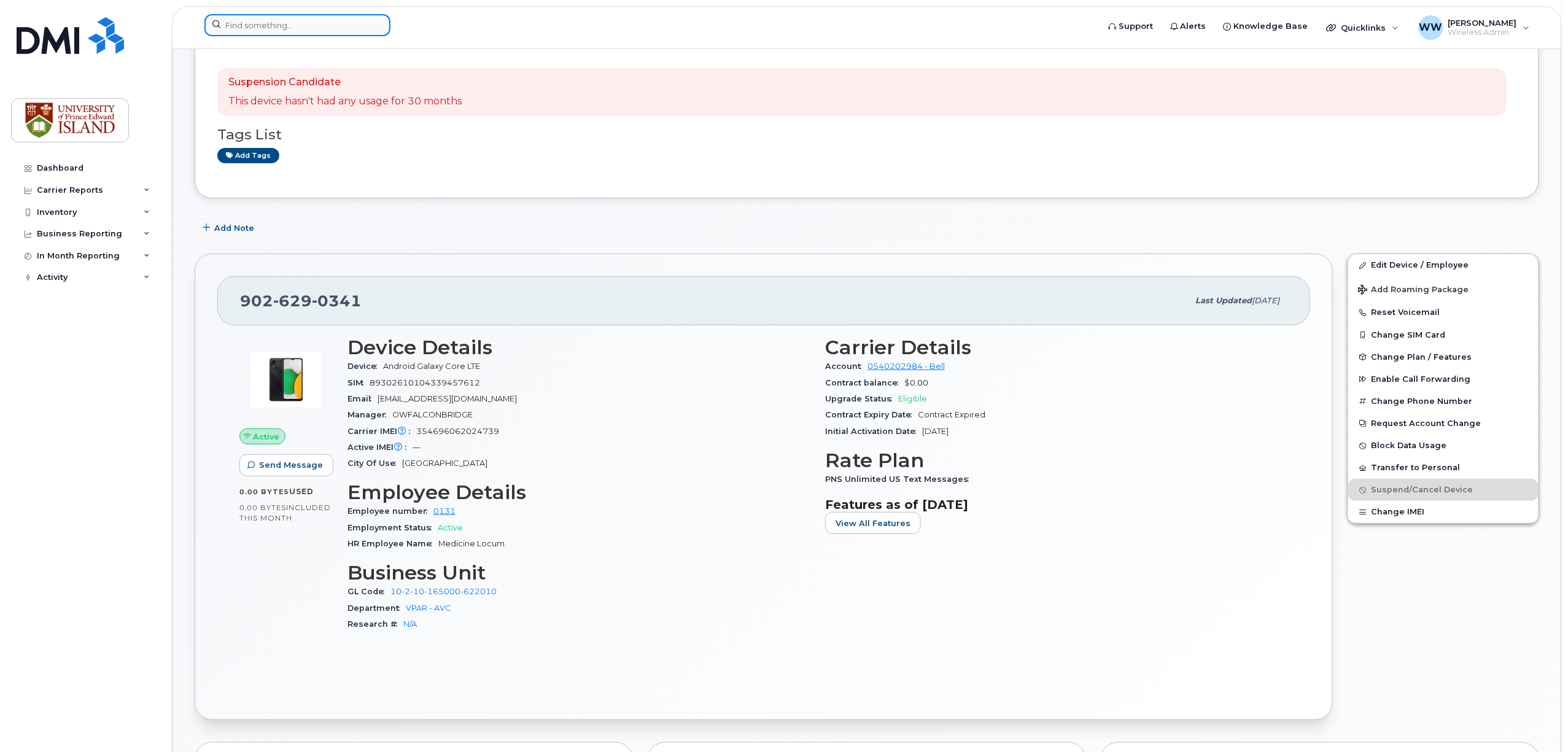
click at [304, 30] on input at bounding box center [298, 25] width 186 height 22
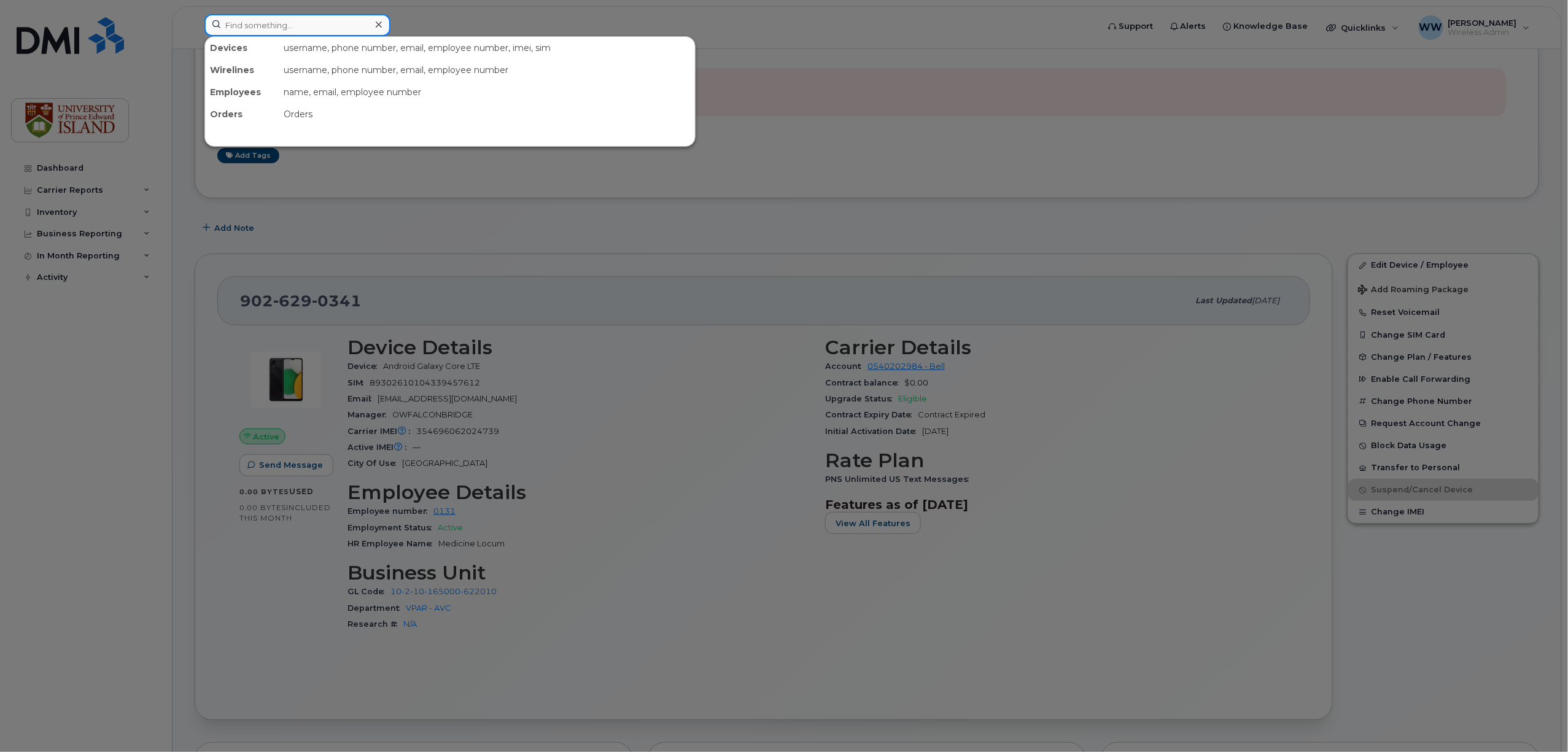
paste input "9023885750"
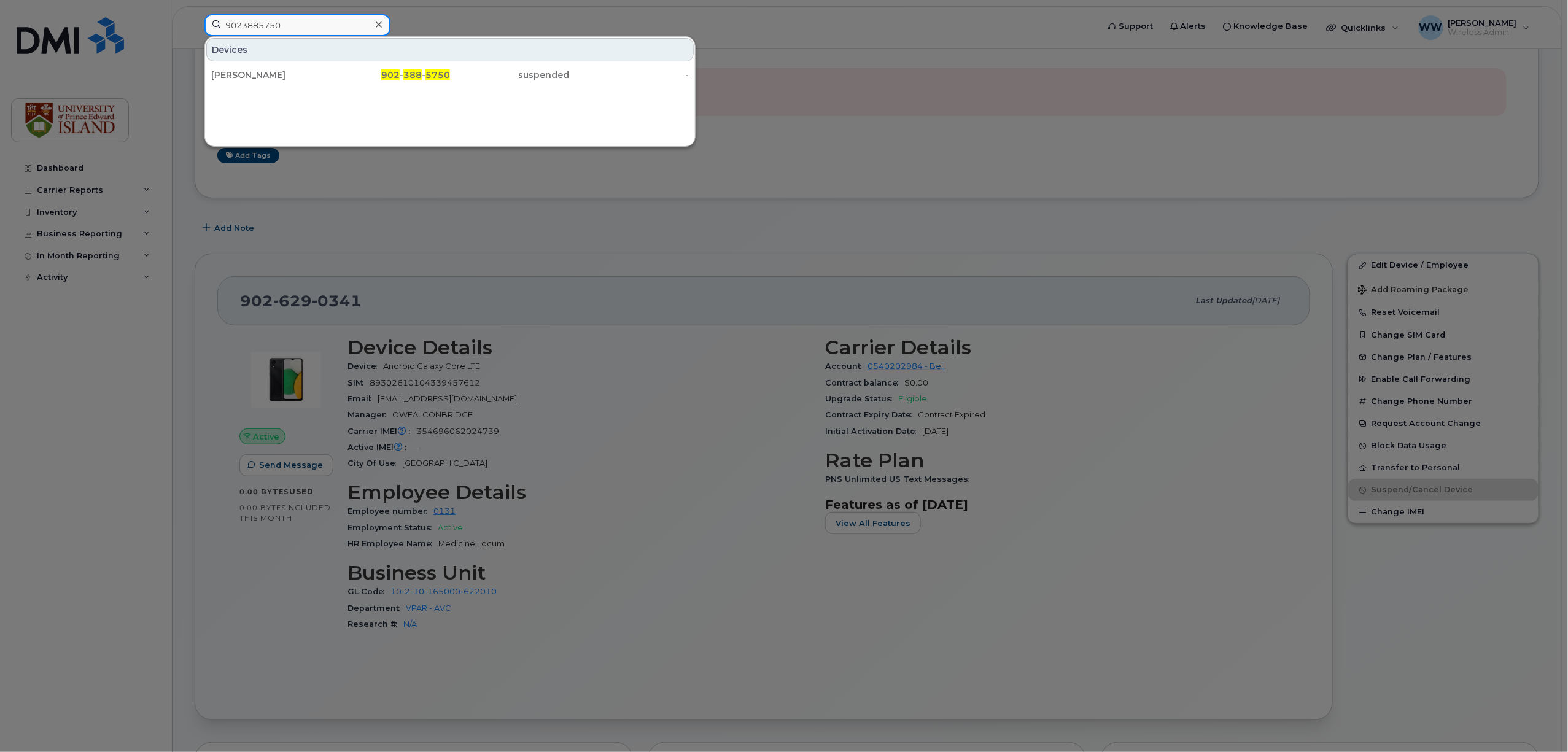
type input "9023885750"
